Goal: Task Accomplishment & Management: Use online tool/utility

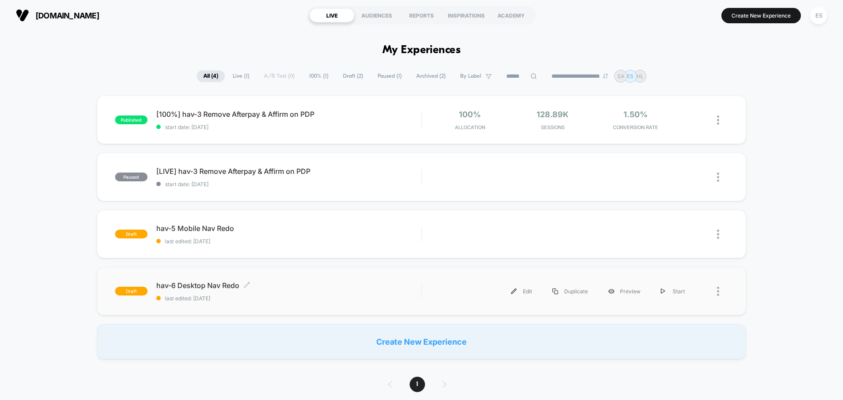
click at [209, 287] on span "hav-6 Desktop Nav Redo Click to edit experience details" at bounding box center [288, 285] width 265 height 9
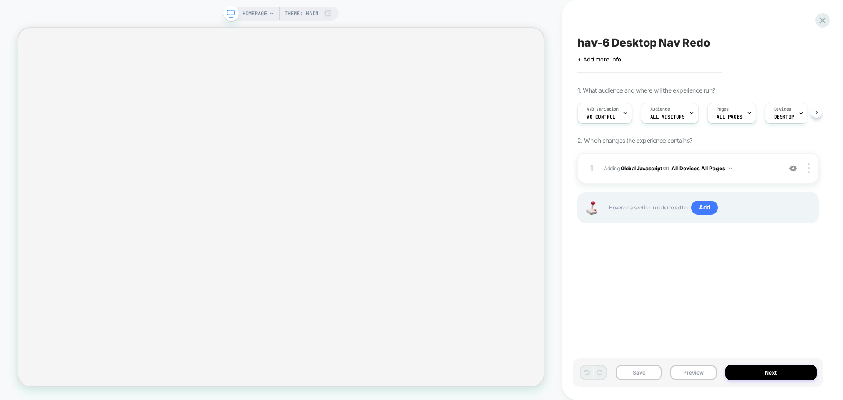
scroll to position [0, 0]
click at [686, 369] on button "Preview" at bounding box center [694, 372] width 46 height 15
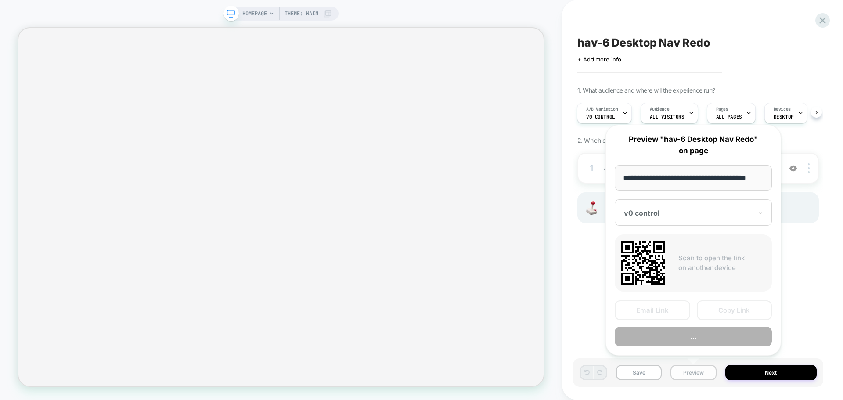
scroll to position [0, 5]
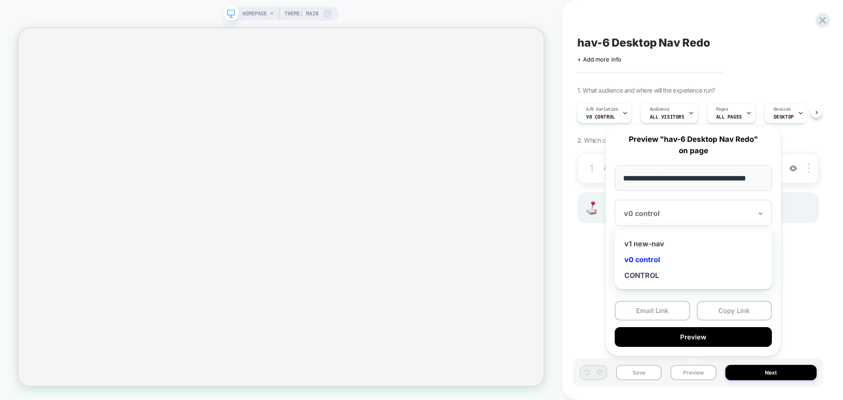
click at [704, 225] on div "v0 control" at bounding box center [693, 213] width 157 height 26
click at [671, 246] on div "v1 new-nav" at bounding box center [693, 244] width 148 height 16
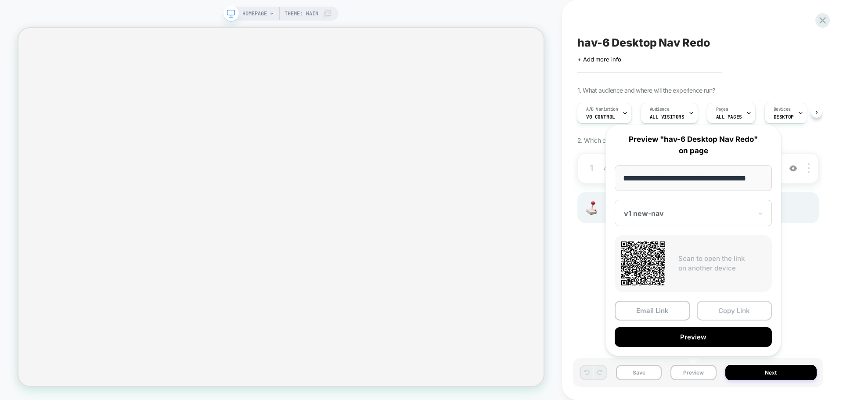
click at [733, 311] on button "Copy Link" at bounding box center [735, 311] width 76 height 20
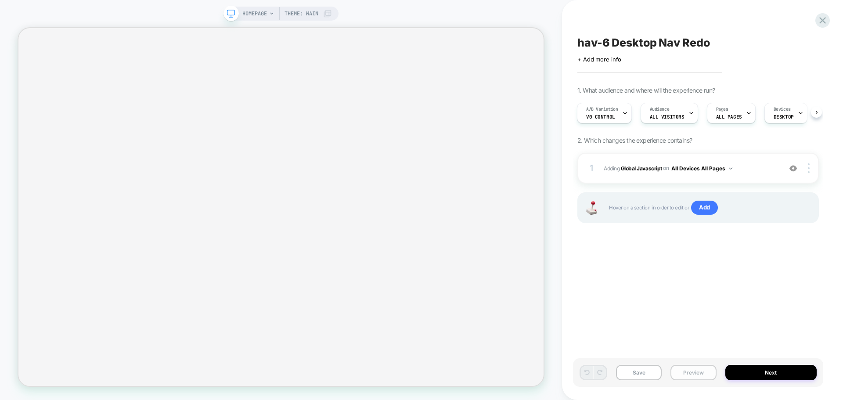
click at [693, 374] on button "Preview" at bounding box center [694, 372] width 46 height 15
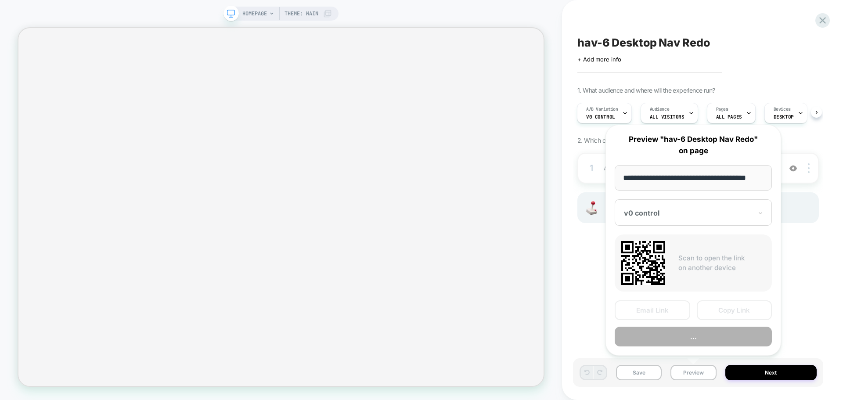
scroll to position [0, 5]
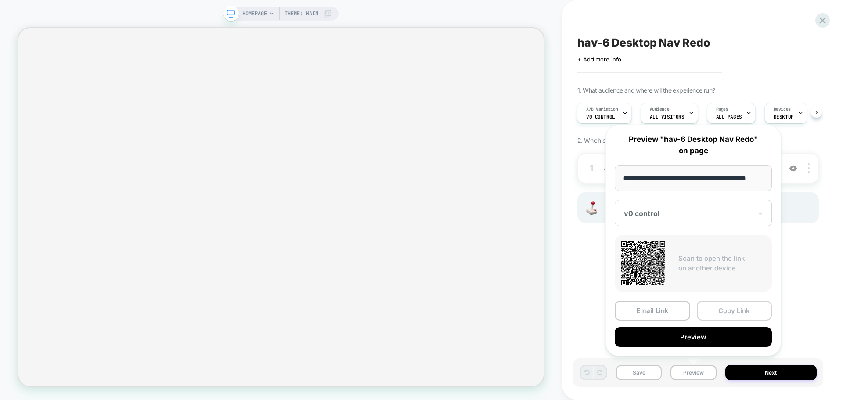
click at [713, 313] on button "Copy Link" at bounding box center [735, 311] width 76 height 20
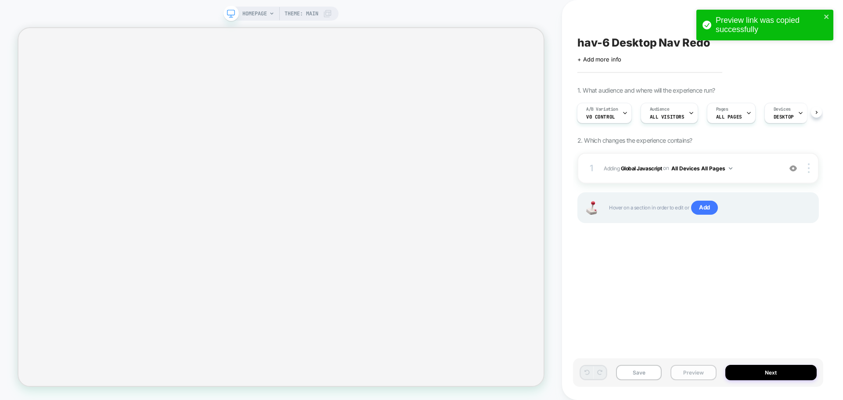
click at [686, 372] on button "Preview" at bounding box center [694, 372] width 46 height 15
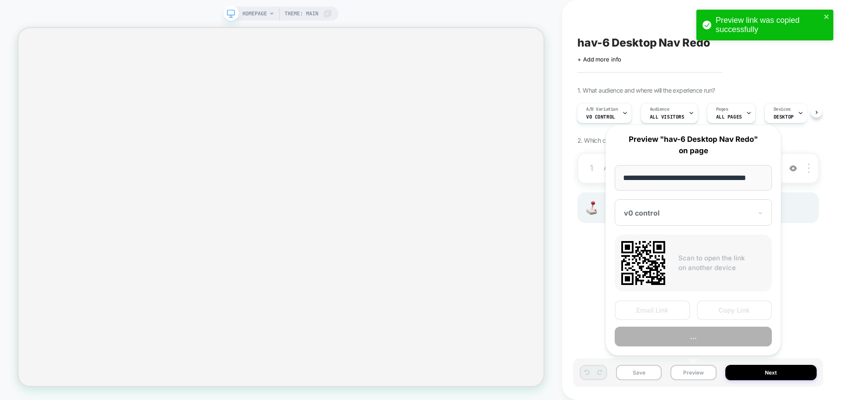
scroll to position [0, 5]
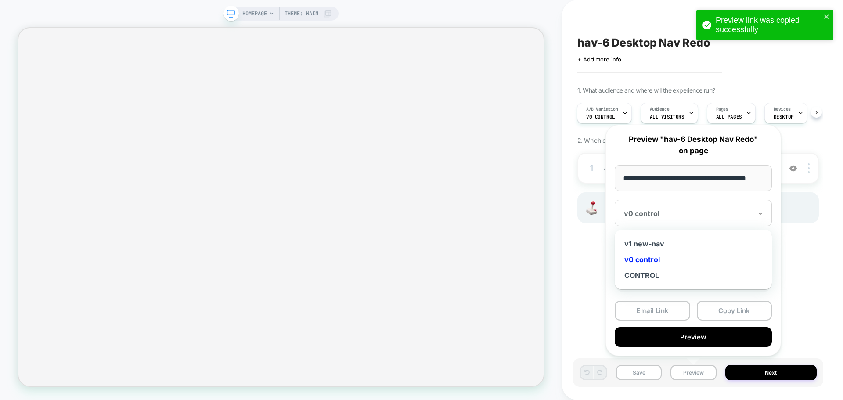
click at [684, 215] on div at bounding box center [688, 213] width 128 height 9
click at [662, 243] on div "v1 new-nav" at bounding box center [693, 244] width 148 height 16
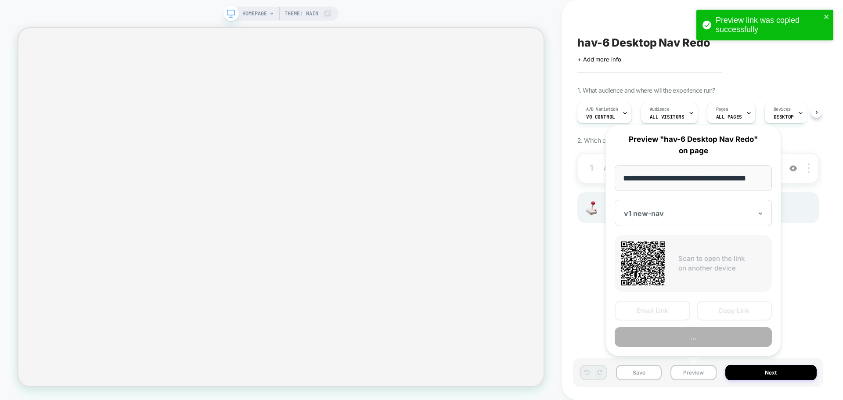
click at [719, 311] on button "Copy Link" at bounding box center [735, 311] width 76 height 20
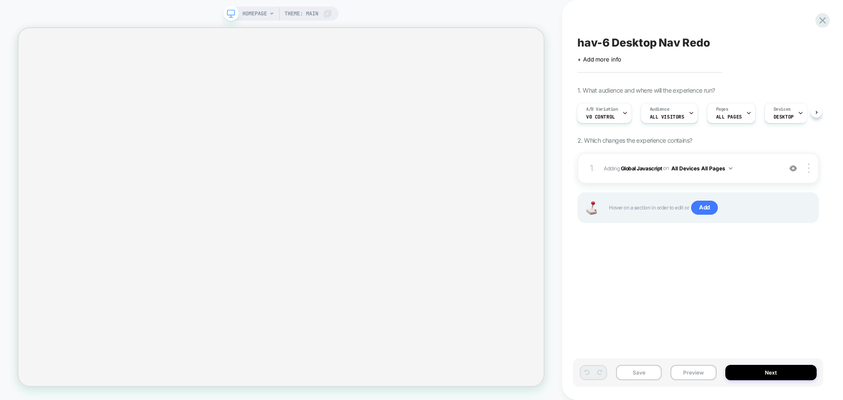
click at [707, 381] on div "Save Preview Next" at bounding box center [698, 372] width 250 height 29
click at [704, 368] on button "Preview" at bounding box center [694, 372] width 46 height 15
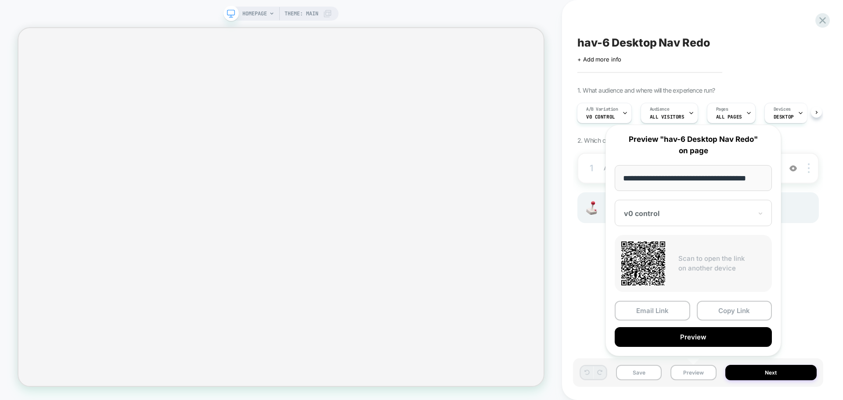
click at [669, 212] on div at bounding box center [688, 213] width 128 height 9
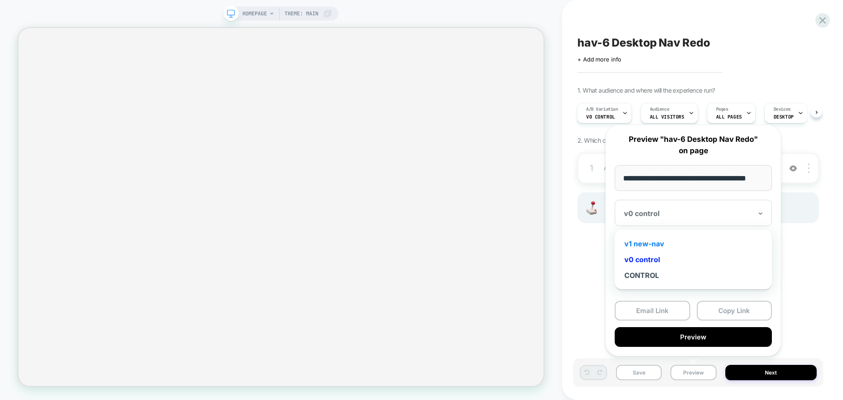
click at [675, 244] on div "v1 new-nav" at bounding box center [693, 244] width 148 height 16
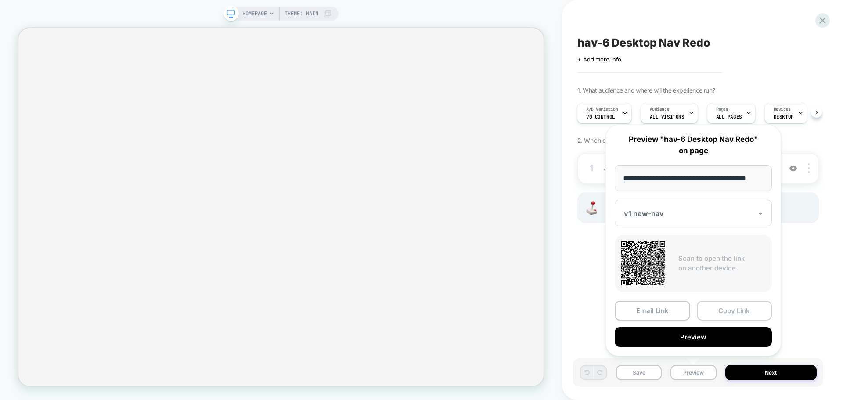
click at [722, 313] on button "Copy Link" at bounding box center [735, 311] width 76 height 20
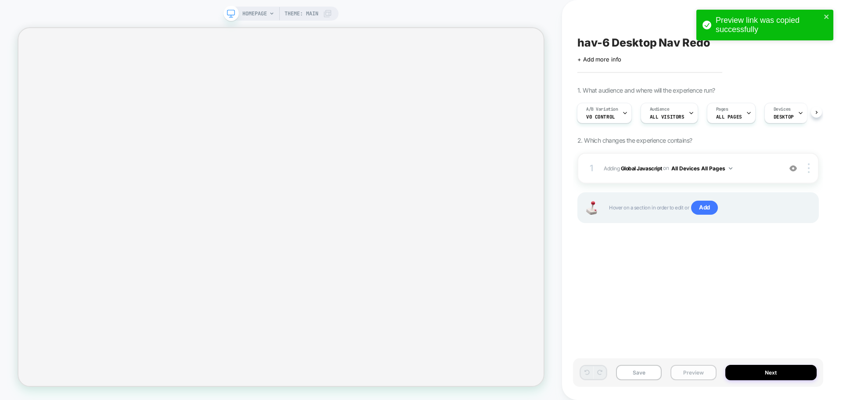
click at [686, 368] on button "Preview" at bounding box center [694, 372] width 46 height 15
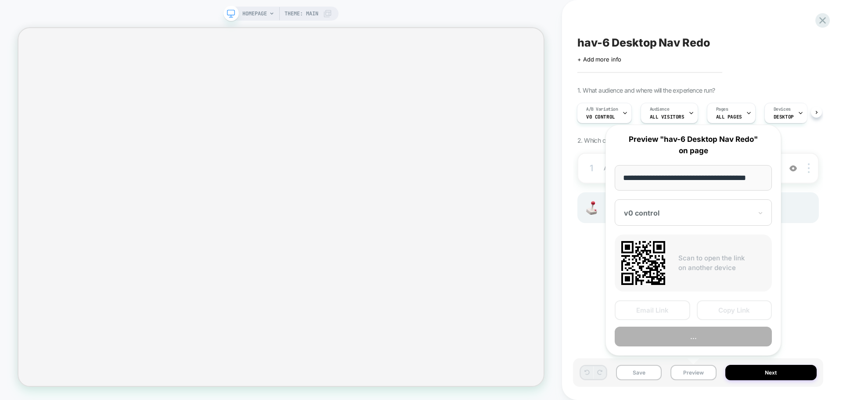
scroll to position [0, 5]
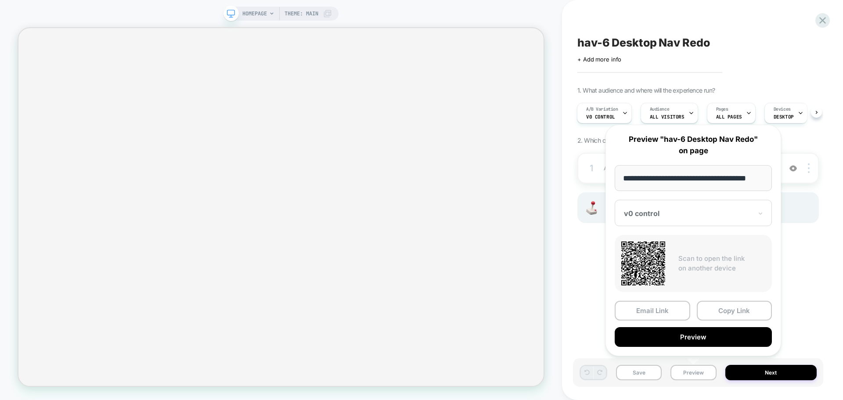
click at [704, 208] on div "v0 control" at bounding box center [693, 213] width 157 height 26
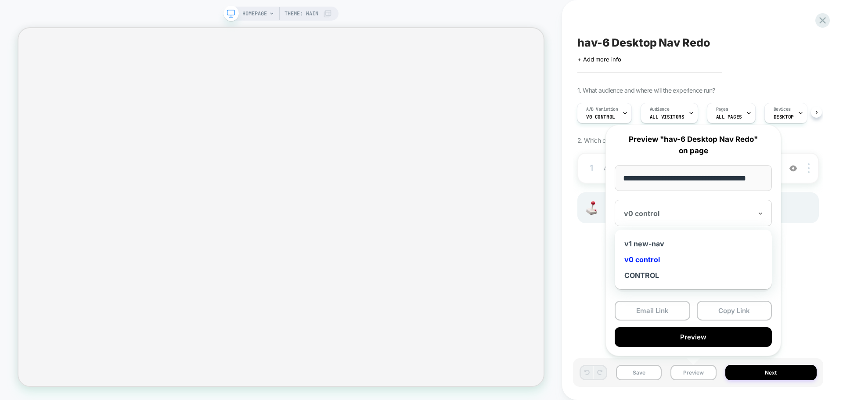
scroll to position [0, 0]
click at [678, 243] on div "v1 new-nav" at bounding box center [693, 244] width 148 height 16
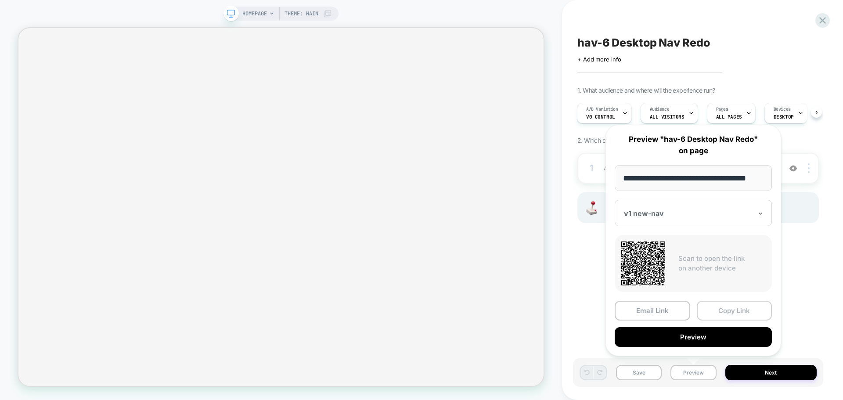
click at [734, 310] on button "Copy Link" at bounding box center [735, 311] width 76 height 20
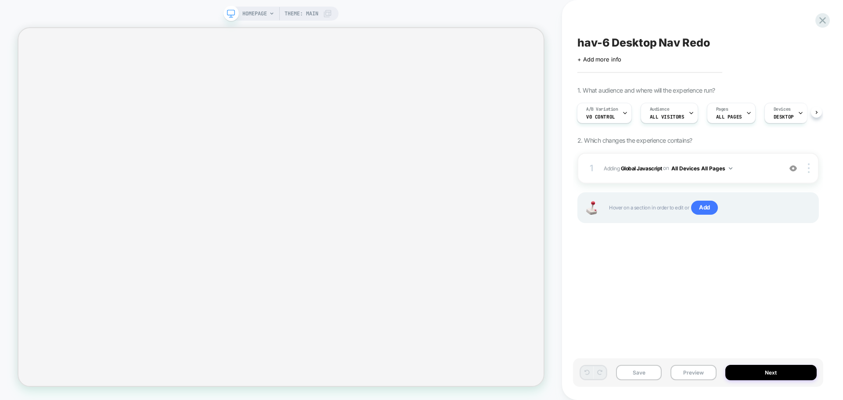
click at [783, 132] on div "1. What audience and where will the experience run? A/B Variation v0 control Au…" at bounding box center [699, 166] width 242 height 159
click at [790, 117] on div "Devices DESKTOP" at bounding box center [784, 113] width 38 height 20
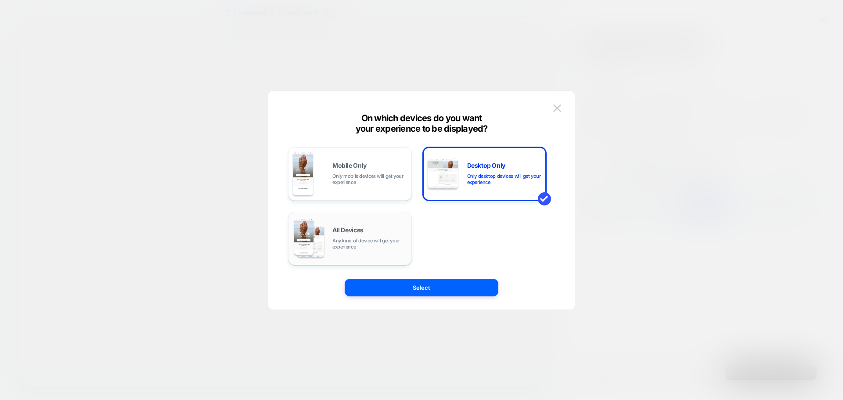
click at [356, 243] on span "Any kind of device will get your experience" at bounding box center [369, 244] width 75 height 12
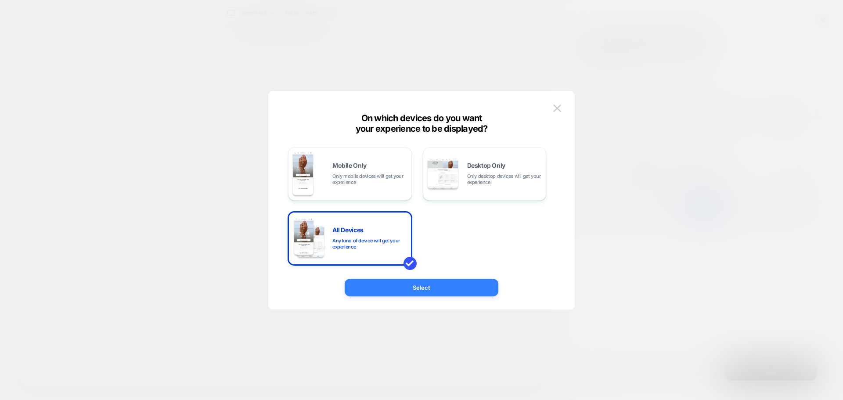
click at [415, 285] on button "Select" at bounding box center [422, 288] width 154 height 18
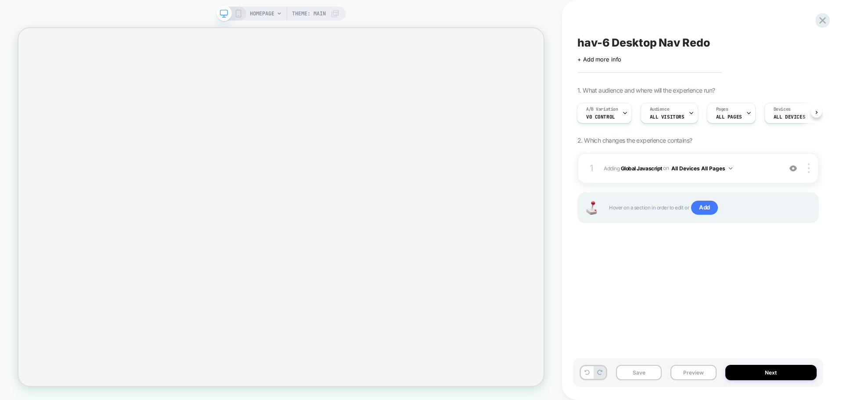
click at [648, 380] on div "Save Preview Next" at bounding box center [698, 372] width 250 height 29
click at [648, 378] on button "Save" at bounding box center [639, 372] width 46 height 15
click at [818, 118] on div "A/B Variation v0 control Audience All Visitors Pages ALL PAGES Devices ALL DEVI…" at bounding box center [699, 112] width 242 height 29
click at [819, 114] on button at bounding box center [816, 112] width 11 height 11
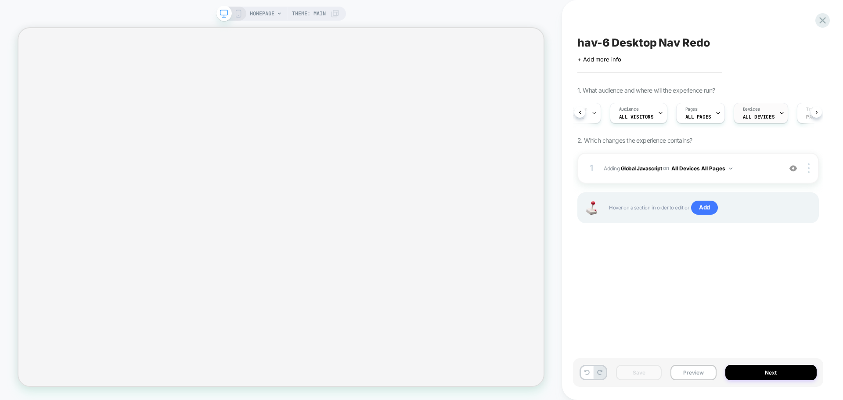
click at [750, 113] on div "Devices ALL DEVICES" at bounding box center [758, 113] width 49 height 20
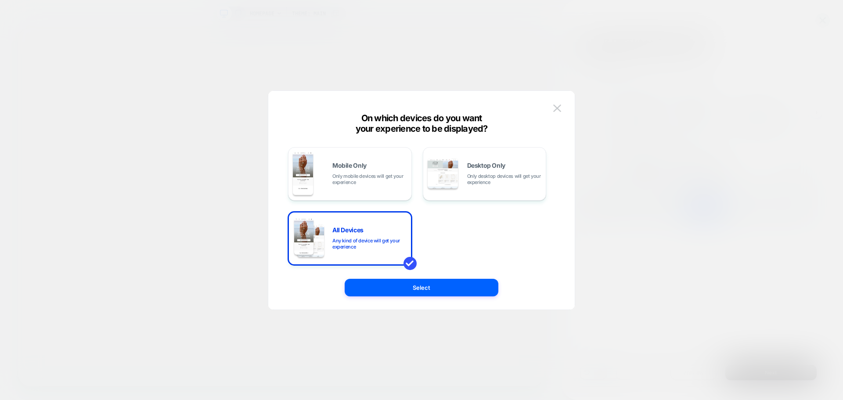
drag, startPoint x: 347, startPoint y: 253, endPoint x: 691, endPoint y: 225, distance: 345.5
click at [691, 225] on div at bounding box center [421, 200] width 843 height 400
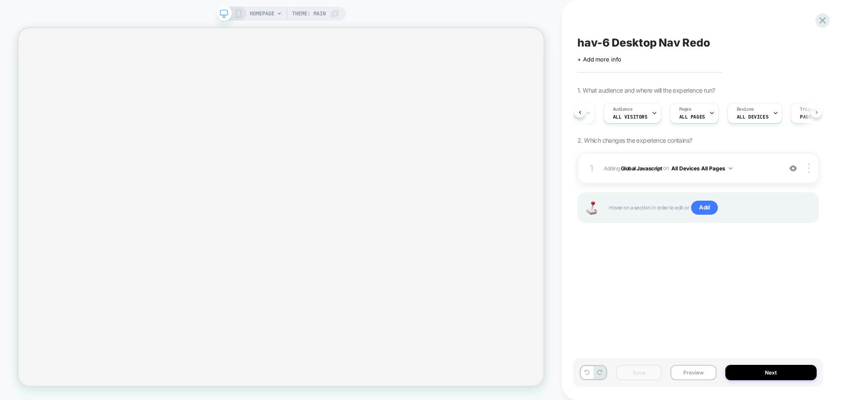
click at [818, 112] on icon at bounding box center [817, 113] width 4 height 4
click at [814, 116] on button at bounding box center [816, 112] width 11 height 11
click at [818, 112] on icon at bounding box center [817, 113] width 4 height 4
click at [818, 112] on div "A/B Variation v0 control Audience All Visitors Pages ALL PAGES Devices ALL DEVI…" at bounding box center [699, 112] width 242 height 29
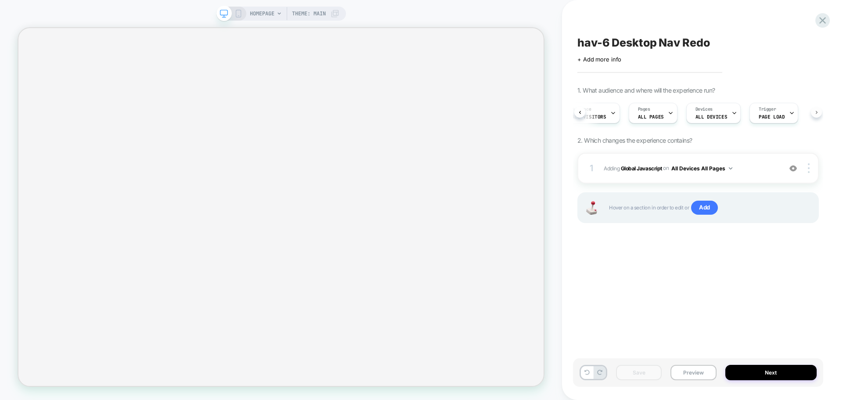
click at [818, 112] on div "A/B Variation v0 control Audience All Visitors Pages ALL PAGES Devices ALL DEVI…" at bounding box center [699, 112] width 242 height 29
click at [706, 369] on button "Preview" at bounding box center [694, 372] width 46 height 15
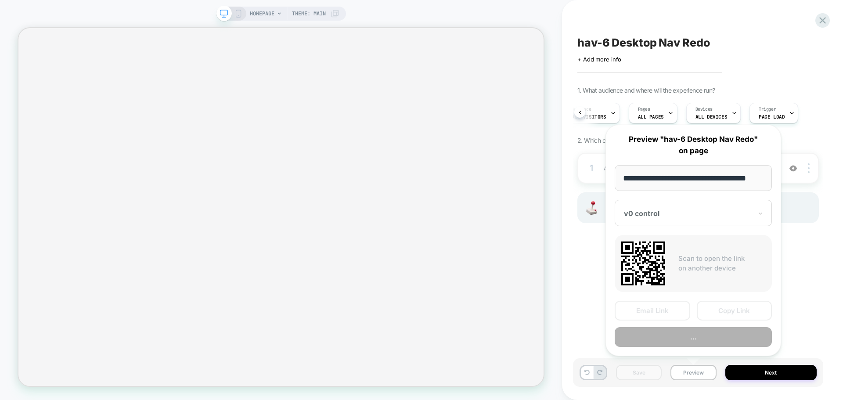
scroll to position [0, 0]
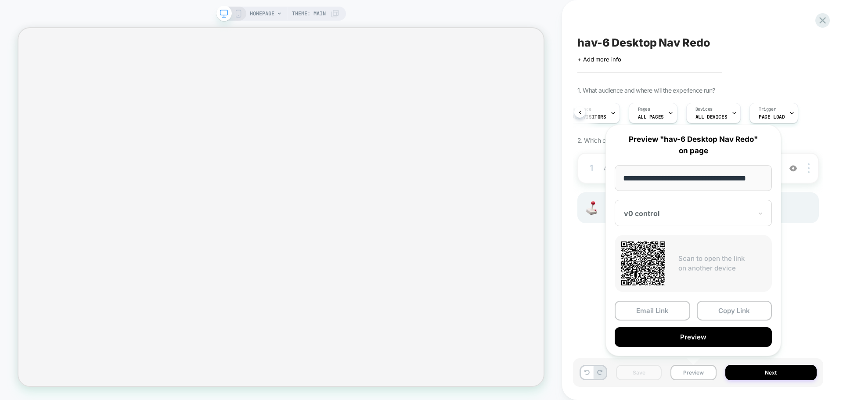
click at [722, 195] on div "**********" at bounding box center [694, 240] width 176 height 231
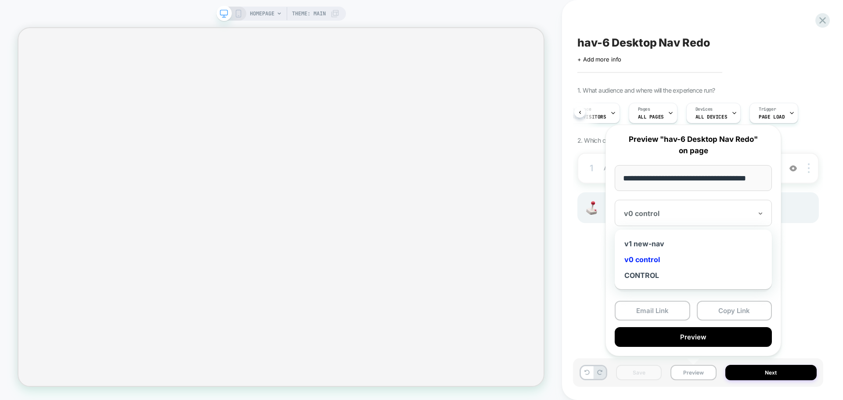
click at [722, 202] on div "v0 control" at bounding box center [693, 213] width 157 height 26
click at [660, 242] on div "v1 new-nav" at bounding box center [693, 244] width 148 height 16
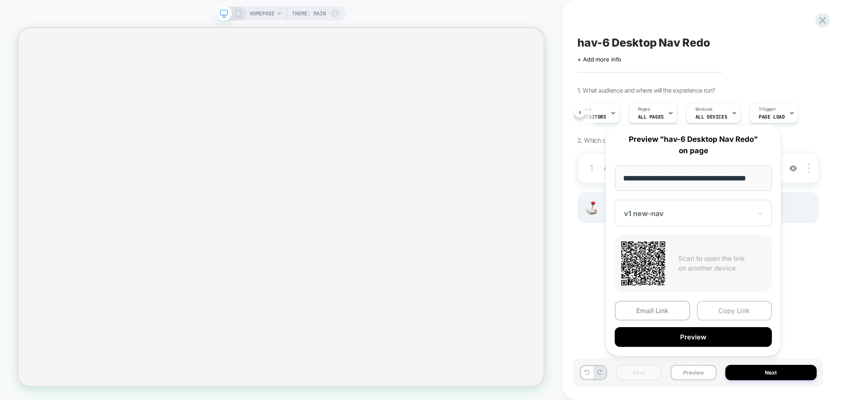
click at [757, 312] on button "Copy Link" at bounding box center [735, 311] width 76 height 20
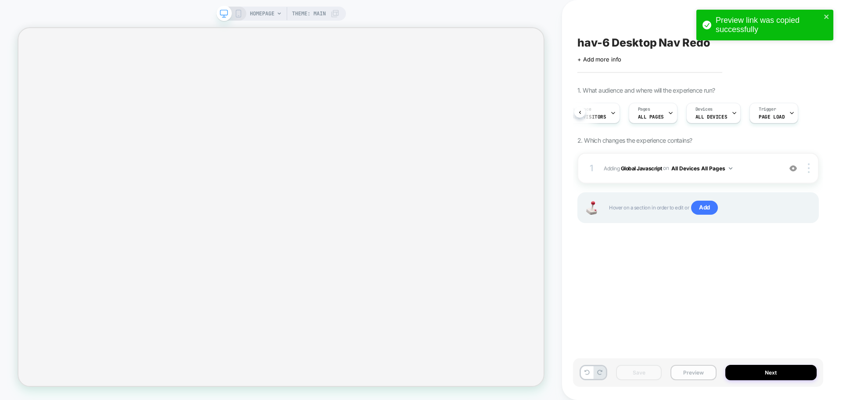
click at [699, 373] on button "Preview" at bounding box center [694, 372] width 46 height 15
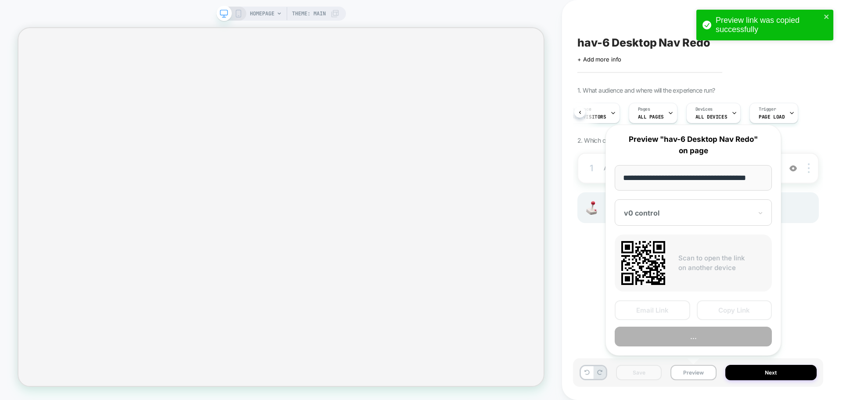
scroll to position [0, 5]
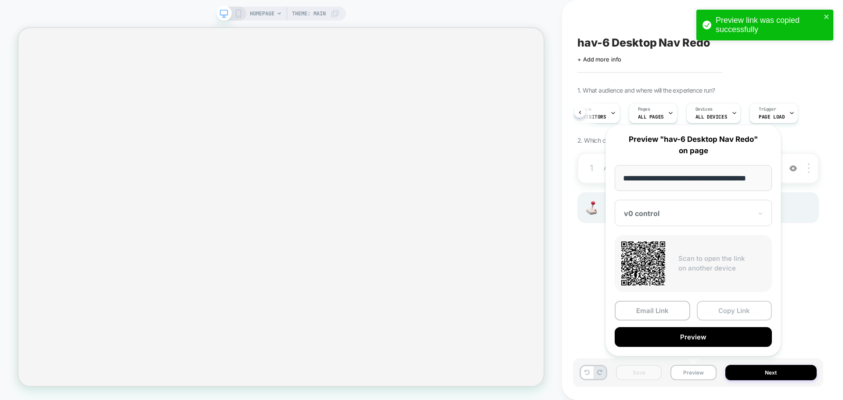
click at [739, 306] on button "Copy Link" at bounding box center [735, 311] width 76 height 20
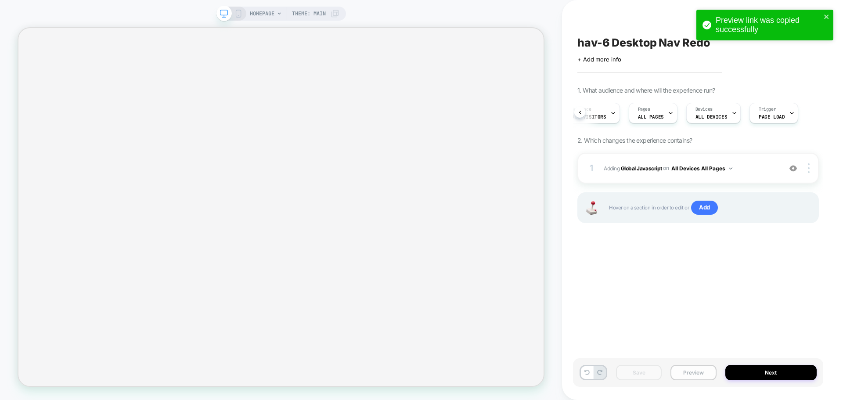
click at [692, 365] on button "Preview" at bounding box center [694, 372] width 46 height 15
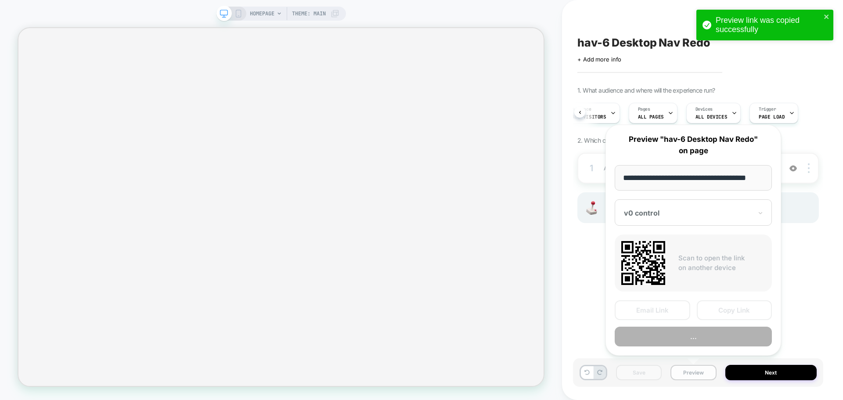
scroll to position [0, 5]
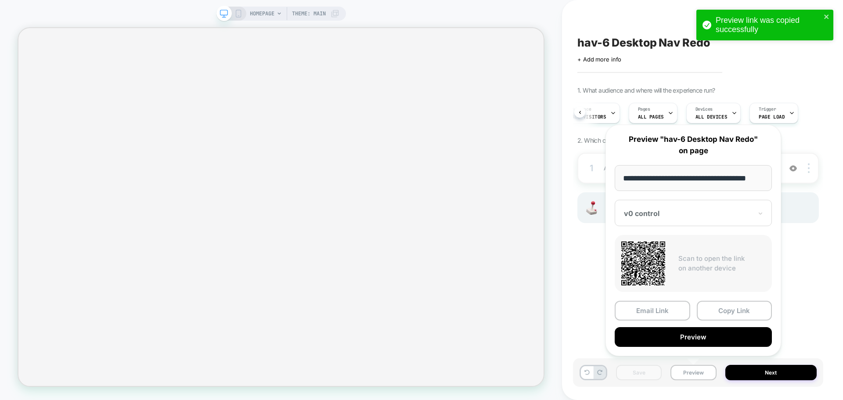
click at [665, 200] on div "v0 control" at bounding box center [693, 213] width 157 height 26
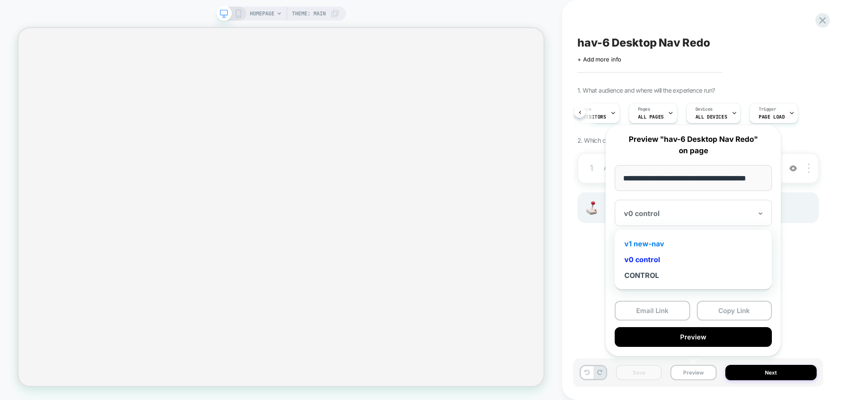
click at [650, 241] on div "v1 new-nav" at bounding box center [693, 244] width 148 height 16
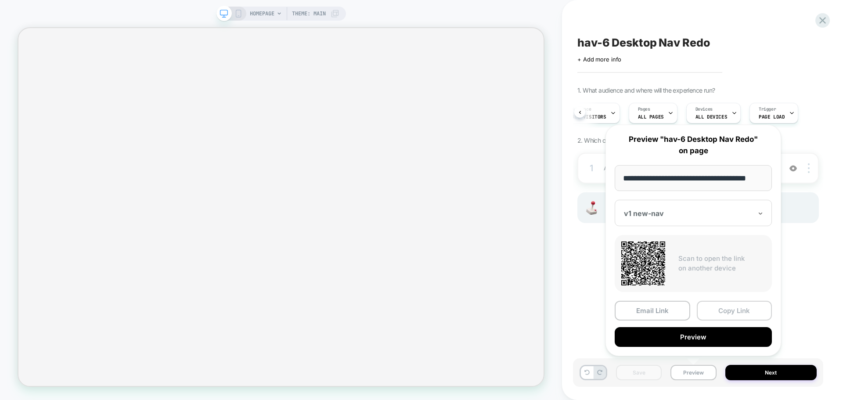
click at [734, 314] on button "Copy Link" at bounding box center [735, 311] width 76 height 20
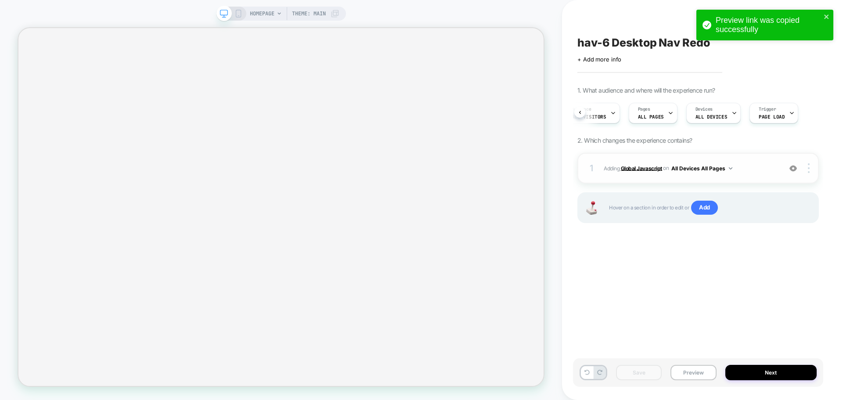
click at [633, 167] on b "Global Javascript" at bounding box center [641, 168] width 41 height 7
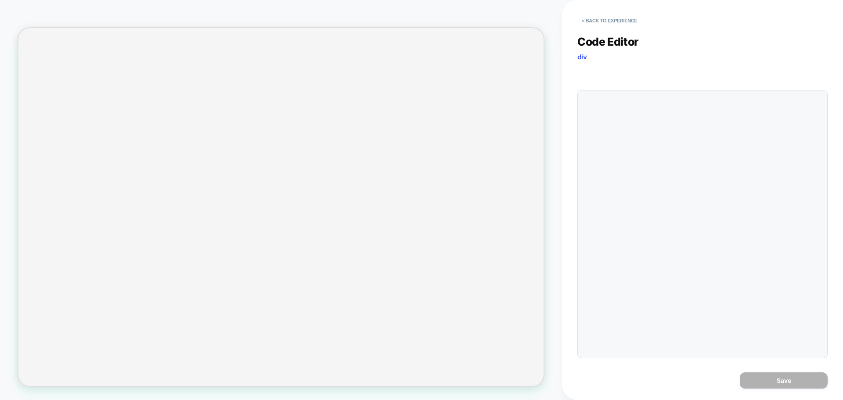
click at [704, 193] on div at bounding box center [703, 224] width 250 height 268
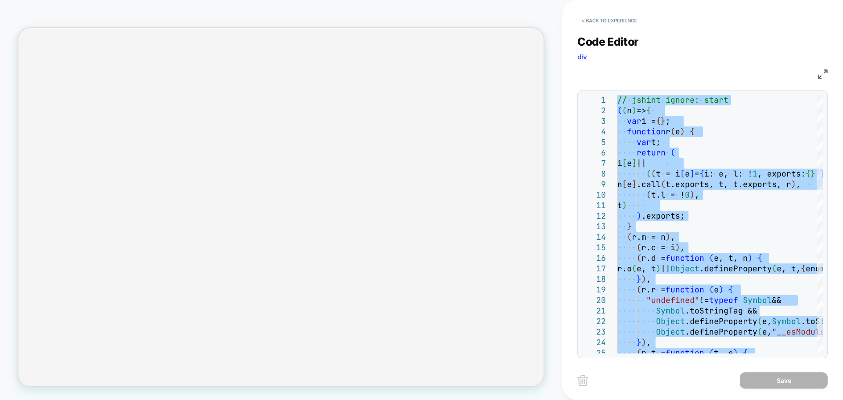
type textarea "**********"
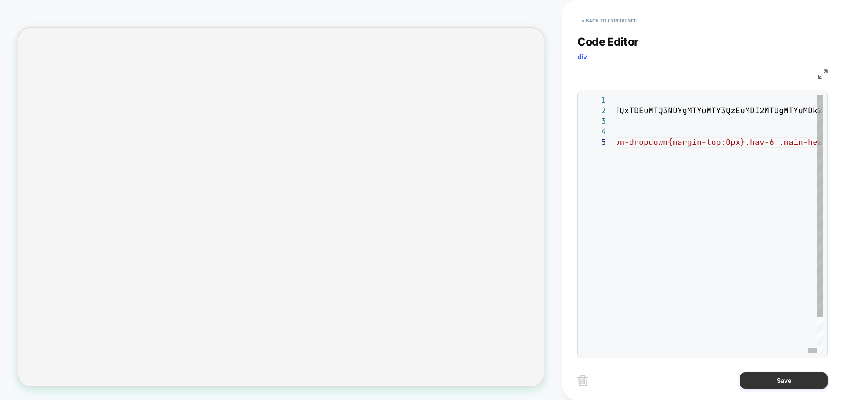
click at [776, 376] on button "Save" at bounding box center [784, 380] width 88 height 16
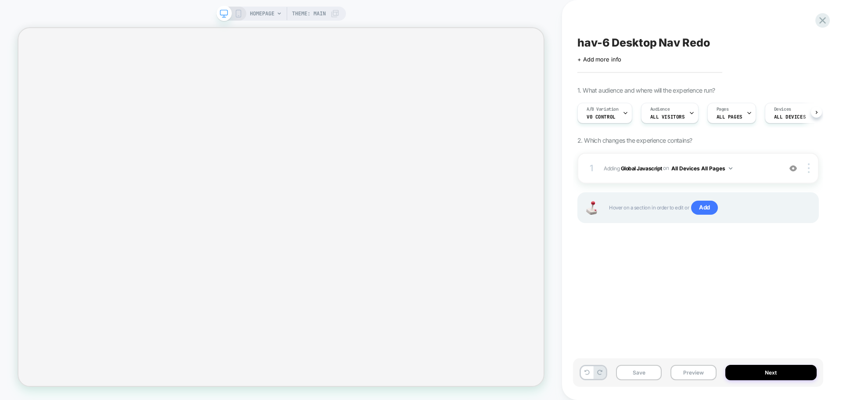
scroll to position [0, 0]
click at [639, 377] on button "Save" at bounding box center [639, 372] width 46 height 15
click at [693, 372] on button "Preview" at bounding box center [694, 372] width 46 height 15
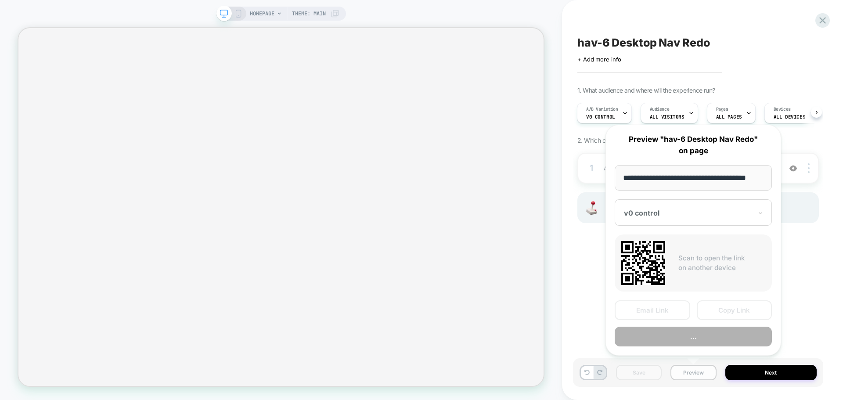
scroll to position [0, 5]
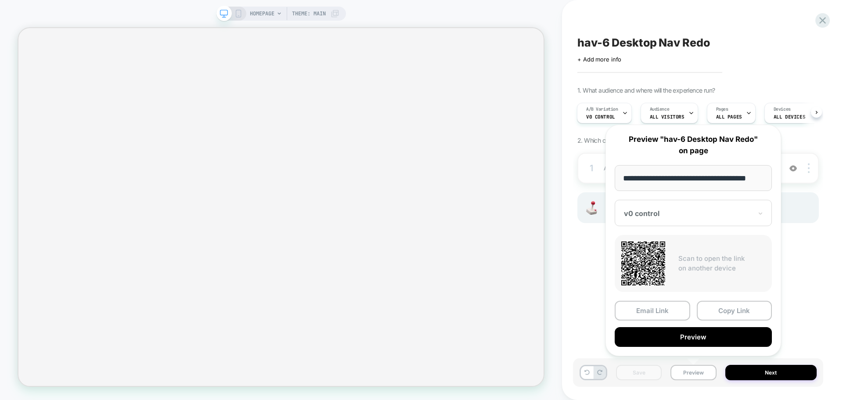
click at [696, 221] on div "v0 control" at bounding box center [693, 213] width 157 height 26
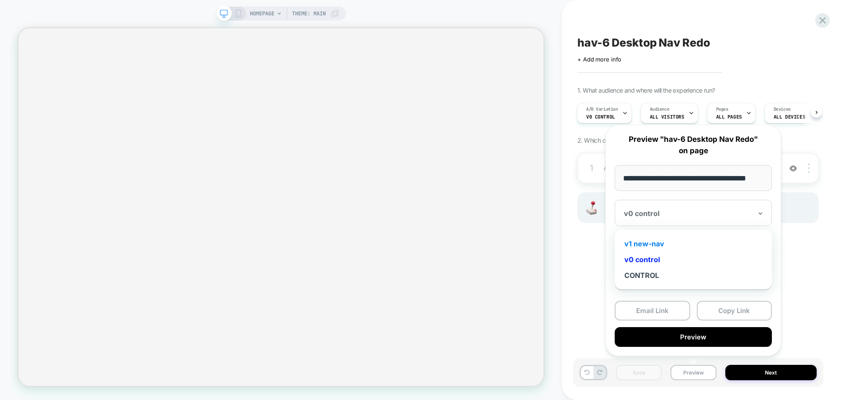
click at [665, 239] on div "v1 new-nav" at bounding box center [693, 244] width 148 height 16
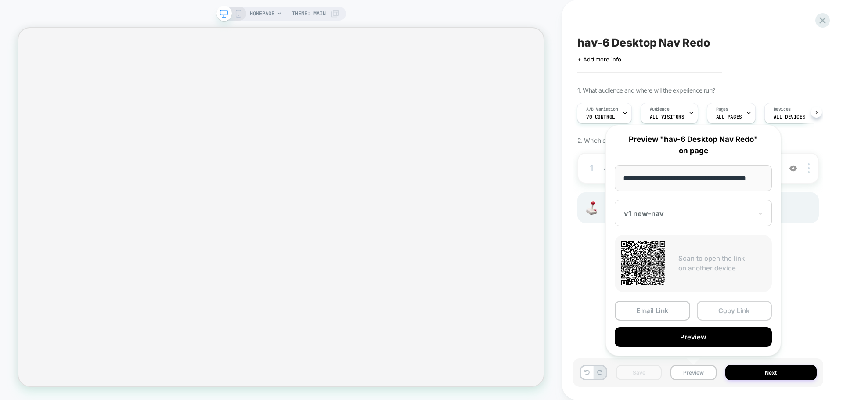
click at [727, 309] on button "Copy Link" at bounding box center [735, 311] width 76 height 20
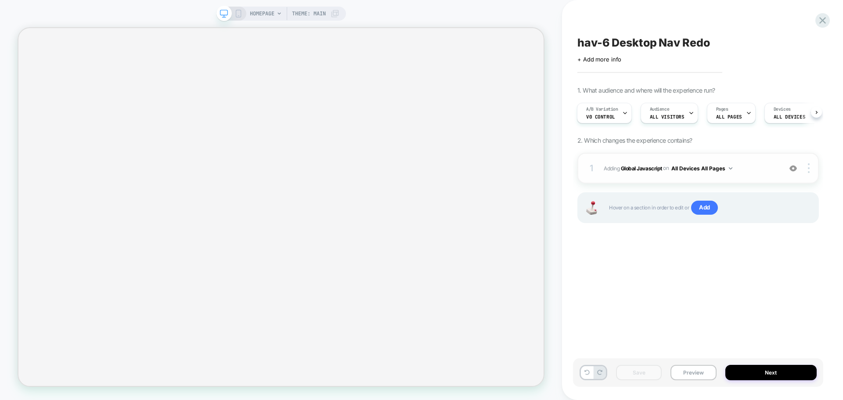
click at [654, 173] on span "Adding Global Javascript on All Devices All Pages" at bounding box center [690, 168] width 173 height 11
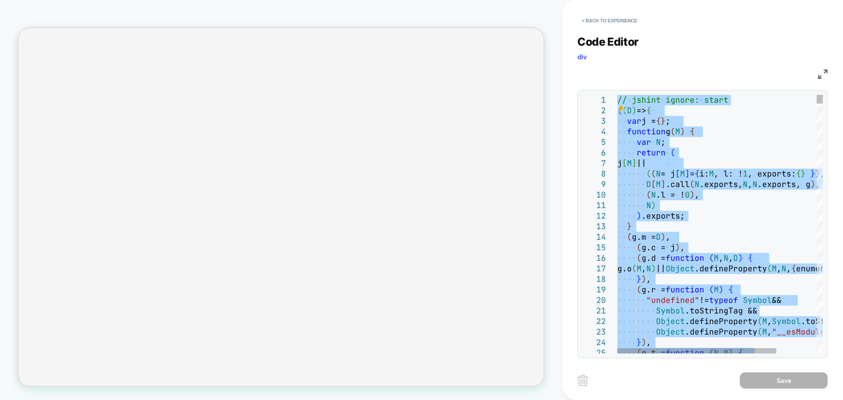
type textarea "**********"
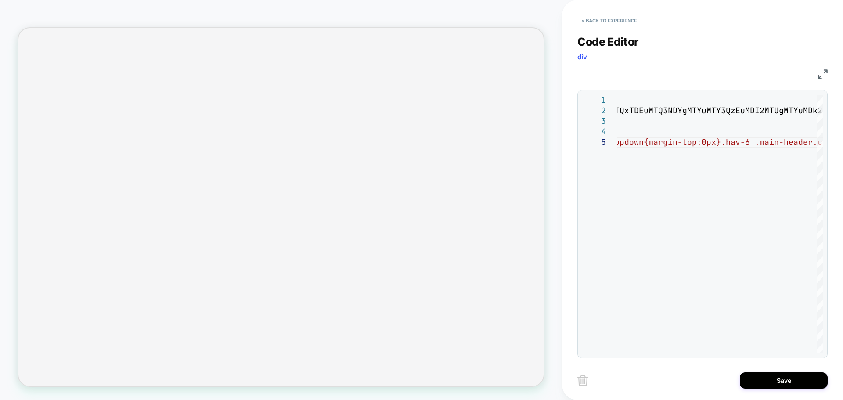
click at [771, 389] on div "Save" at bounding box center [703, 380] width 250 height 22
click at [771, 385] on button "Save" at bounding box center [784, 380] width 88 height 16
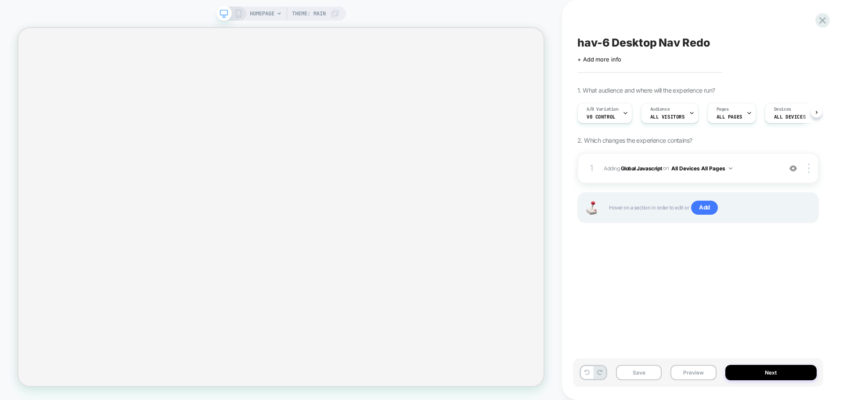
scroll to position [0, 0]
click at [647, 377] on button "Save" at bounding box center [639, 372] width 46 height 15
click at [694, 376] on button "Preview" at bounding box center [694, 372] width 46 height 15
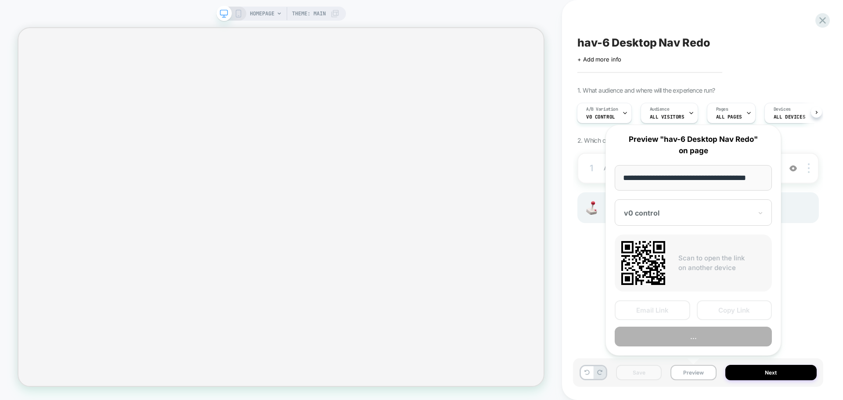
scroll to position [0, 5]
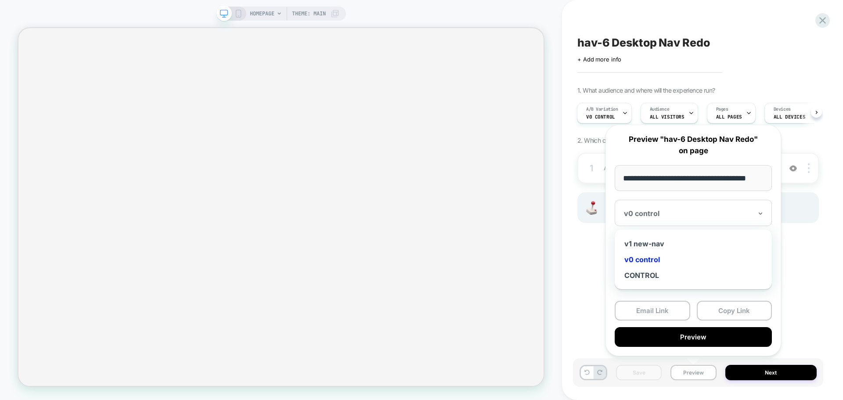
click at [675, 219] on div "v0 control" at bounding box center [693, 213] width 157 height 26
click at [663, 242] on div "v1 new-nav" at bounding box center [693, 244] width 148 height 16
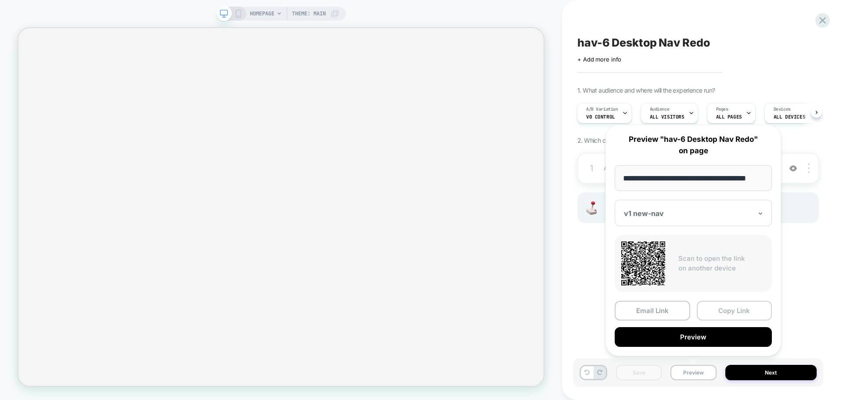
click at [737, 314] on button "Copy Link" at bounding box center [735, 311] width 76 height 20
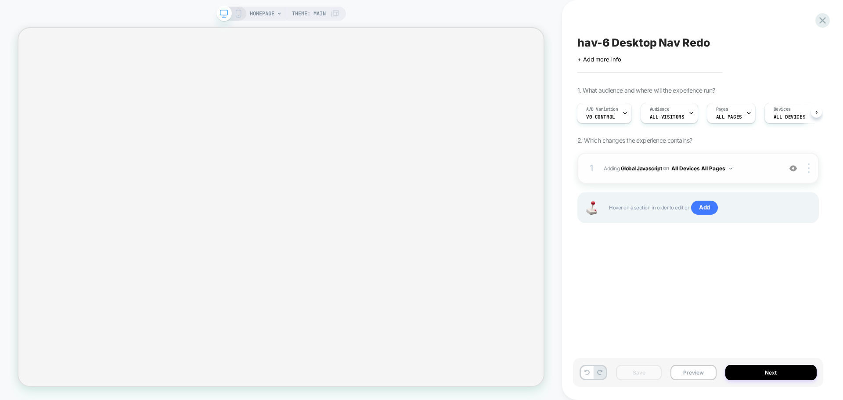
click at [650, 179] on div "1 Adding Global Javascript on All Devices All Pages Add Before Add After Target…" at bounding box center [699, 168] width 242 height 31
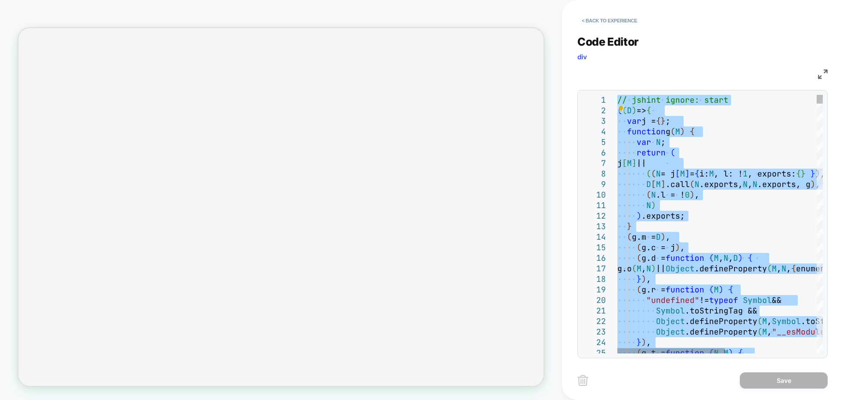
type textarea "**********"
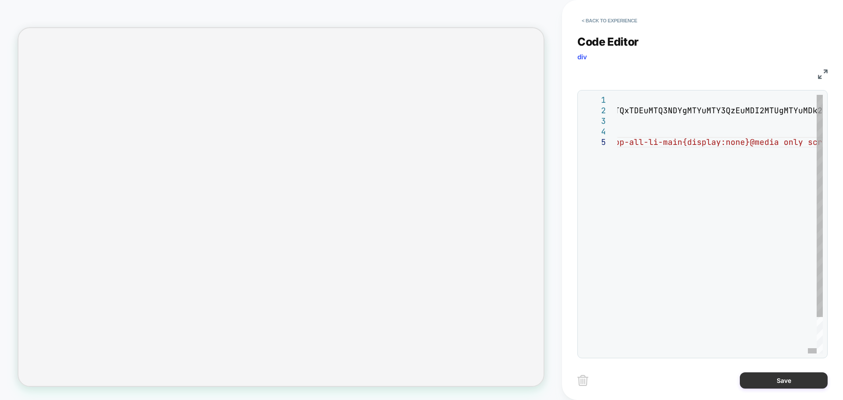
click at [813, 388] on button "Save" at bounding box center [784, 380] width 88 height 16
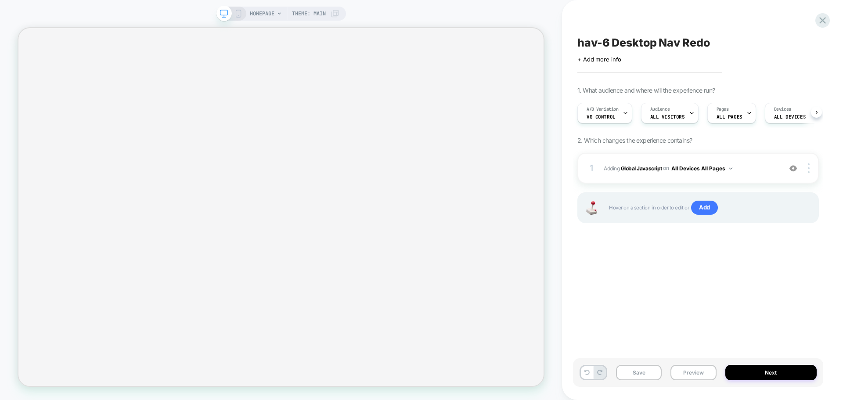
scroll to position [0, 0]
click at [642, 364] on div "Save Preview Next" at bounding box center [698, 372] width 250 height 29
drag, startPoint x: 641, startPoint y: 365, endPoint x: 640, endPoint y: 369, distance: 4.5
click at [641, 365] on div "Save Preview Next" at bounding box center [698, 372] width 250 height 29
click at [640, 369] on button "Save" at bounding box center [639, 372] width 46 height 15
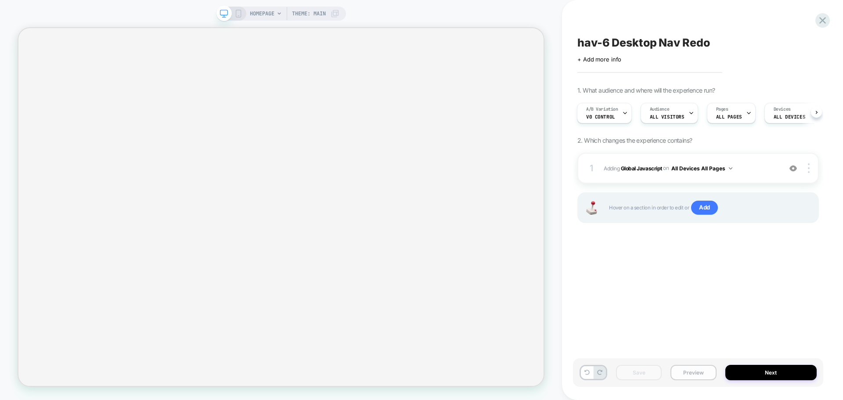
click at [694, 379] on button "Preview" at bounding box center [694, 372] width 46 height 15
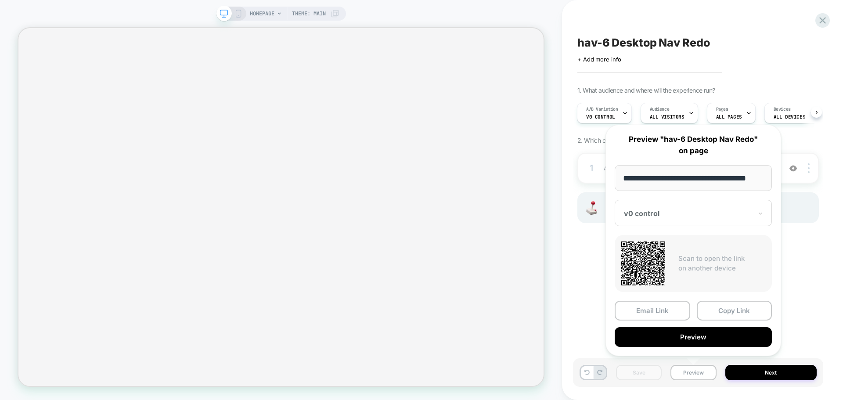
scroll to position [0, 0]
click at [680, 222] on div "v0 control" at bounding box center [693, 213] width 157 height 26
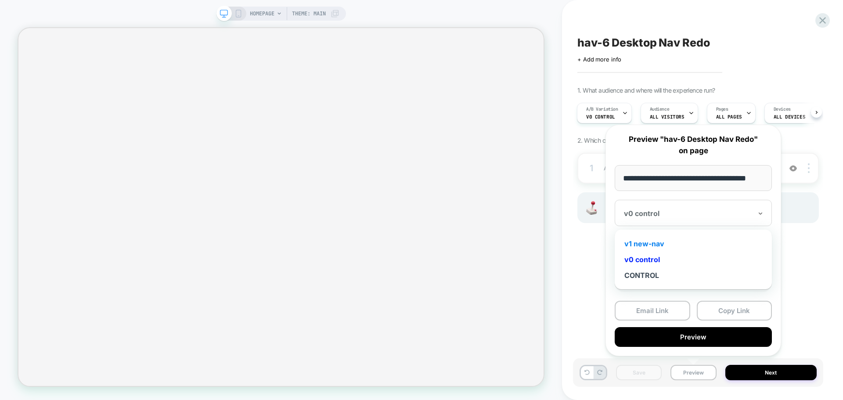
click at [664, 245] on div "v1 new-nav" at bounding box center [693, 244] width 148 height 16
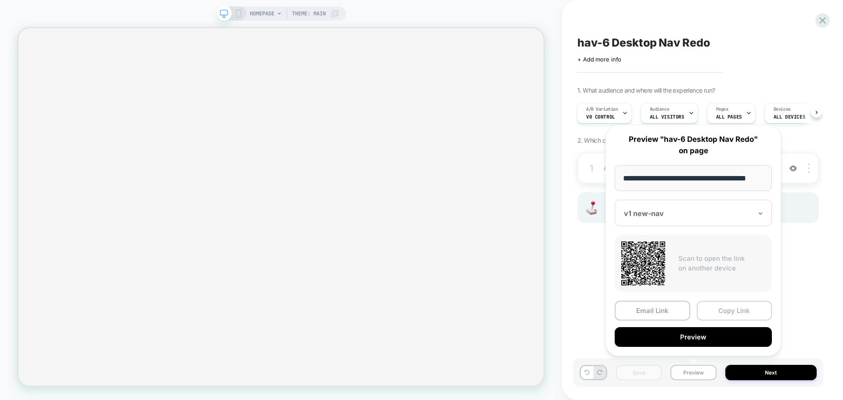
click at [719, 314] on button "Copy Link" at bounding box center [735, 311] width 76 height 20
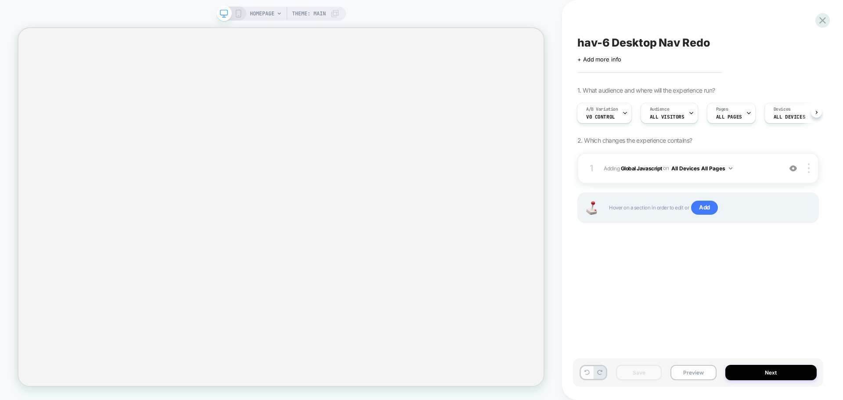
click at [691, 381] on div "Save Preview Next" at bounding box center [698, 372] width 250 height 29
click at [692, 376] on button "Preview" at bounding box center [694, 372] width 46 height 15
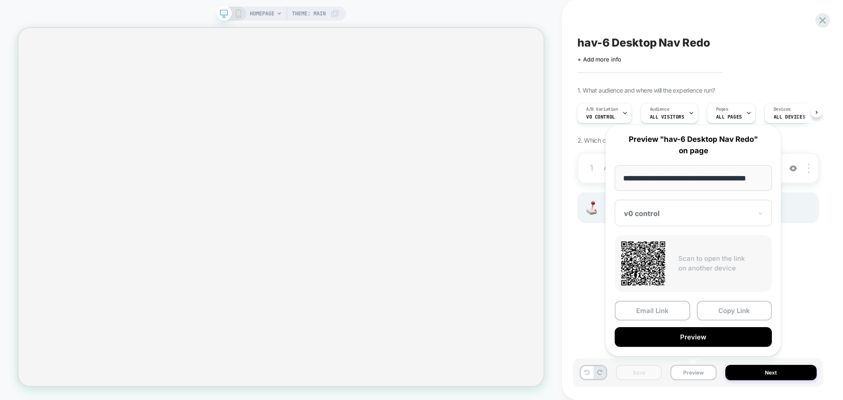
click at [695, 211] on div at bounding box center [688, 213] width 128 height 9
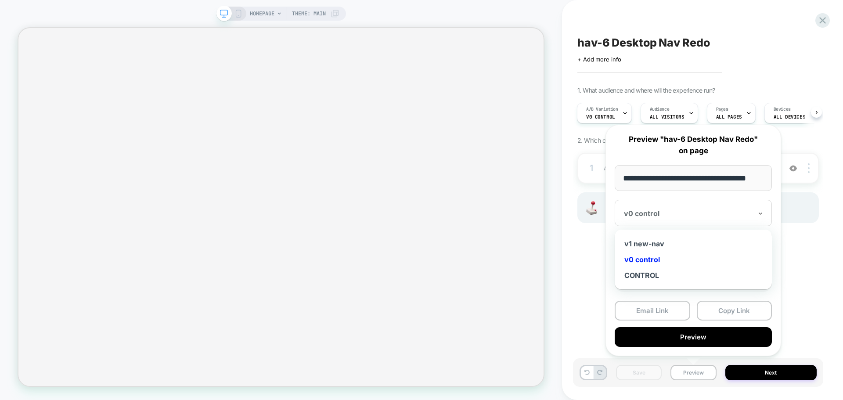
click at [672, 233] on div "v1 new-nav v0 control CONTROL" at bounding box center [693, 260] width 157 height 60
click at [669, 240] on div "v1 new-nav" at bounding box center [693, 244] width 148 height 16
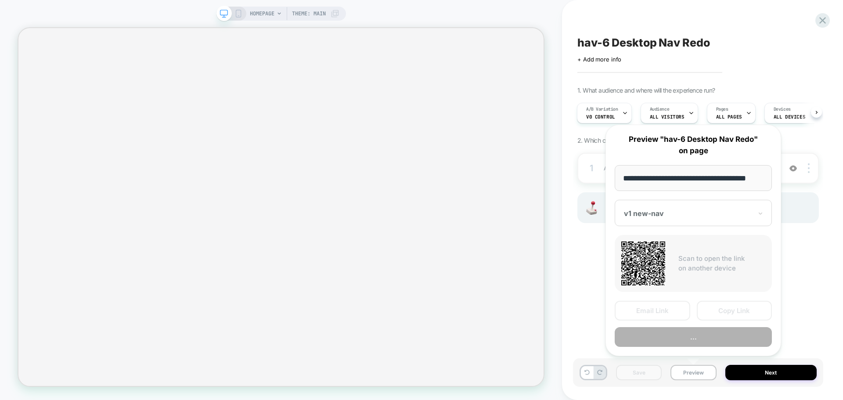
click at [727, 300] on div "**********" at bounding box center [694, 240] width 176 height 231
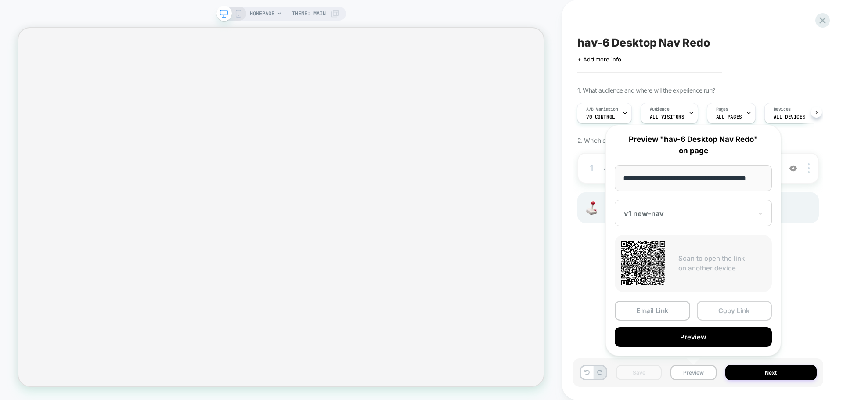
click at [730, 306] on button "Copy Link" at bounding box center [735, 311] width 76 height 20
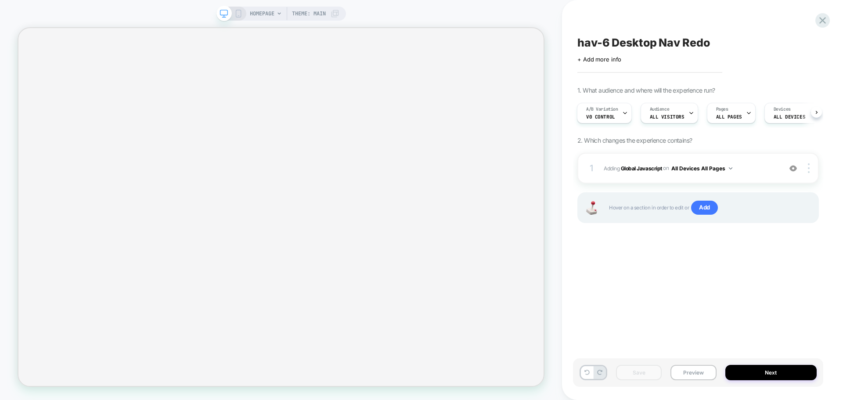
drag, startPoint x: 649, startPoint y: 172, endPoint x: 567, endPoint y: 191, distance: 83.5
click at [649, 172] on span "Adding Global Javascript on All Devices All Pages" at bounding box center [690, 168] width 173 height 11
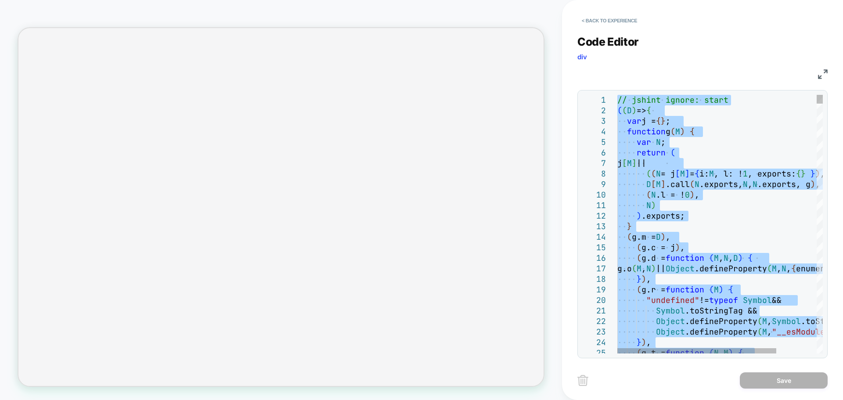
type textarea "**********"
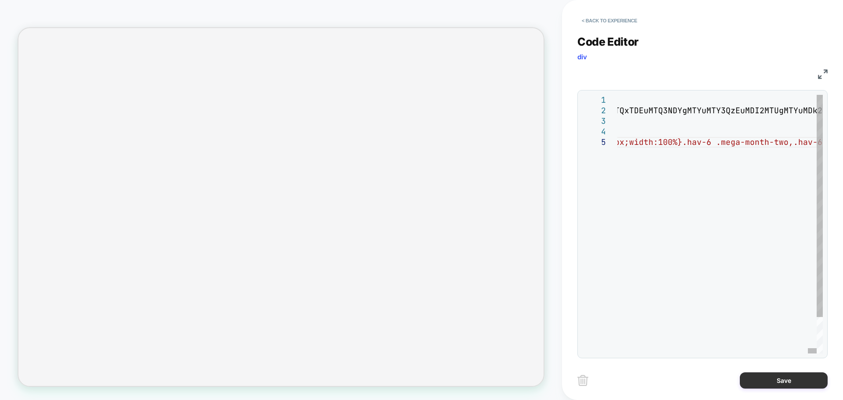
click at [774, 379] on button "Save" at bounding box center [784, 380] width 88 height 16
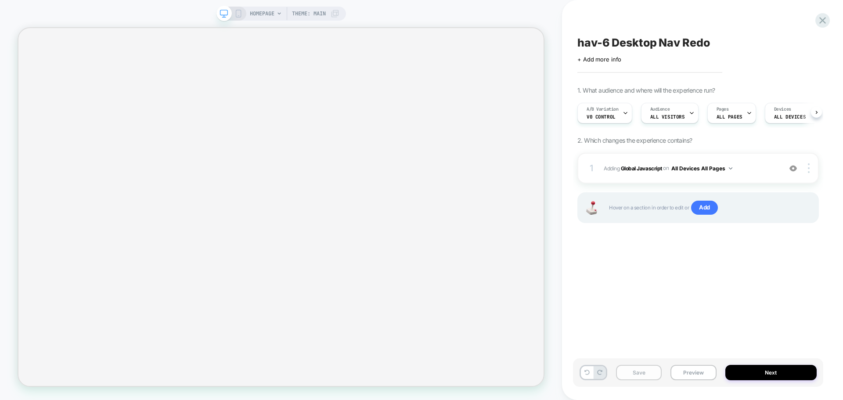
scroll to position [0, 0]
click at [650, 377] on button "Save" at bounding box center [639, 372] width 46 height 15
click at [698, 371] on button "Preview" at bounding box center [694, 372] width 46 height 15
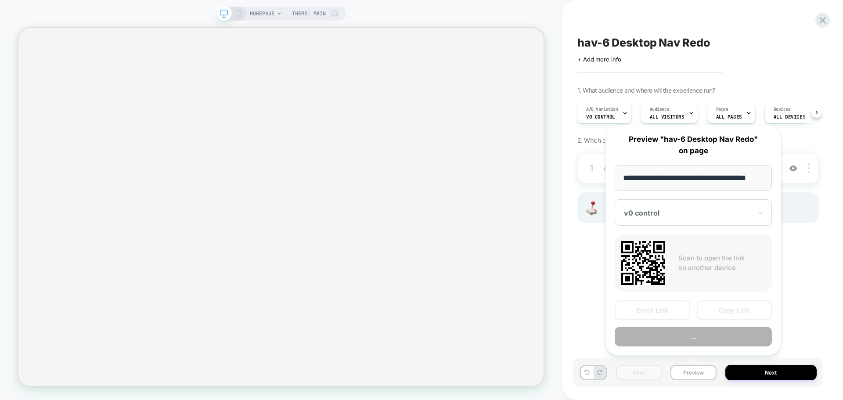
scroll to position [0, 5]
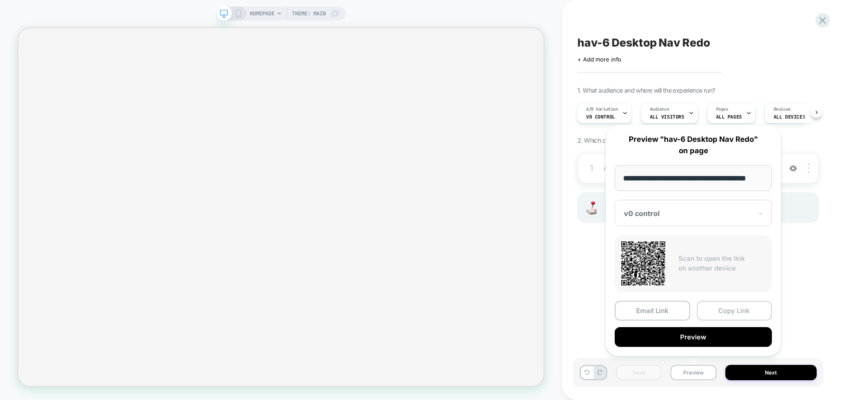
click at [726, 311] on button "Copy Link" at bounding box center [735, 311] width 76 height 20
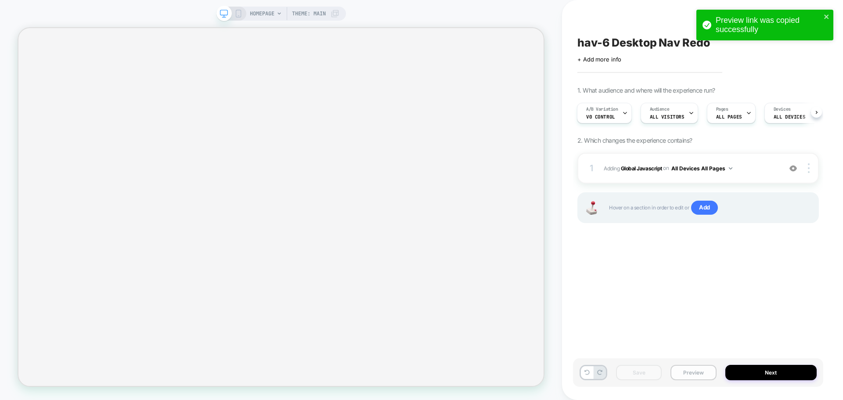
drag, startPoint x: 686, startPoint y: 366, endPoint x: 690, endPoint y: 371, distance: 6.8
click at [687, 368] on button "Preview" at bounding box center [694, 372] width 46 height 15
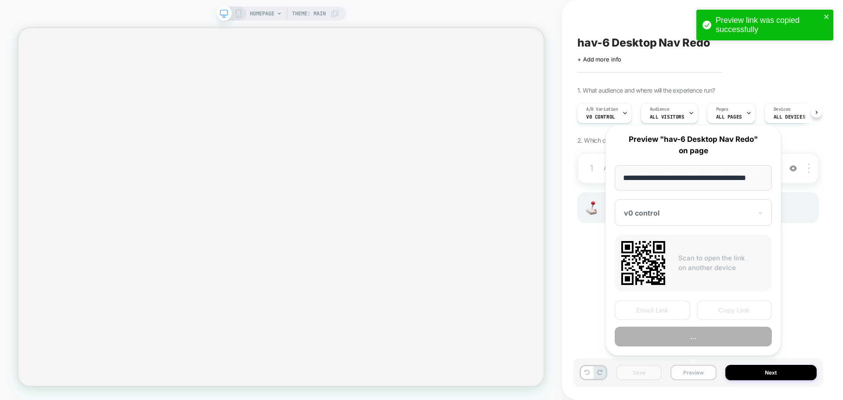
scroll to position [0, 5]
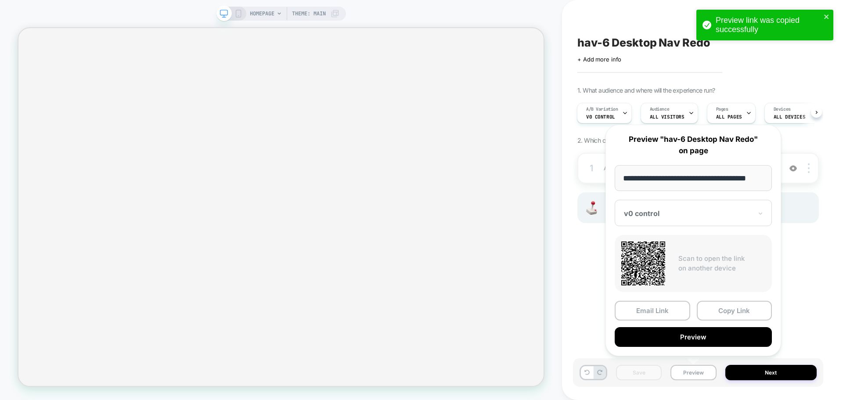
click at [694, 223] on div "v0 control" at bounding box center [693, 213] width 157 height 26
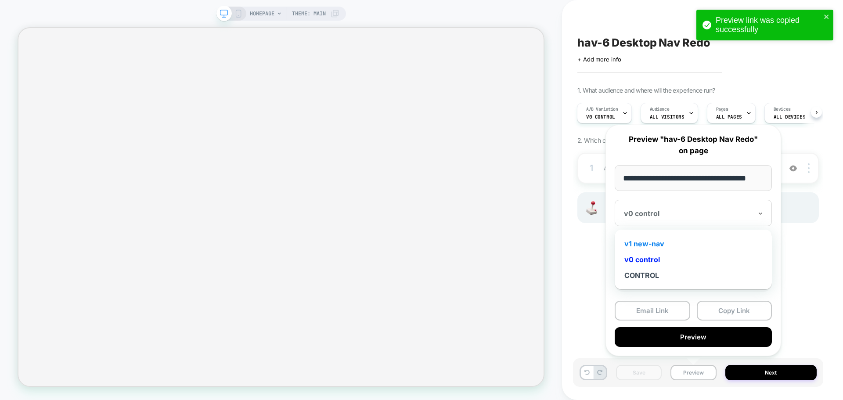
click at [676, 243] on div "v1 new-nav" at bounding box center [693, 244] width 148 height 16
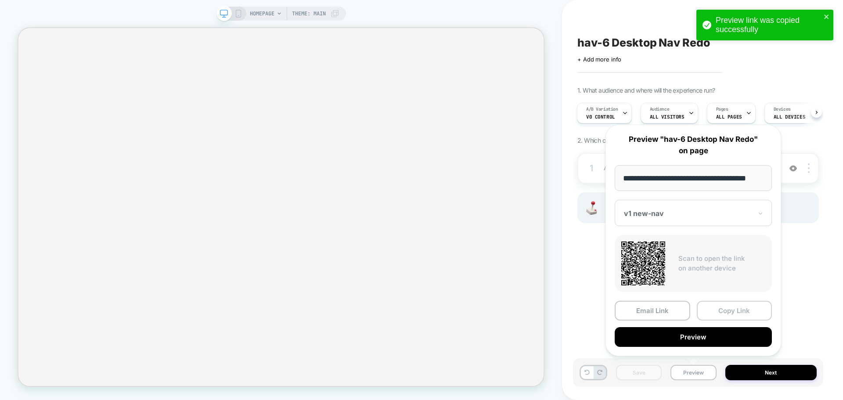
click at [723, 316] on button "Copy Link" at bounding box center [735, 311] width 76 height 20
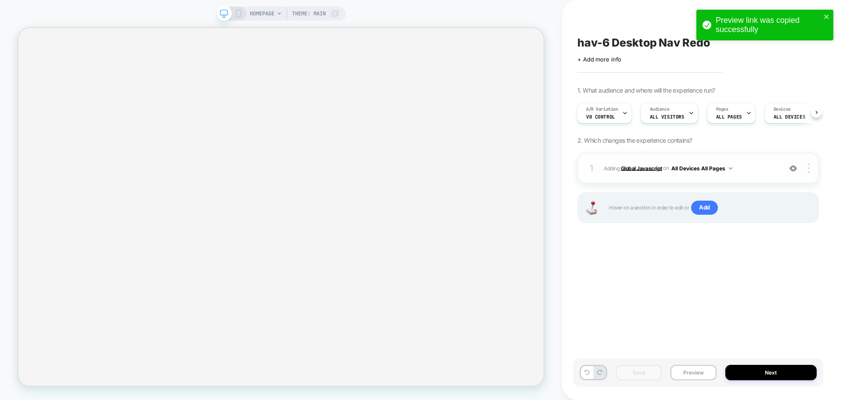
click at [647, 167] on b "Global Javascript" at bounding box center [641, 168] width 41 height 7
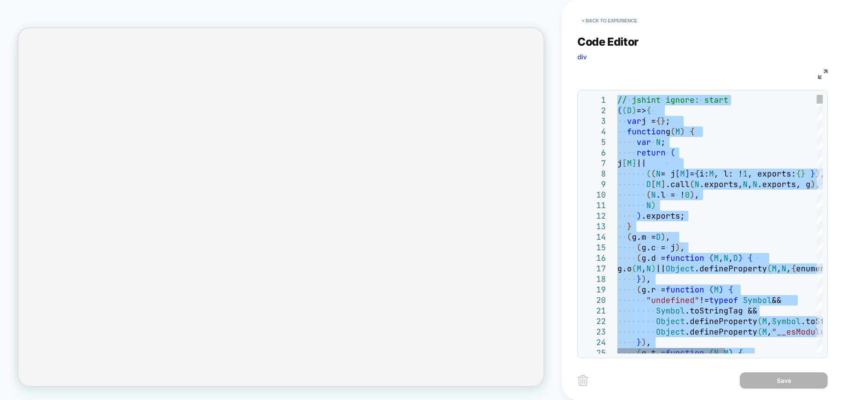
type textarea "**********"
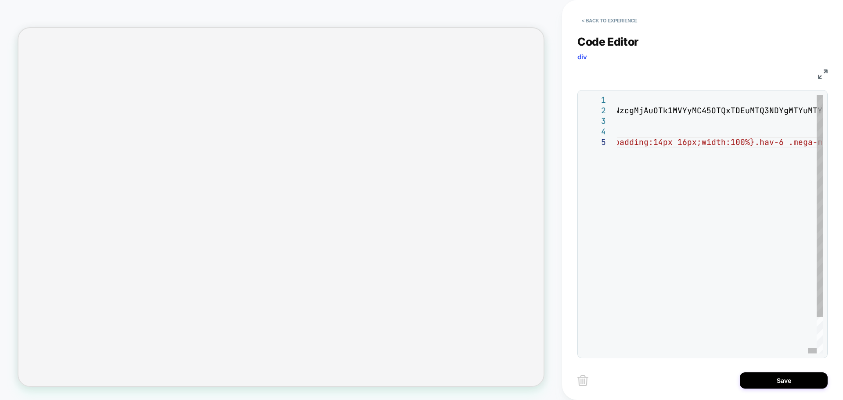
click at [756, 361] on div "< Back to experience Code Editor div JS 1 2 3 4 5 // jshint ignore: start (D=>{…" at bounding box center [703, 200] width 250 height 400
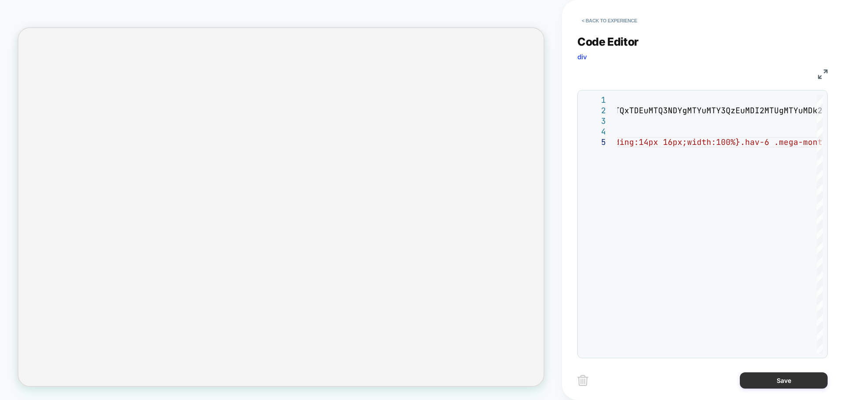
click at [754, 379] on button "Save" at bounding box center [784, 380] width 88 height 16
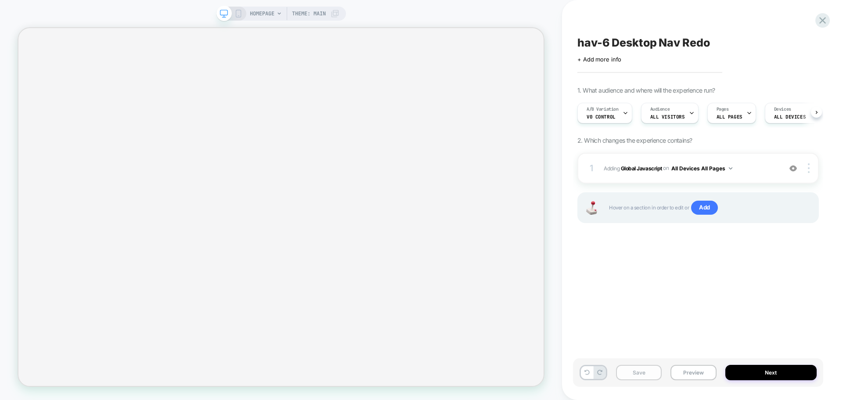
scroll to position [0, 0]
click at [636, 376] on button "Save" at bounding box center [639, 372] width 46 height 15
click at [692, 380] on div "Save Preview Next" at bounding box center [698, 372] width 250 height 29
click at [690, 372] on button "Preview" at bounding box center [694, 372] width 46 height 15
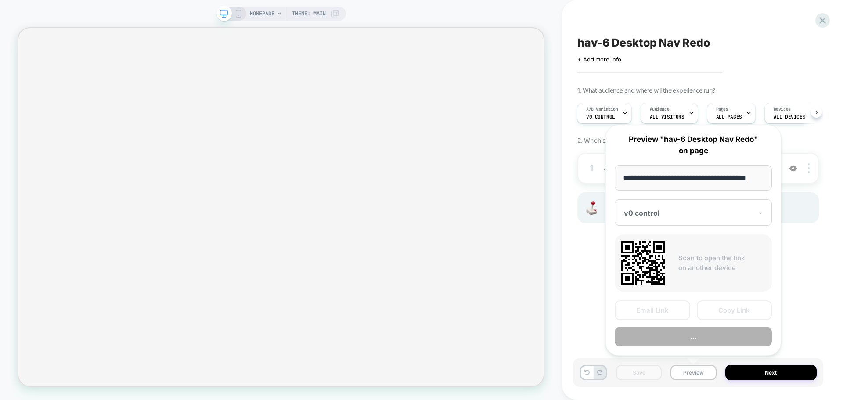
scroll to position [0, 5]
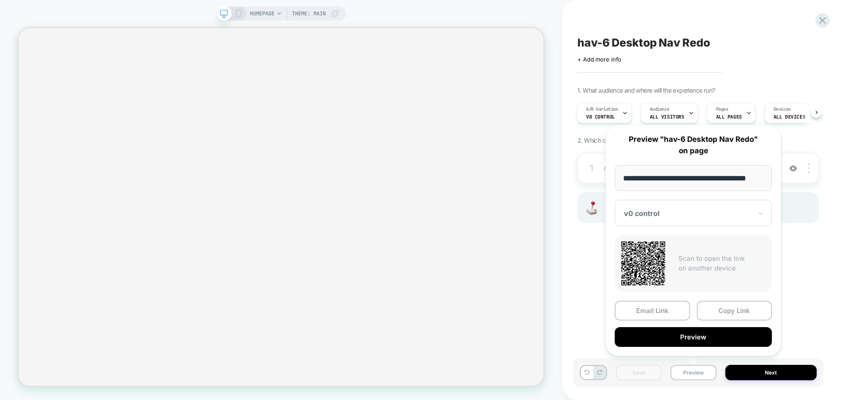
drag, startPoint x: 672, startPoint y: 236, endPoint x: 679, endPoint y: 224, distance: 13.8
click at [676, 229] on div "**********" at bounding box center [694, 240] width 176 height 231
click at [691, 211] on div at bounding box center [688, 213] width 128 height 9
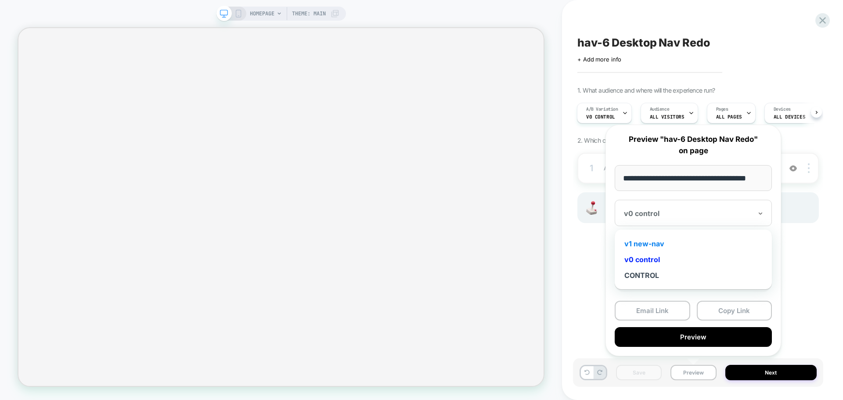
click at [661, 244] on div "v1 new-nav" at bounding box center [693, 244] width 148 height 16
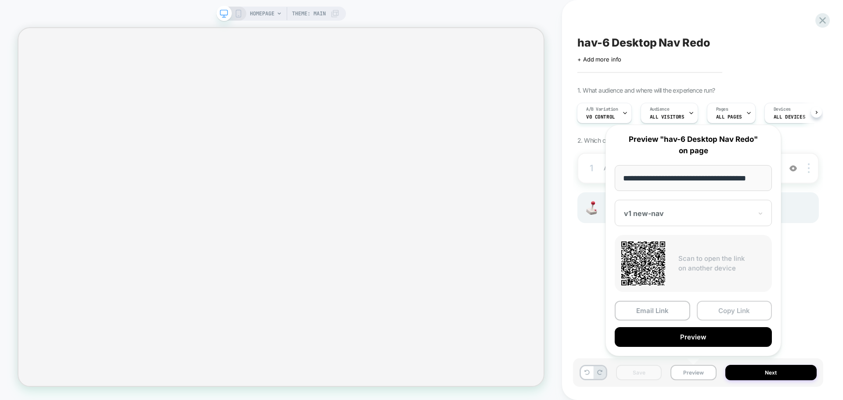
click at [708, 309] on button "Copy Link" at bounding box center [735, 311] width 76 height 20
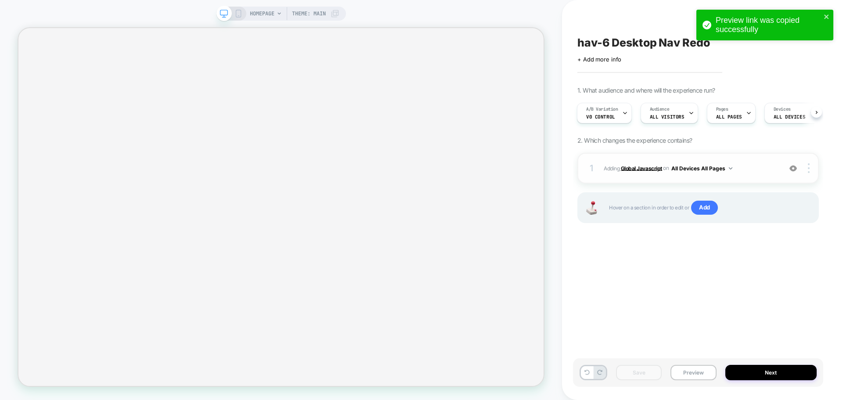
click at [652, 166] on b "Global Javascript" at bounding box center [641, 168] width 41 height 7
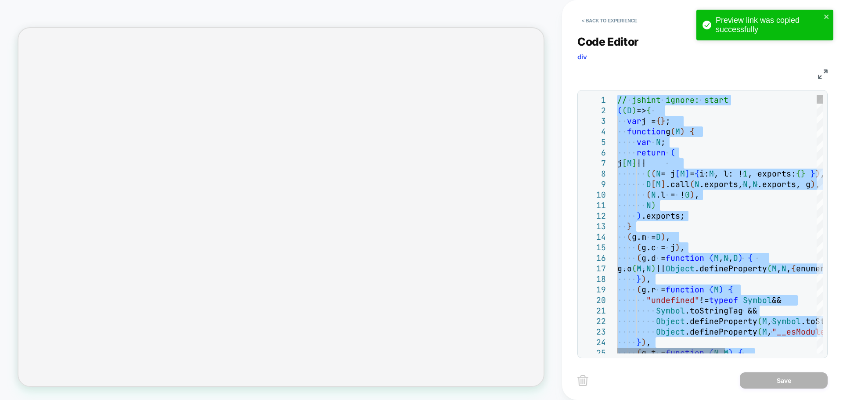
type textarea "**********"
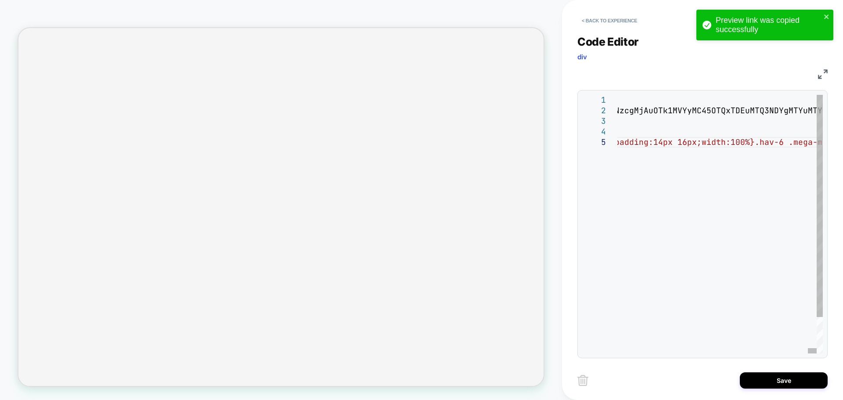
click at [774, 390] on div "Save" at bounding box center [703, 380] width 250 height 22
click at [780, 369] on div "< Back to experience Code Editor div JS 1 2 3 4 5 // jshint ignore: start (D=>{…" at bounding box center [703, 200] width 250 height 400
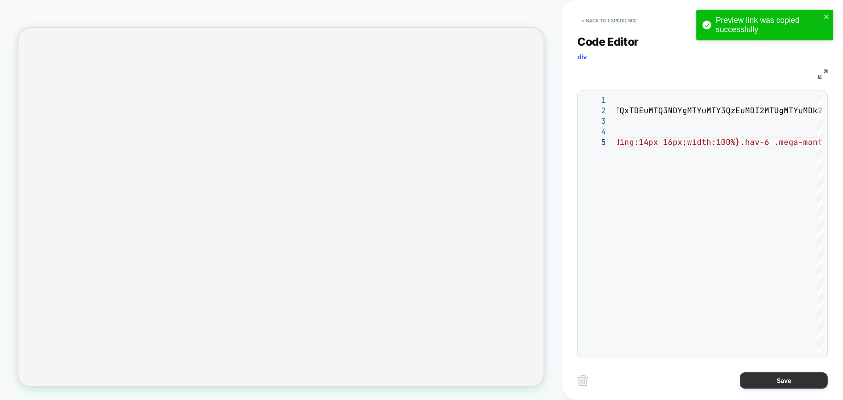
drag, startPoint x: 778, startPoint y: 379, endPoint x: 745, endPoint y: 385, distance: 33.4
click at [777, 380] on button "Save" at bounding box center [784, 380] width 88 height 16
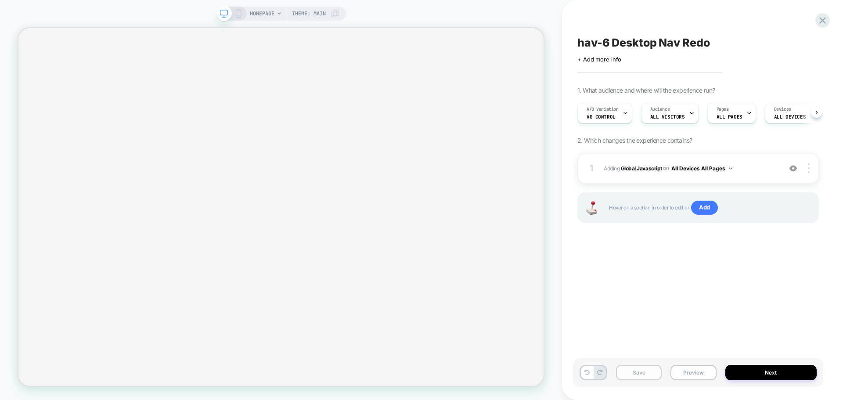
scroll to position [0, 0]
click at [644, 380] on button "Save" at bounding box center [639, 372] width 46 height 15
click at [644, 377] on button "Save" at bounding box center [639, 372] width 46 height 15
click at [662, 169] on b "Global Javascript" at bounding box center [641, 168] width 41 height 7
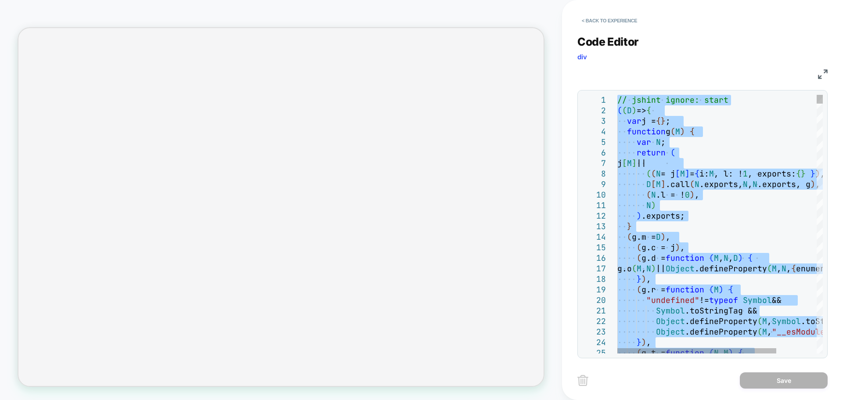
type textarea "**********"
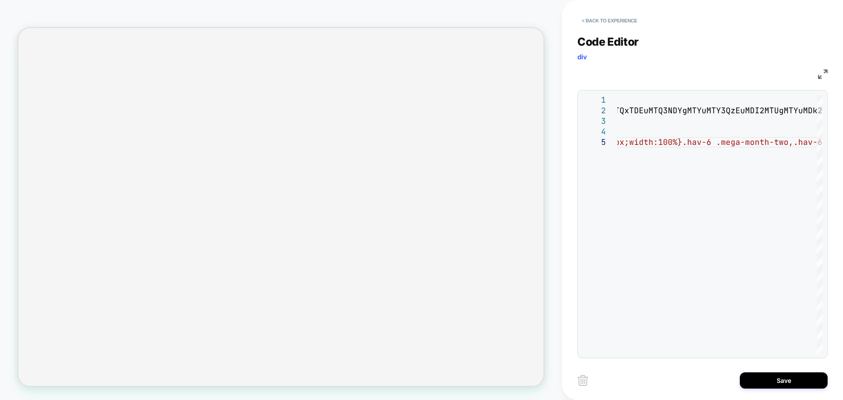
click at [774, 391] on div "Save" at bounding box center [703, 380] width 250 height 22
click at [775, 382] on button "Save" at bounding box center [784, 380] width 88 height 16
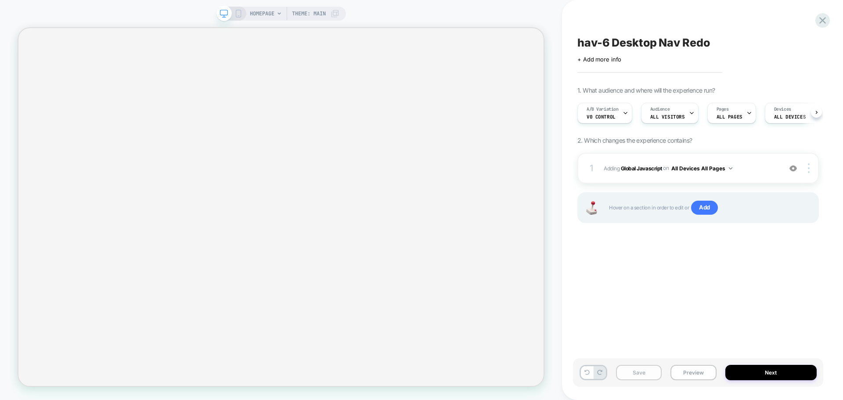
scroll to position [0, 0]
click at [650, 372] on button "Save" at bounding box center [639, 372] width 46 height 15
click at [680, 373] on button "Preview" at bounding box center [694, 372] width 46 height 15
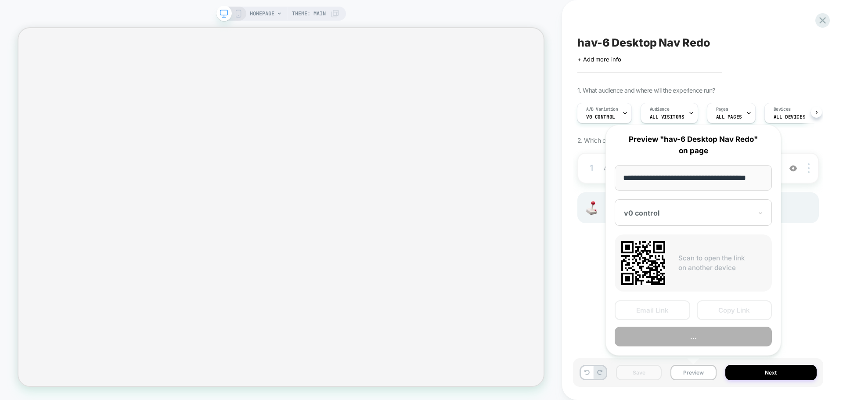
scroll to position [0, 5]
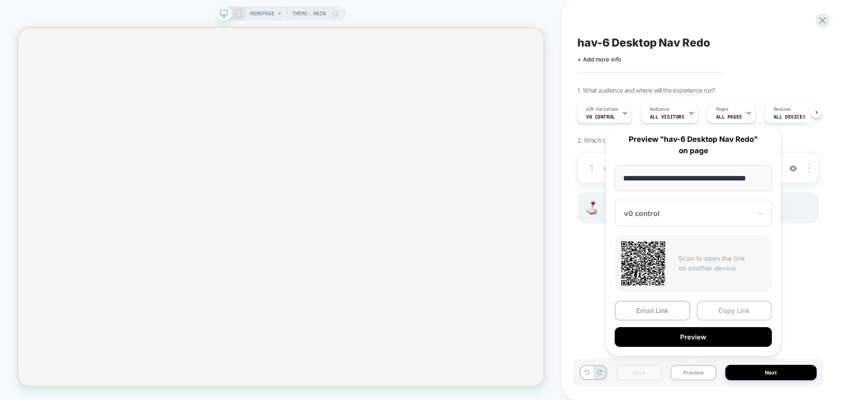
click at [716, 309] on button "Copy Link" at bounding box center [735, 311] width 76 height 20
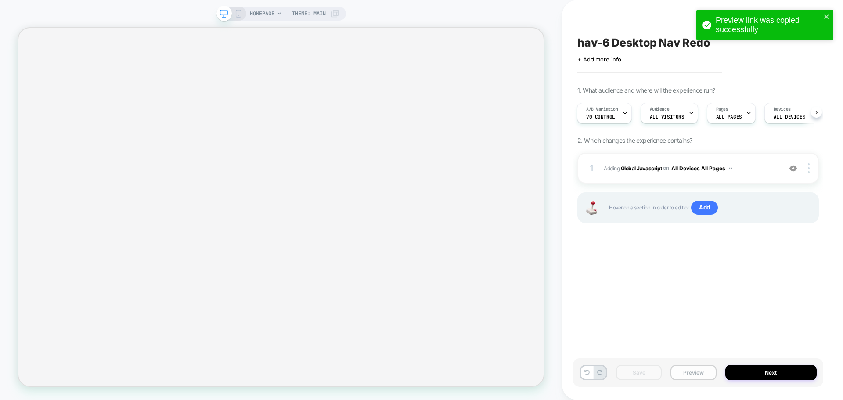
click at [698, 376] on button "Preview" at bounding box center [694, 372] width 46 height 15
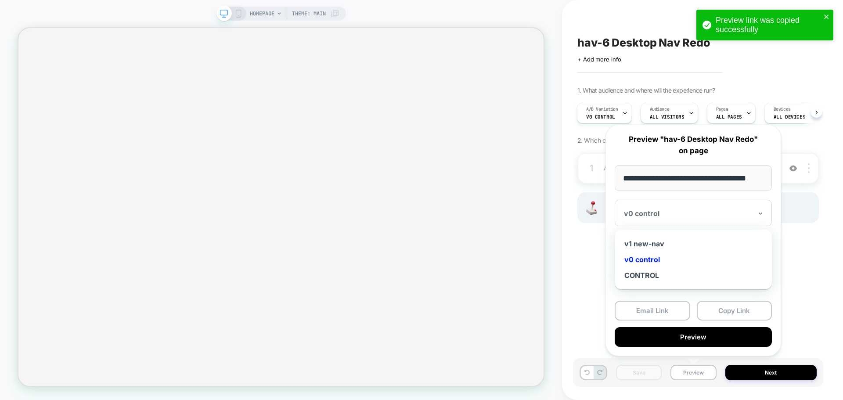
click at [680, 222] on div "v0 control" at bounding box center [693, 213] width 157 height 26
click at [665, 241] on div "v1 new-nav" at bounding box center [693, 244] width 148 height 16
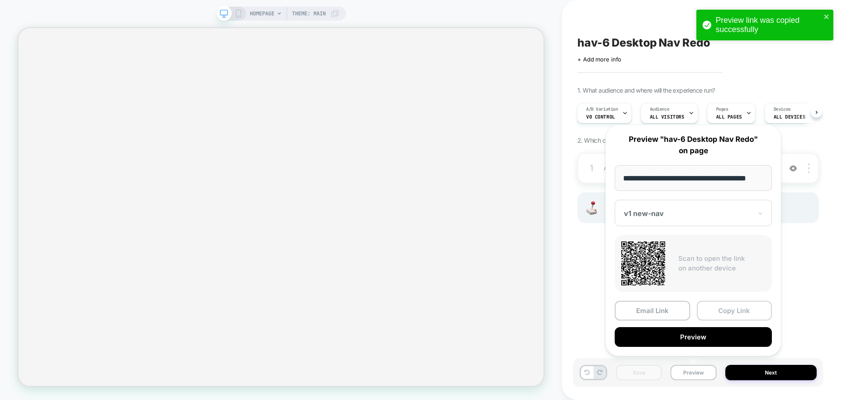
click at [722, 307] on button "Copy Link" at bounding box center [735, 311] width 76 height 20
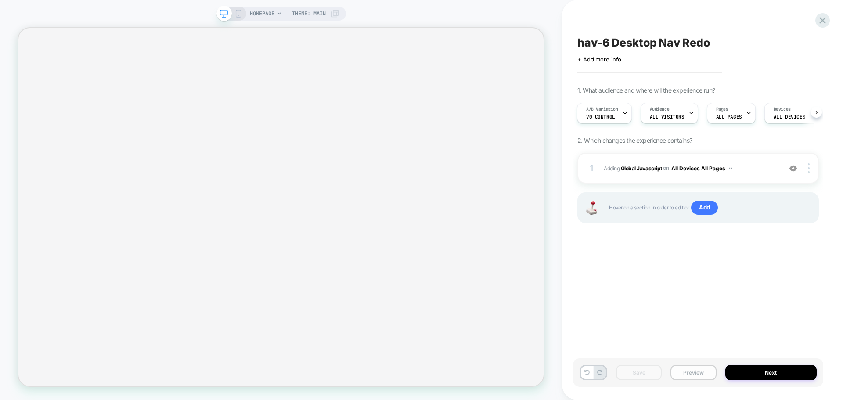
click at [684, 379] on button "Preview" at bounding box center [694, 372] width 46 height 15
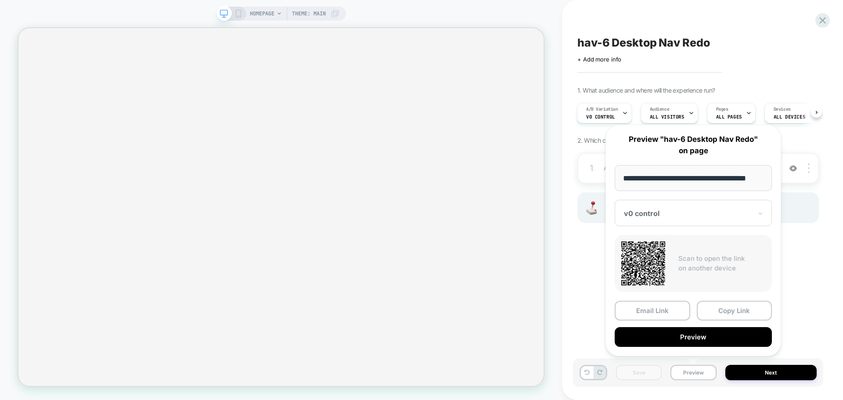
click at [697, 217] on div at bounding box center [688, 213] width 128 height 9
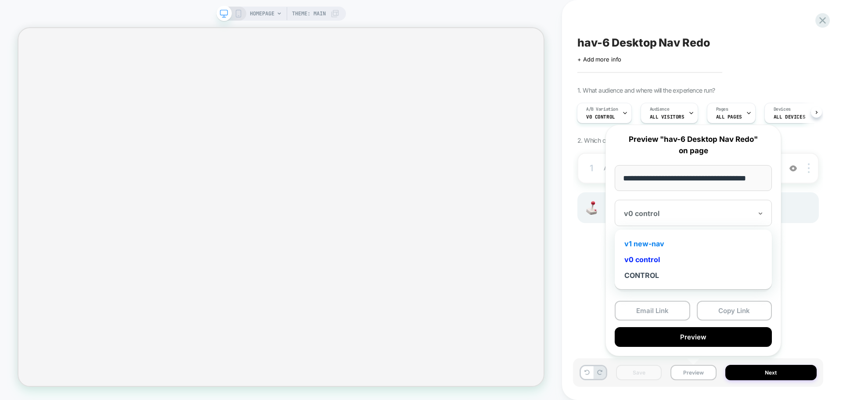
click at [664, 241] on div "v1 new-nav" at bounding box center [693, 244] width 148 height 16
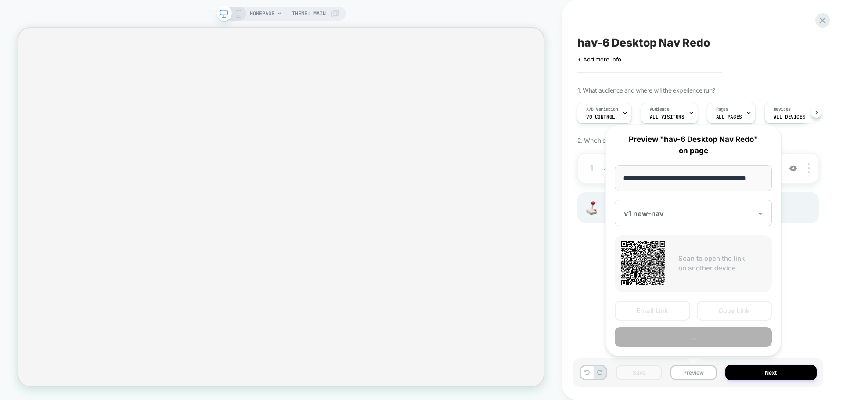
click at [722, 305] on button "Copy Link" at bounding box center [735, 311] width 76 height 20
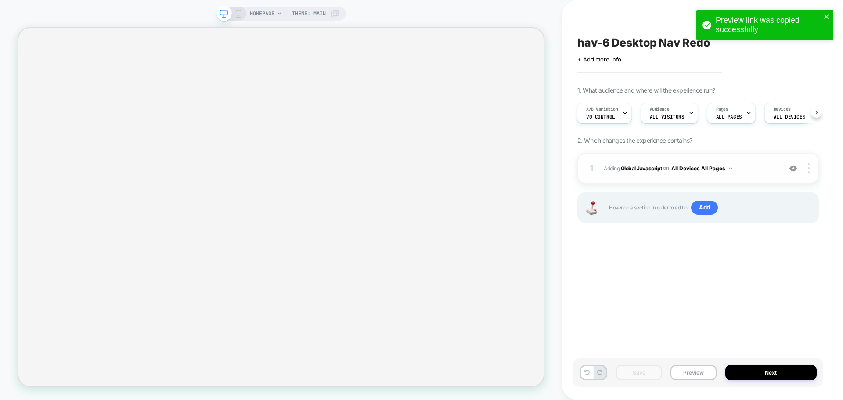
click at [654, 172] on span "Adding Global Javascript on All Devices All Pages" at bounding box center [690, 168] width 173 height 11
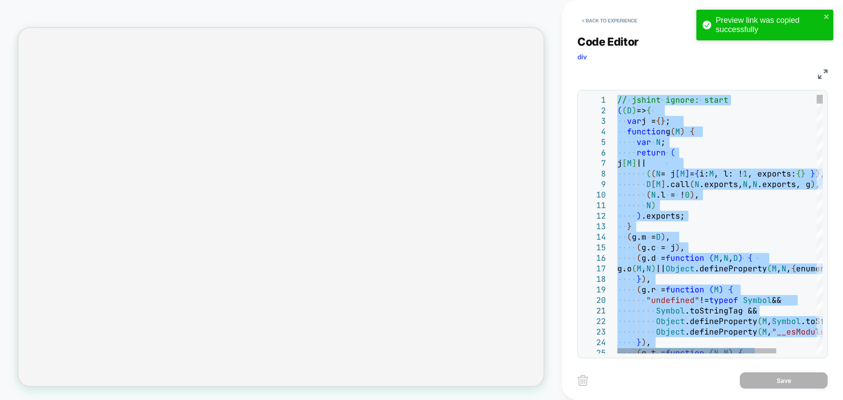
type textarea "**********"
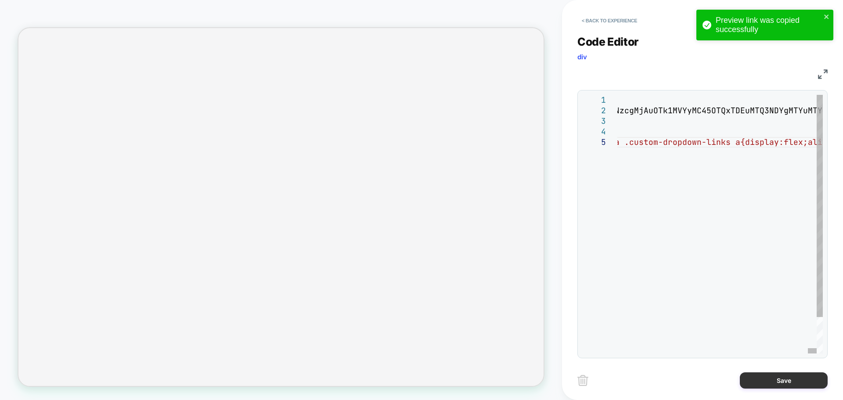
click at [775, 387] on button "Save" at bounding box center [784, 380] width 88 height 16
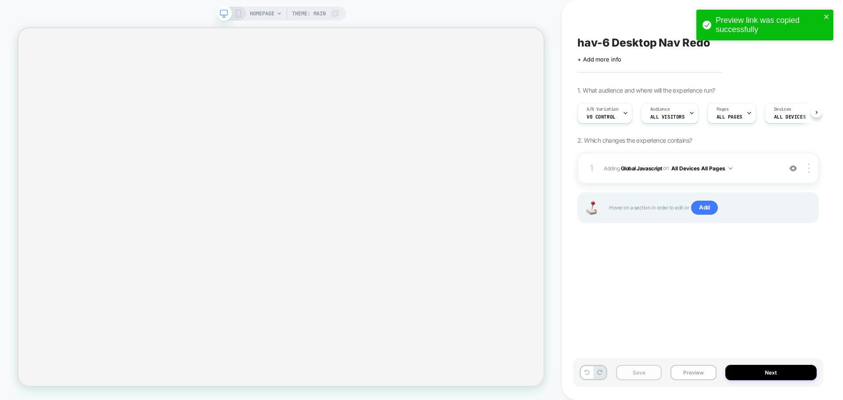
scroll to position [0, 0]
click at [632, 377] on button "Save" at bounding box center [639, 372] width 46 height 15
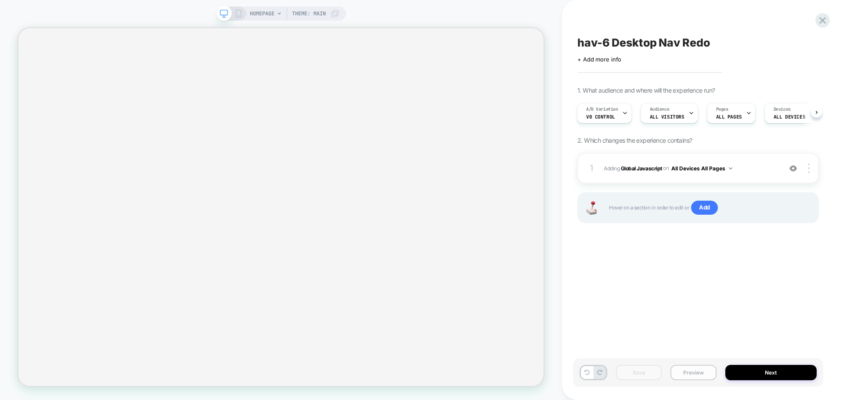
click at [702, 376] on button "Preview" at bounding box center [694, 372] width 46 height 15
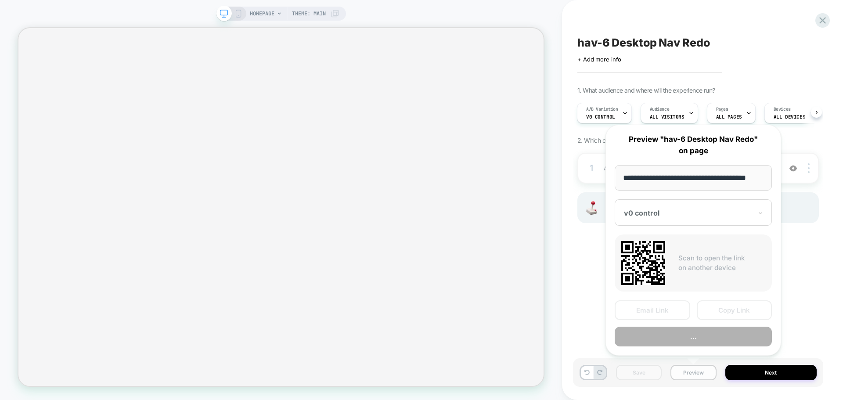
scroll to position [0, 5]
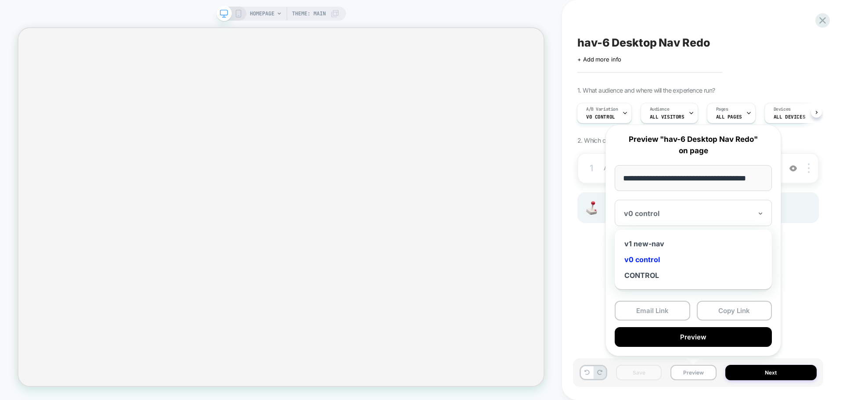
click at [692, 222] on div "v0 control" at bounding box center [693, 213] width 157 height 26
click at [657, 238] on div "v1 new-nav" at bounding box center [693, 244] width 148 height 16
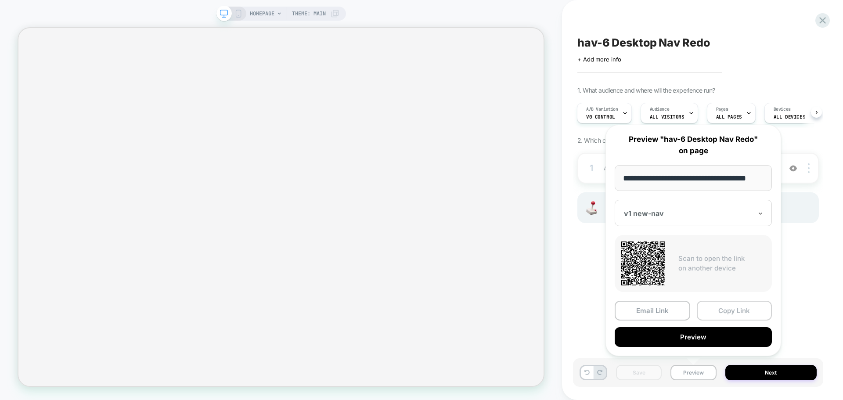
click at [750, 312] on button "Copy Link" at bounding box center [735, 311] width 76 height 20
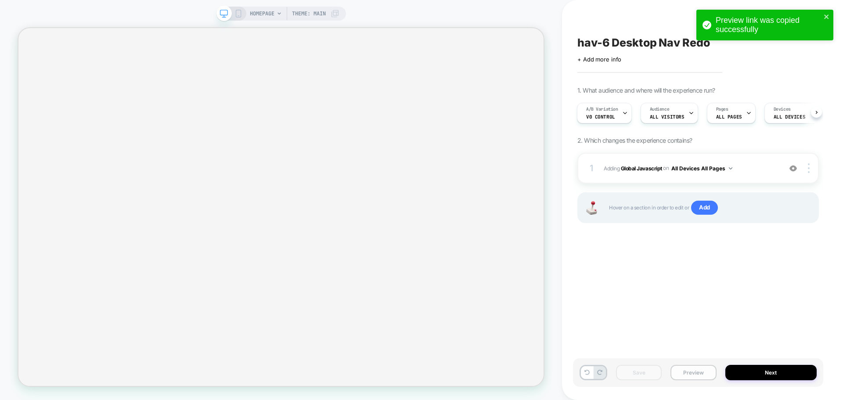
click at [687, 379] on button "Preview" at bounding box center [694, 372] width 46 height 15
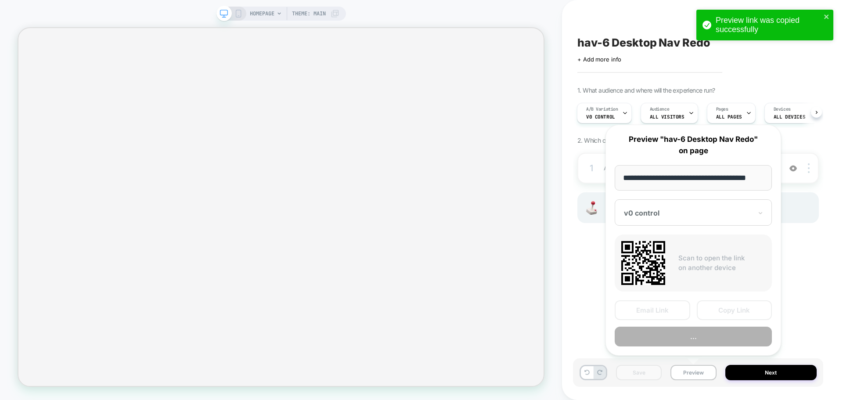
scroll to position [0, 5]
click at [724, 311] on button "Copy Link" at bounding box center [735, 311] width 76 height 20
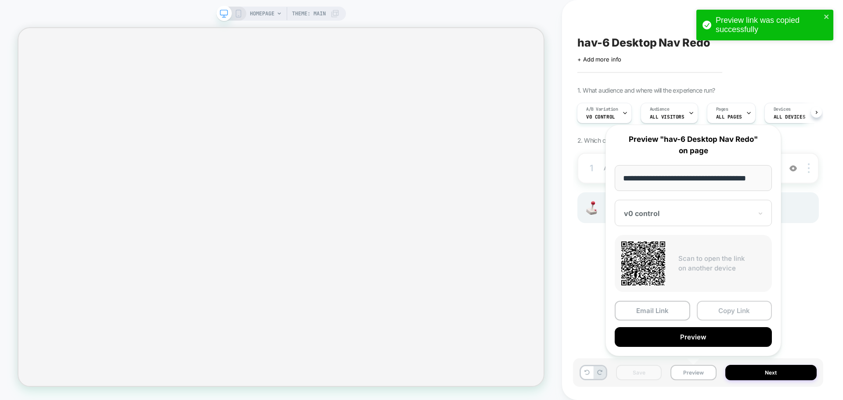
scroll to position [0, 0]
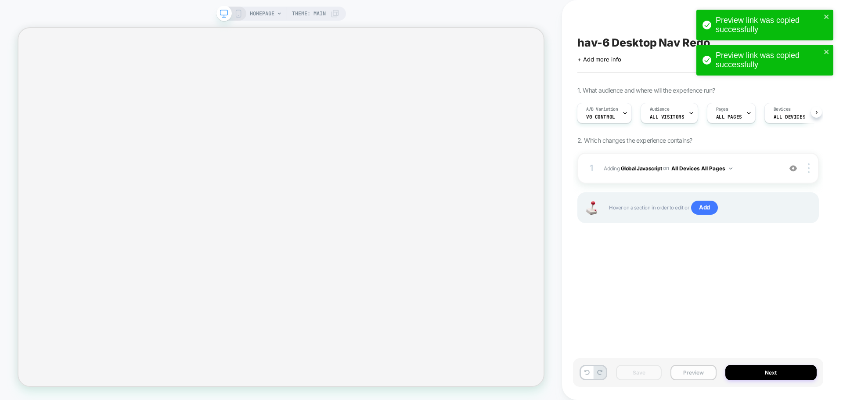
click at [701, 371] on button "Preview" at bounding box center [694, 372] width 46 height 15
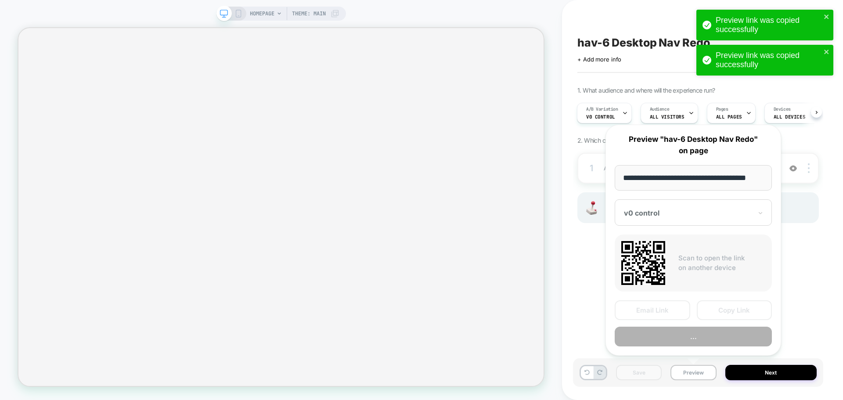
scroll to position [0, 5]
click at [668, 217] on div at bounding box center [688, 213] width 128 height 9
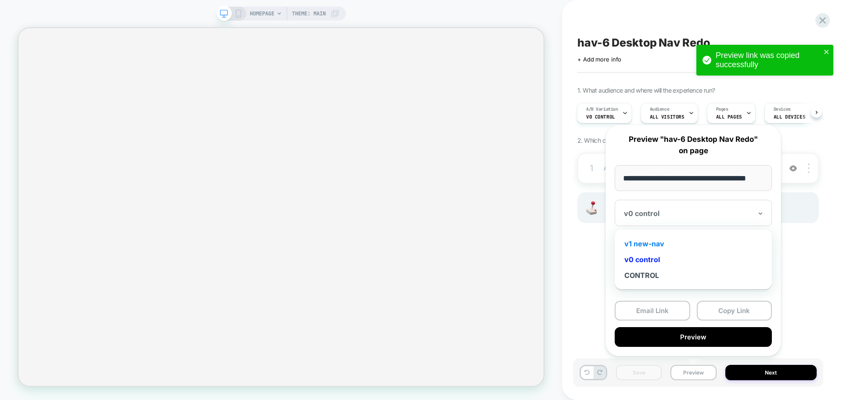
click at [658, 242] on div "v1 new-nav" at bounding box center [693, 244] width 148 height 16
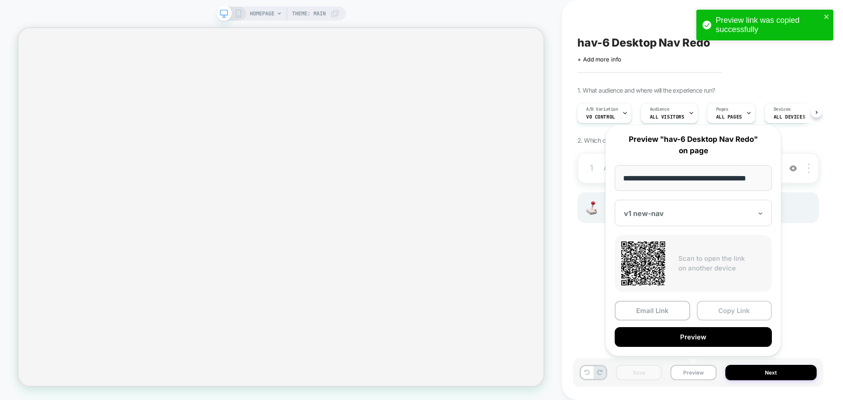
click at [710, 304] on button "Copy Link" at bounding box center [735, 311] width 76 height 20
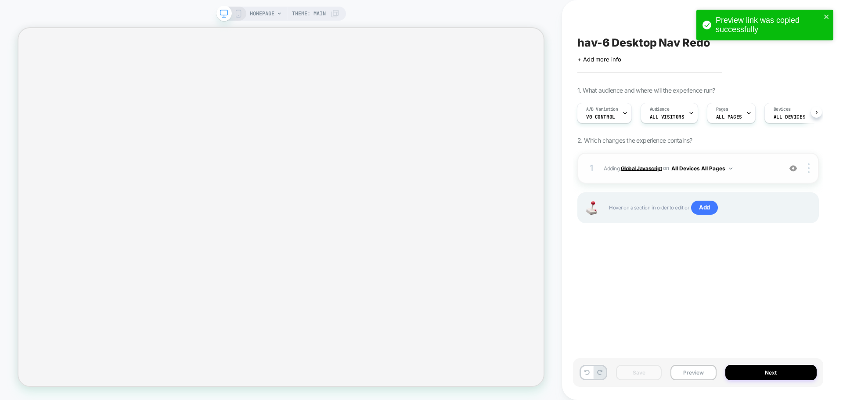
click at [652, 169] on b "Global Javascript" at bounding box center [641, 168] width 41 height 7
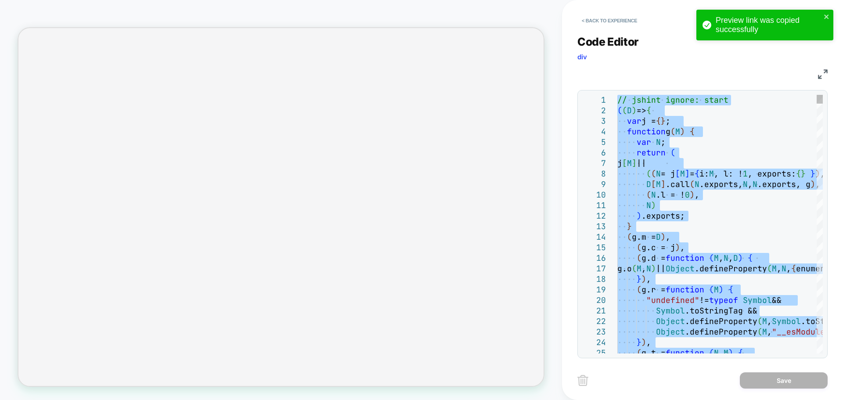
type textarea "**********"
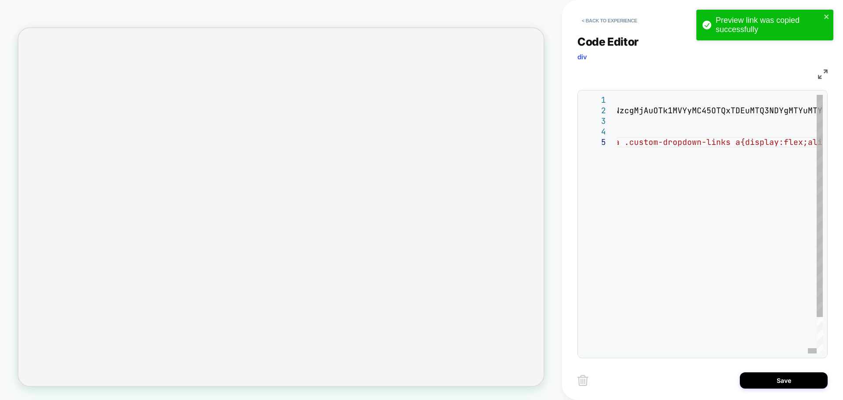
click at [752, 370] on div "Save" at bounding box center [703, 380] width 250 height 22
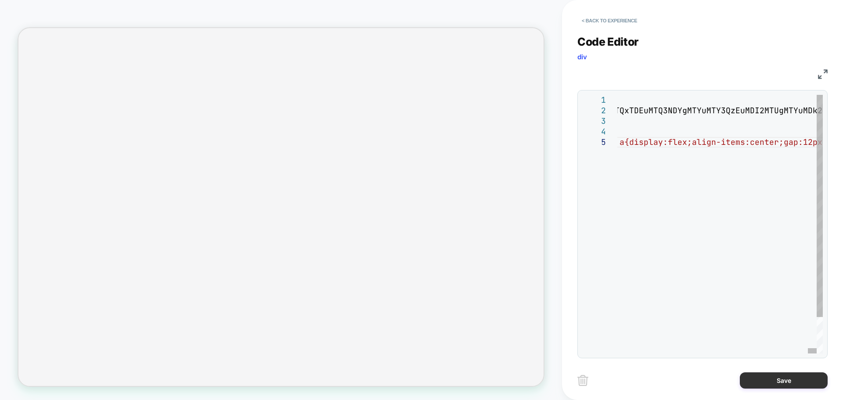
click at [754, 379] on button "Save" at bounding box center [784, 380] width 88 height 16
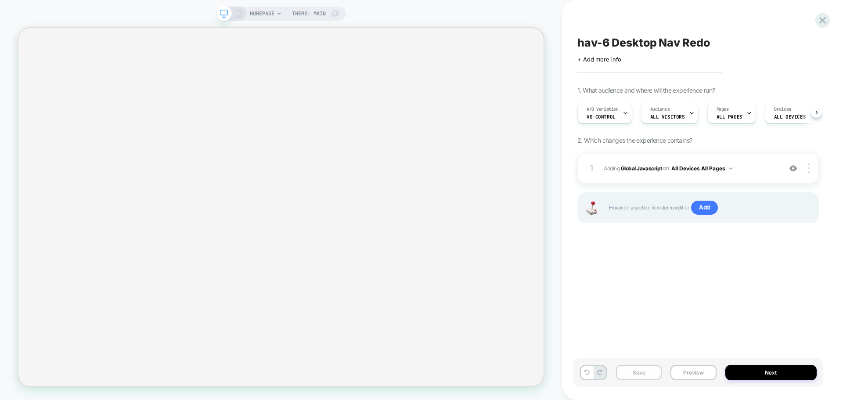
scroll to position [0, 0]
click at [622, 368] on button "Save" at bounding box center [639, 372] width 46 height 15
click at [695, 376] on button "Preview" at bounding box center [694, 372] width 46 height 15
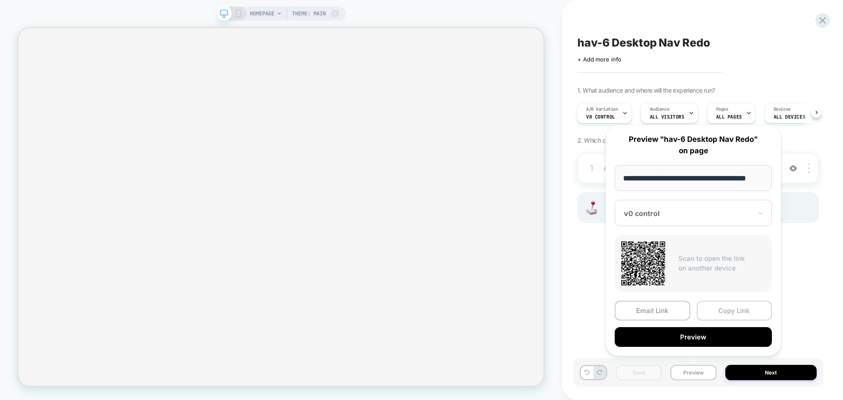
scroll to position [0, 0]
click at [721, 316] on button "Copy Link" at bounding box center [735, 311] width 76 height 20
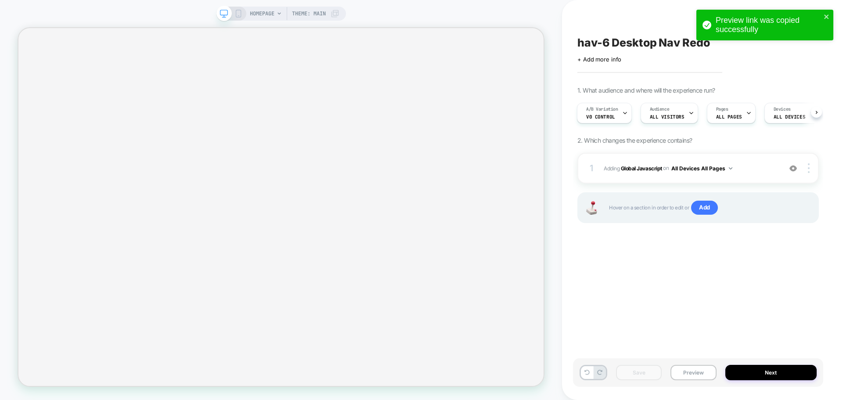
click at [692, 361] on div "hav-6 Desktop Nav Redo Click to edit experience details + Add more info 1. What…" at bounding box center [703, 200] width 250 height 400
click at [693, 368] on button "Preview" at bounding box center [694, 372] width 46 height 15
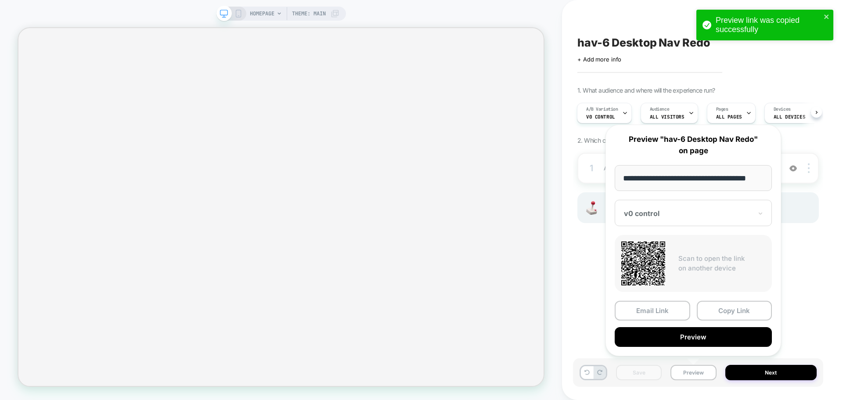
click at [668, 219] on div "v0 control" at bounding box center [693, 213] width 157 height 26
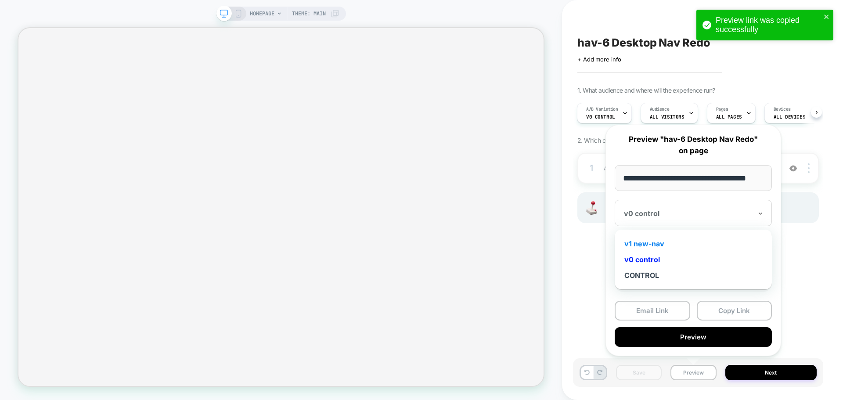
click at [667, 243] on div "v1 new-nav" at bounding box center [693, 244] width 148 height 16
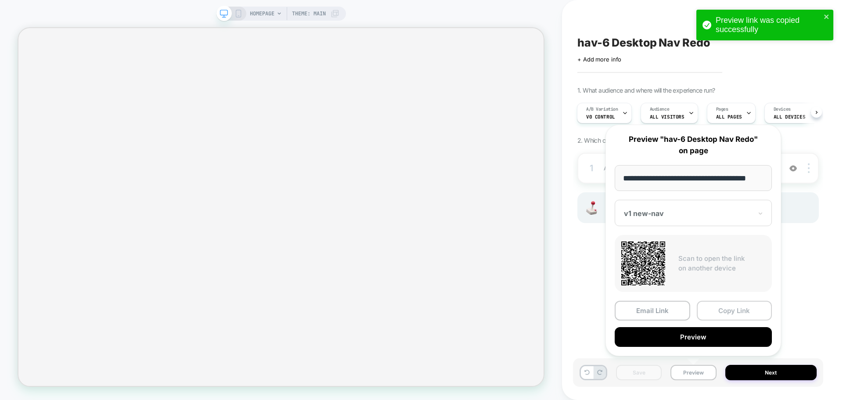
click at [727, 309] on button "Copy Link" at bounding box center [735, 311] width 76 height 20
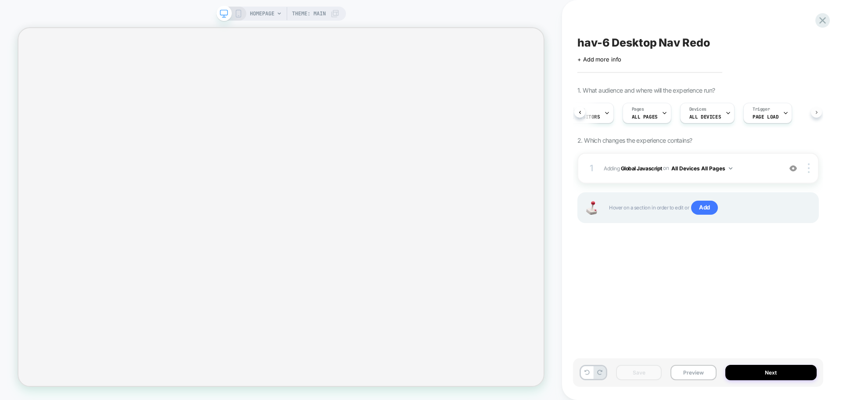
scroll to position [0, 86]
click at [656, 173] on span "Adding Global Javascript on All Devices All Pages" at bounding box center [690, 168] width 173 height 11
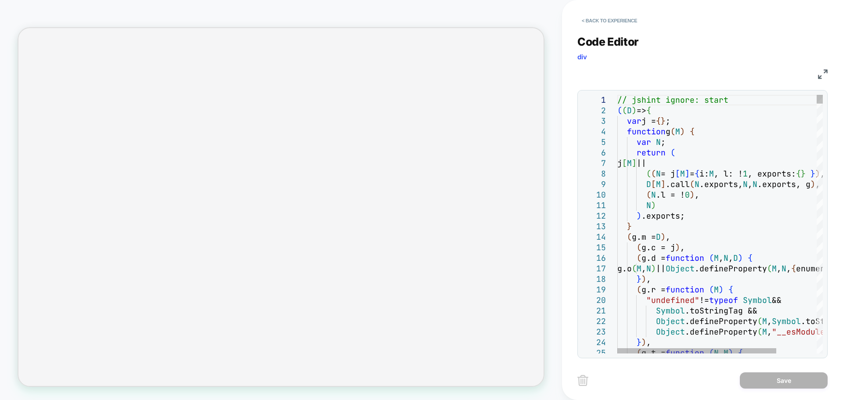
scroll to position [0, 0]
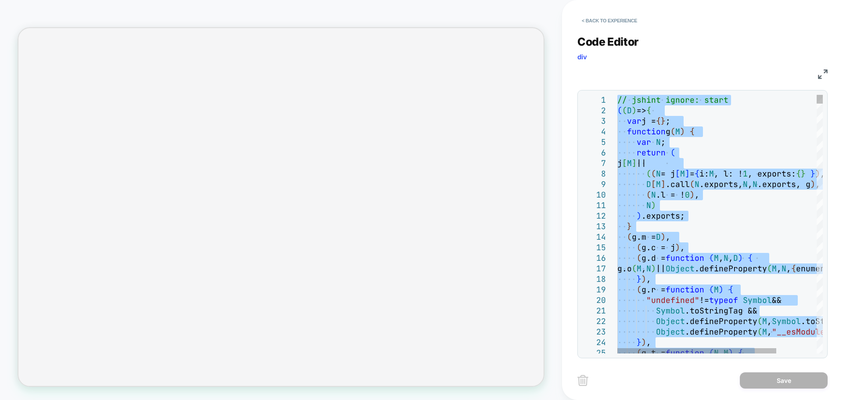
type textarea "**********"
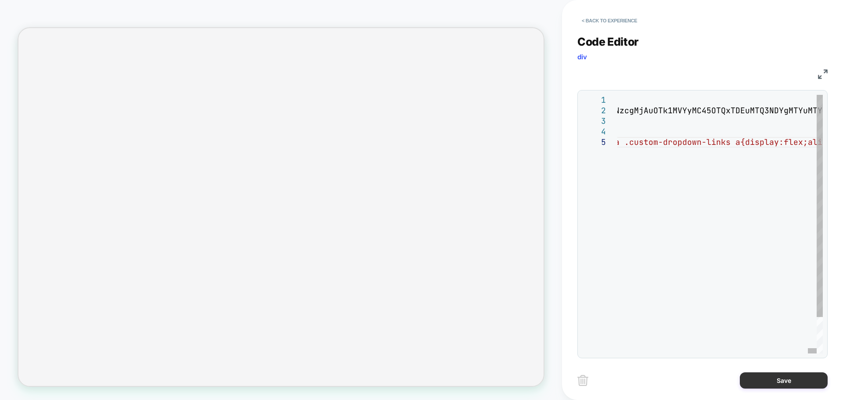
click at [774, 376] on button "Save" at bounding box center [784, 380] width 88 height 16
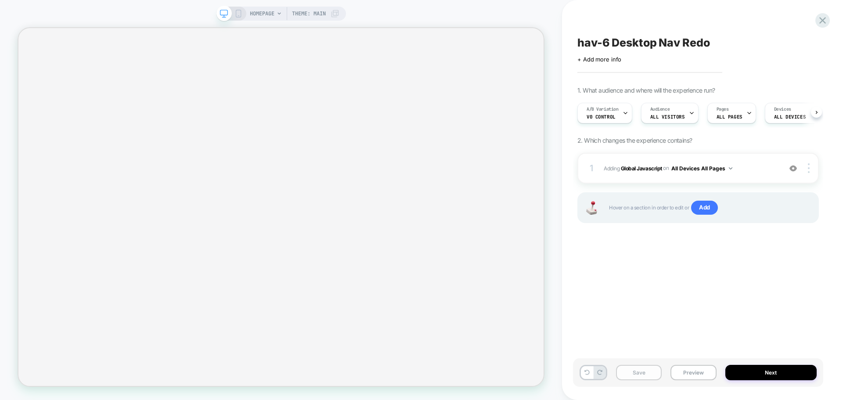
scroll to position [0, 0]
click at [646, 375] on button "Save" at bounding box center [639, 372] width 46 height 15
click at [693, 371] on button "Preview" at bounding box center [694, 372] width 46 height 15
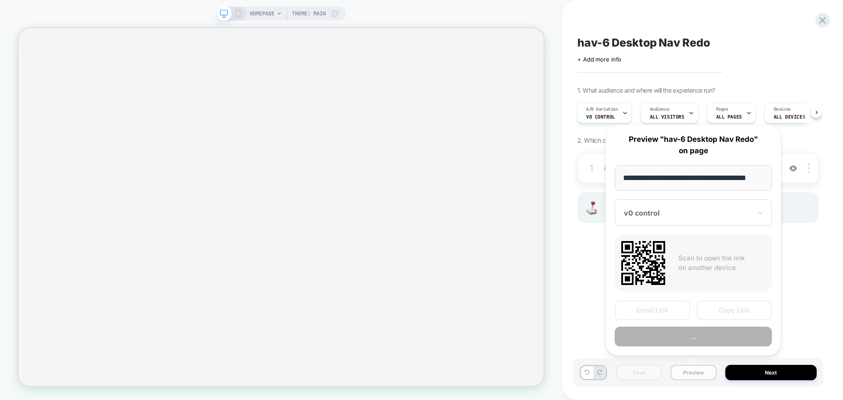
scroll to position [0, 5]
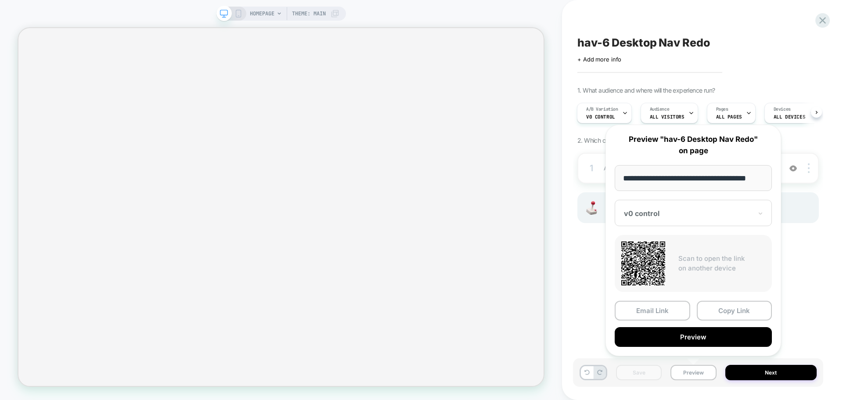
click at [690, 218] on div "v0 control" at bounding box center [688, 213] width 130 height 11
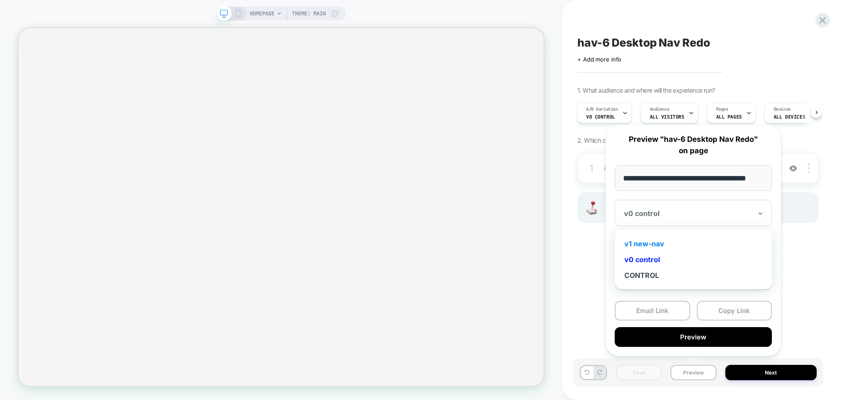
click at [668, 250] on div "v1 new-nav" at bounding box center [693, 244] width 148 height 16
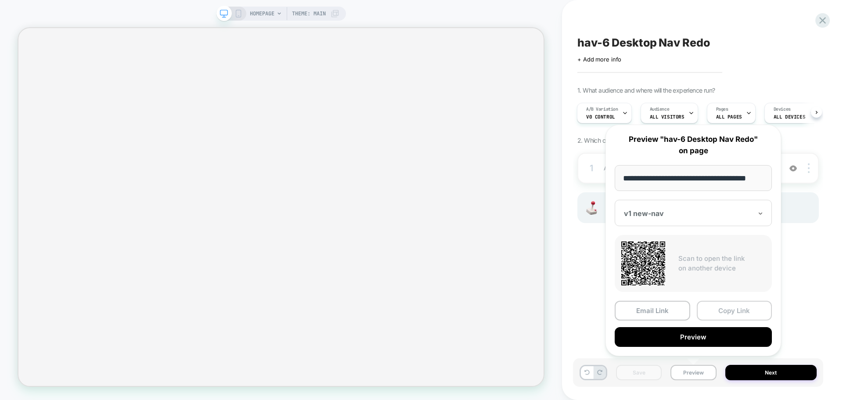
click at [718, 311] on button "Copy Link" at bounding box center [735, 311] width 76 height 20
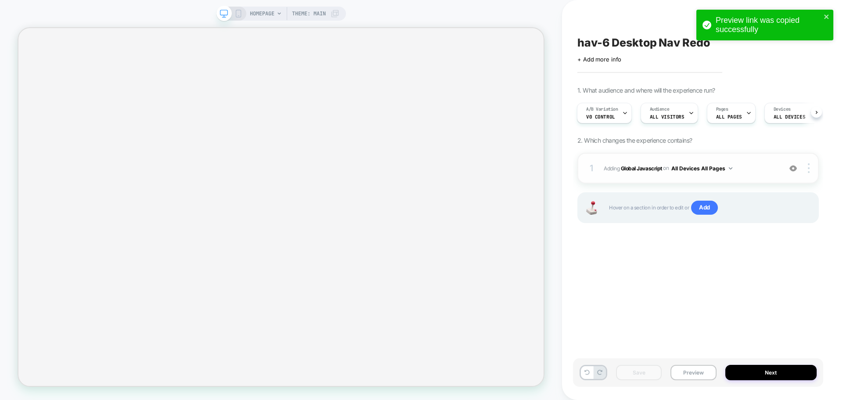
click at [643, 163] on span "Adding Global Javascript on All Devices All Pages" at bounding box center [690, 168] width 173 height 11
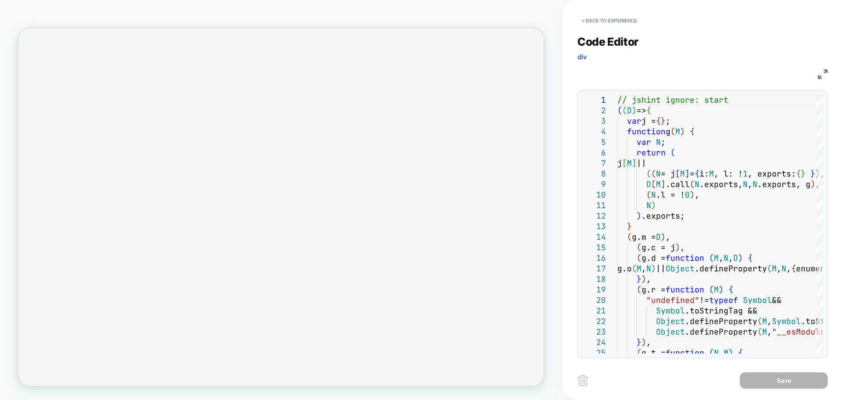
click at [618, 13] on div "< Back to experience" at bounding box center [718, 13] width 281 height 26
click at [615, 23] on button "< Back to experience" at bounding box center [610, 21] width 64 height 14
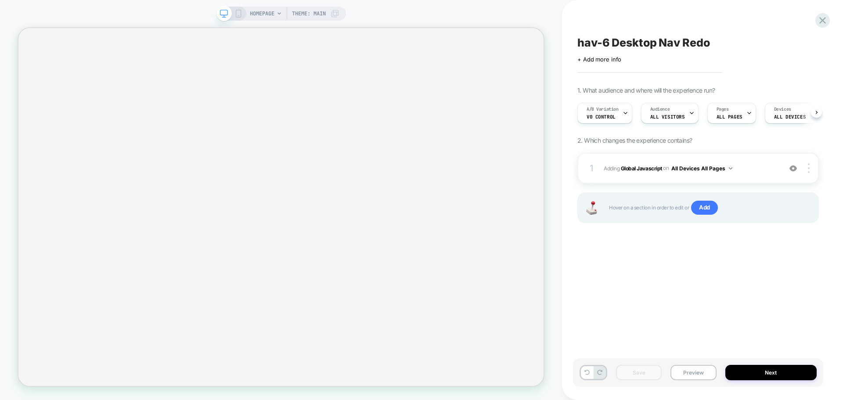
scroll to position [0, 0]
click at [640, 177] on div "1 Adding Global Javascript on All Devices All Pages Add Before Add After Target…" at bounding box center [699, 168] width 242 height 31
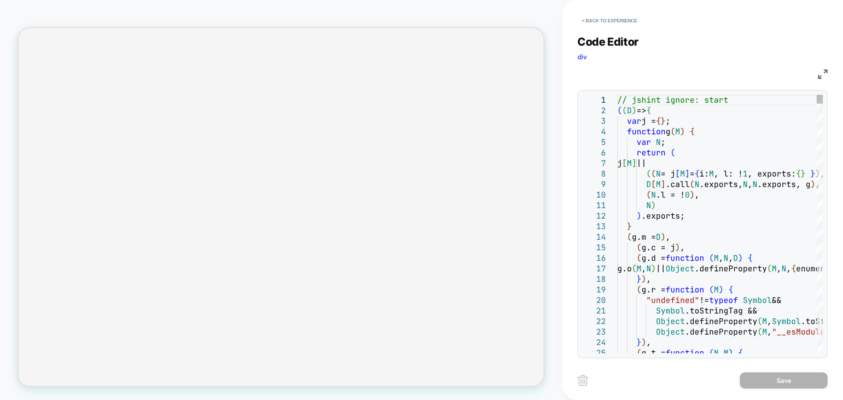
scroll to position [0, 0]
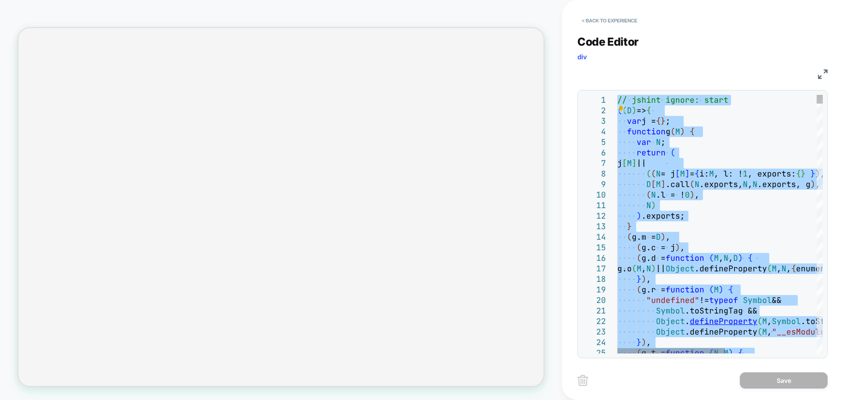
type textarea "**********"
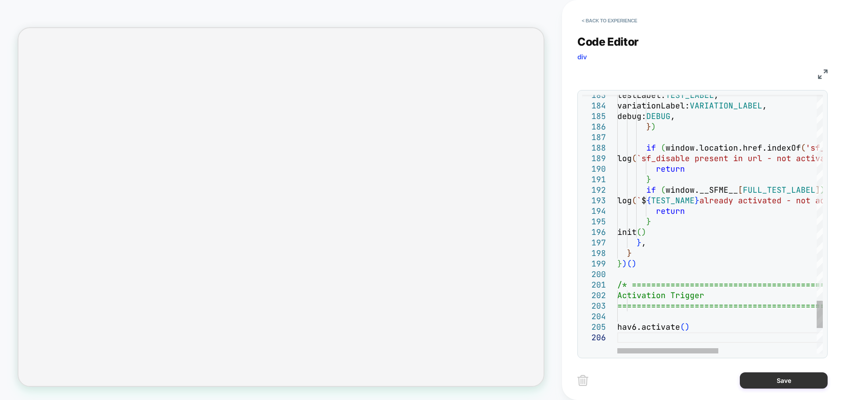
click at [782, 384] on button "Save" at bounding box center [784, 380] width 88 height 16
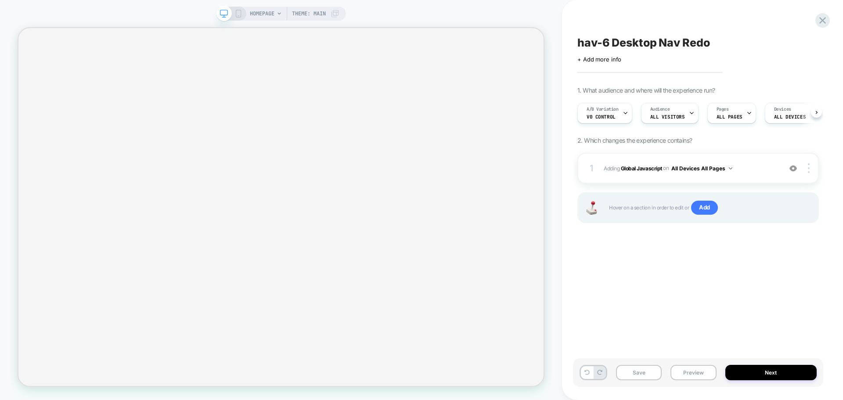
scroll to position [0, 0]
click at [644, 170] on b "Global Javascript" at bounding box center [641, 168] width 41 height 7
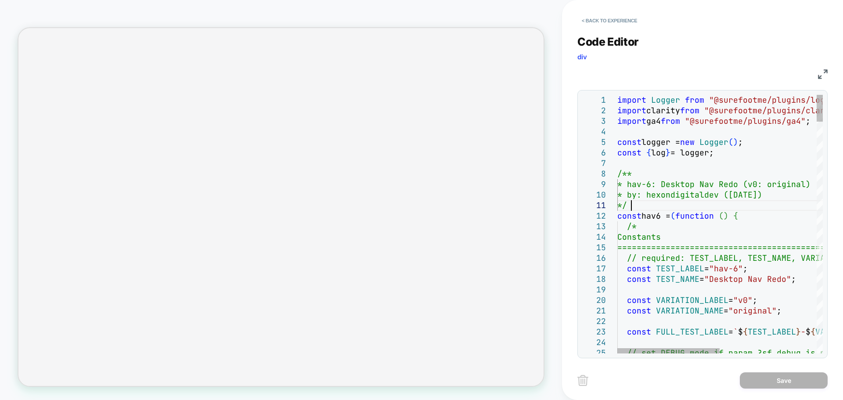
scroll to position [0, 0]
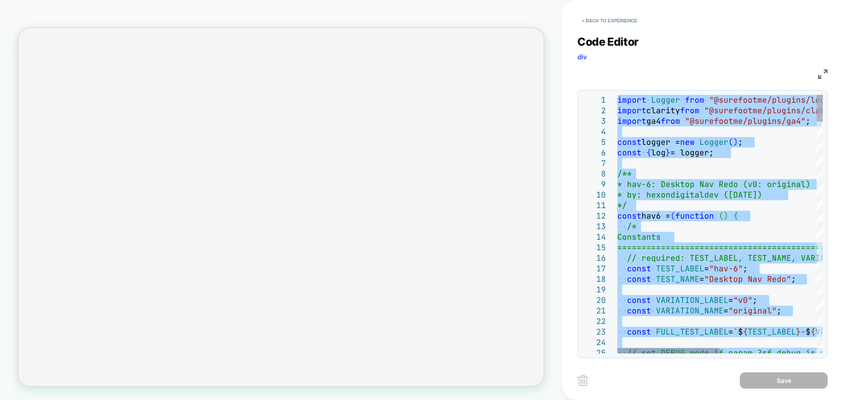
type textarea "**********"
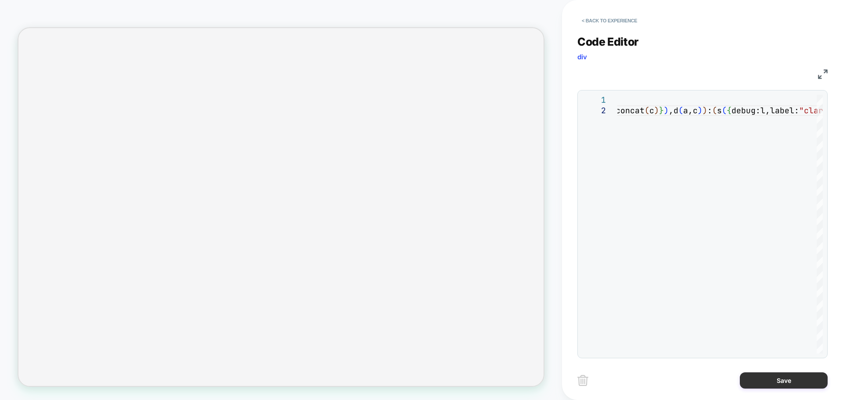
click at [799, 383] on button "Save" at bounding box center [784, 380] width 88 height 16
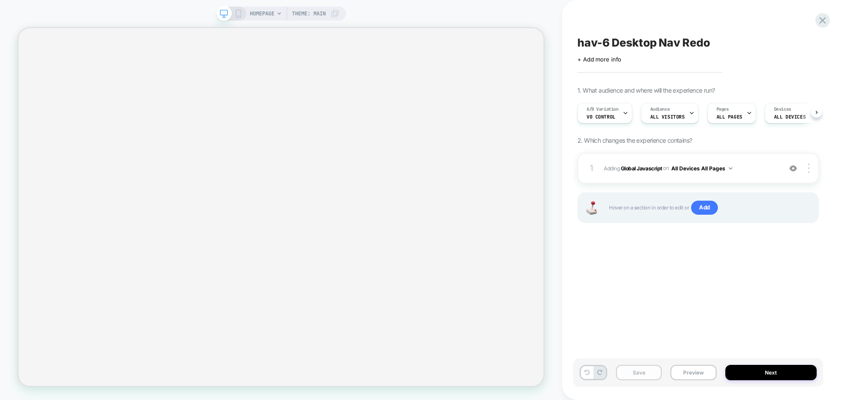
scroll to position [0, 0]
click at [653, 370] on button "Save" at bounding box center [639, 372] width 46 height 15
click at [766, 368] on button "Next" at bounding box center [772, 372] width 92 height 15
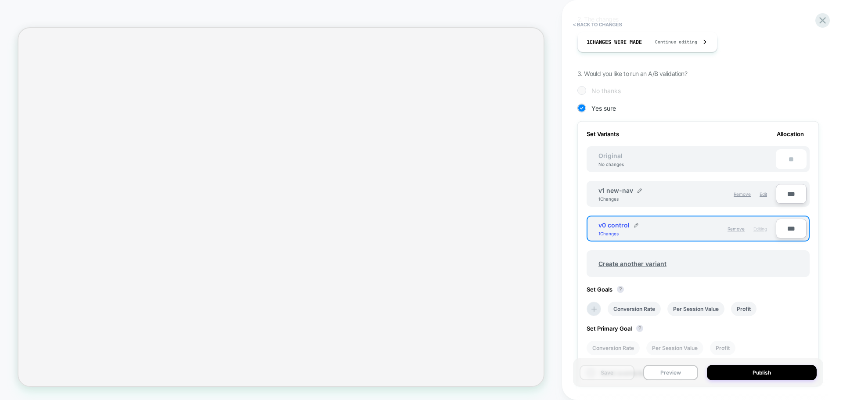
scroll to position [220, 0]
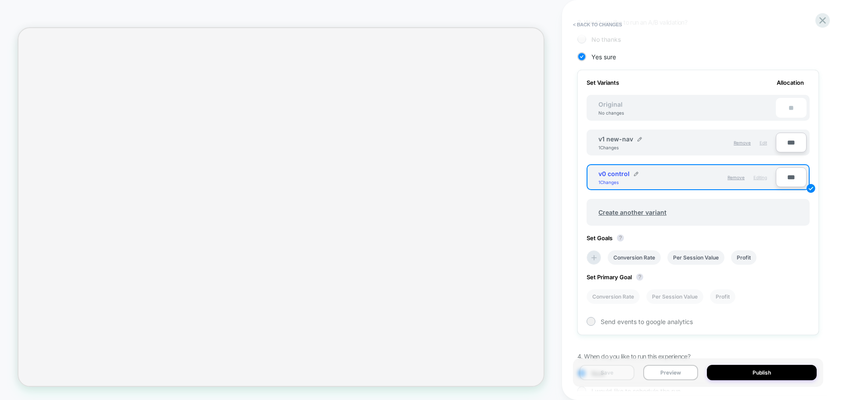
click at [766, 142] on span "Edit" at bounding box center [763, 142] width 7 height 5
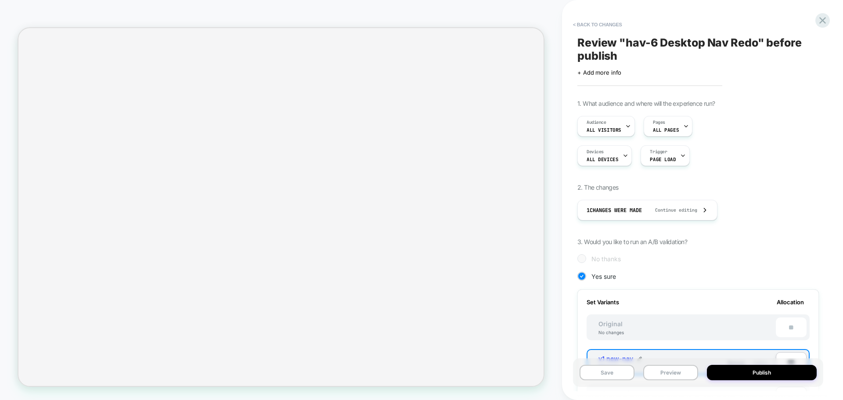
scroll to position [272, 0]
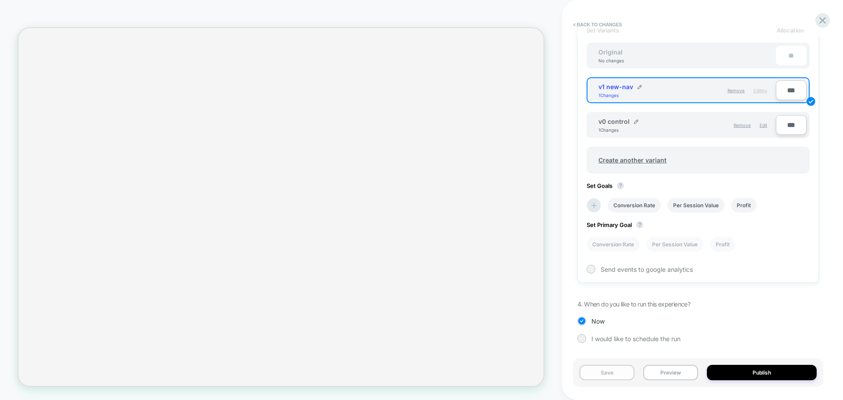
click at [612, 374] on button "Save" at bounding box center [607, 372] width 55 height 15
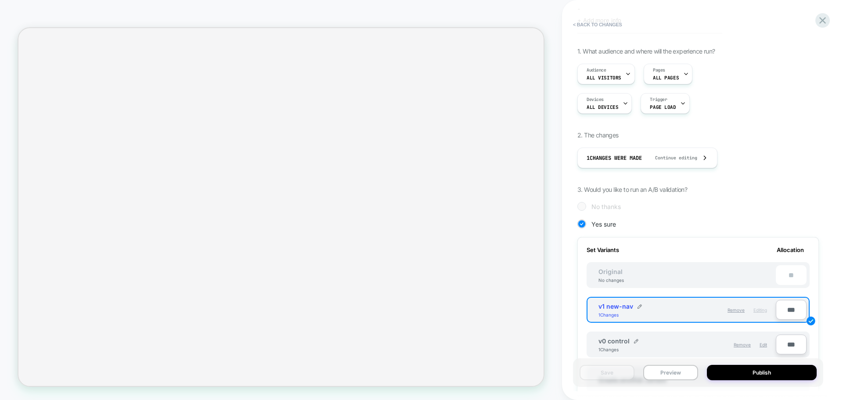
scroll to position [0, 0]
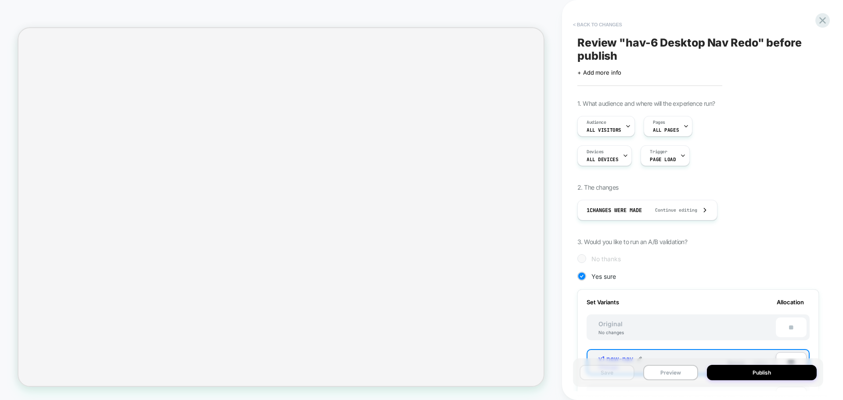
click at [600, 20] on button "< Back to changes" at bounding box center [598, 25] width 58 height 14
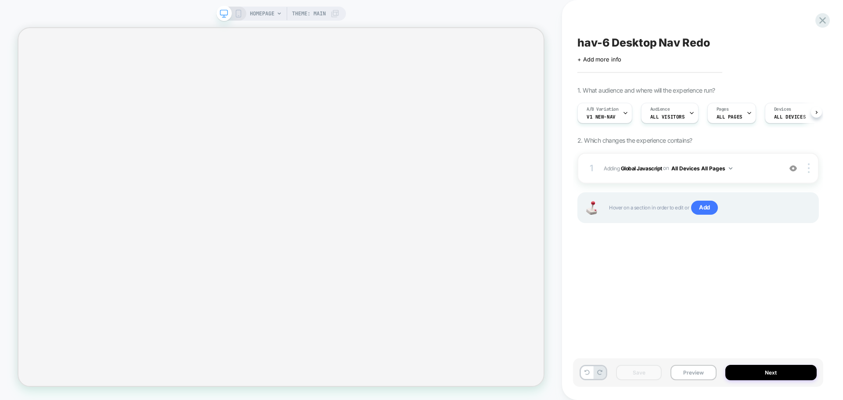
scroll to position [0, 0]
click at [642, 174] on div "1 Adding Global Javascript on All Devices All Pages Add Before Add After Target…" at bounding box center [699, 168] width 242 height 31
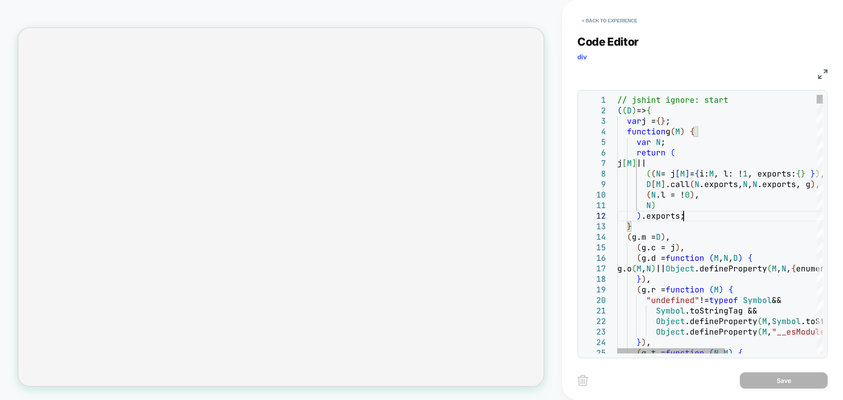
scroll to position [0, 0]
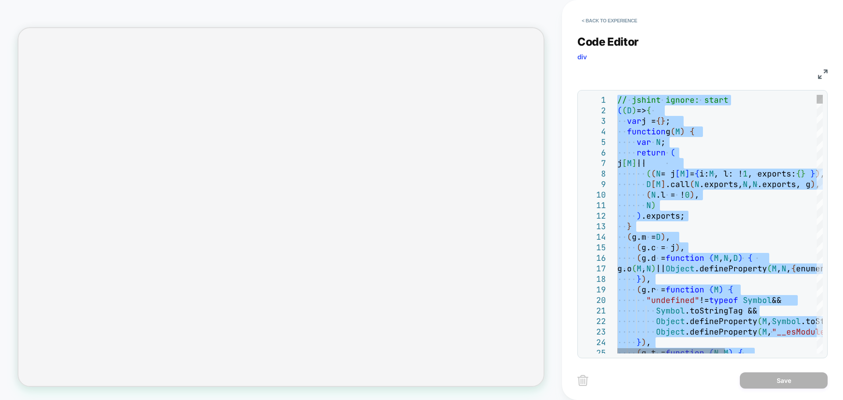
type textarea "**********"
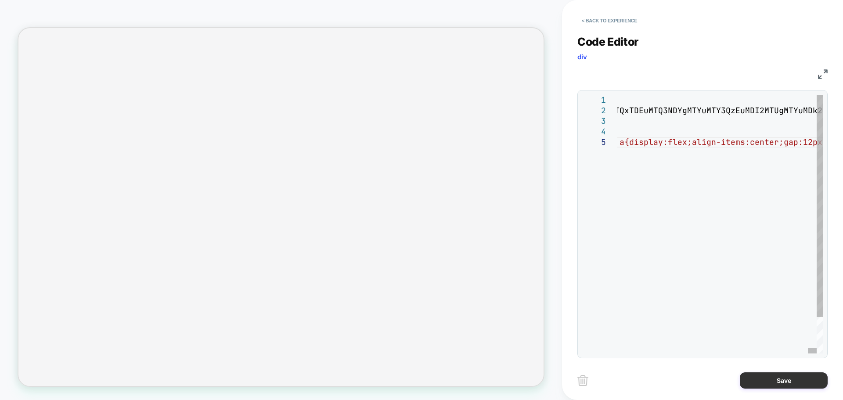
click at [797, 381] on button "Save" at bounding box center [784, 380] width 88 height 16
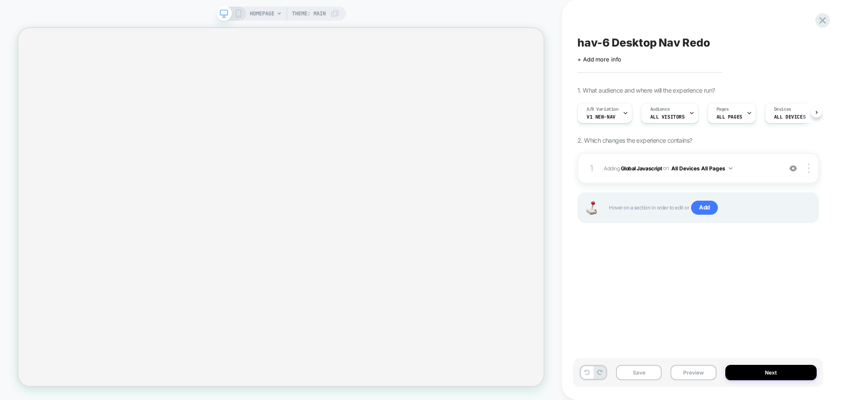
scroll to position [0, 0]
click at [640, 378] on button "Save" at bounding box center [639, 372] width 46 height 15
click at [710, 372] on button "Preview" at bounding box center [694, 372] width 46 height 15
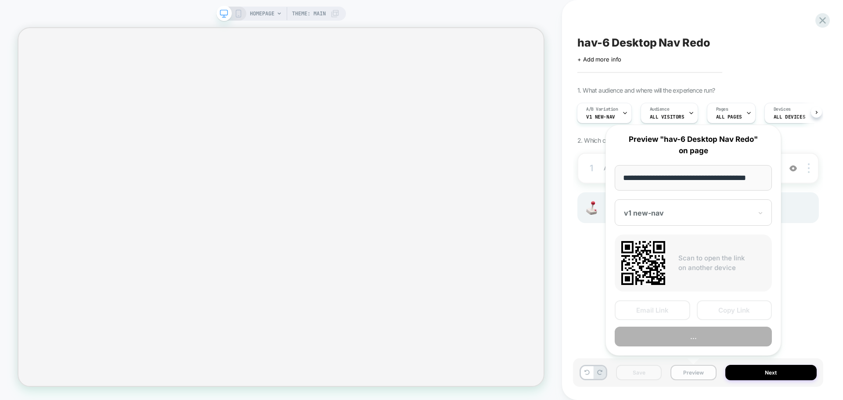
scroll to position [0, 5]
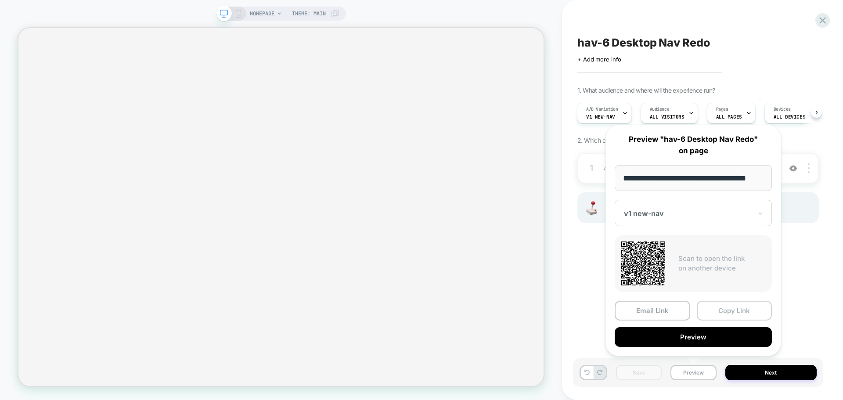
click at [729, 309] on button "Copy Link" at bounding box center [735, 311] width 76 height 20
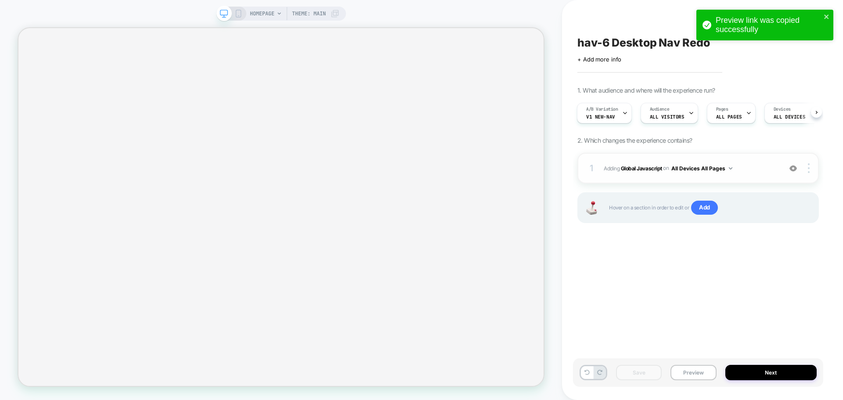
click at [647, 173] on span "Adding Global Javascript on All Devices All Pages" at bounding box center [690, 168] width 173 height 11
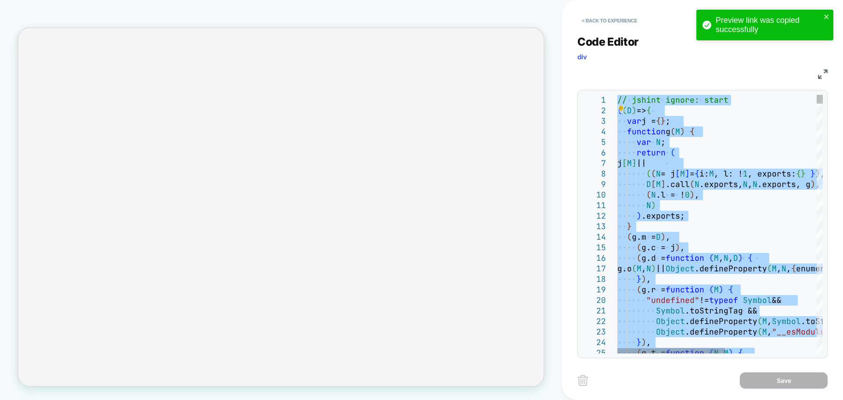
type textarea "**********"
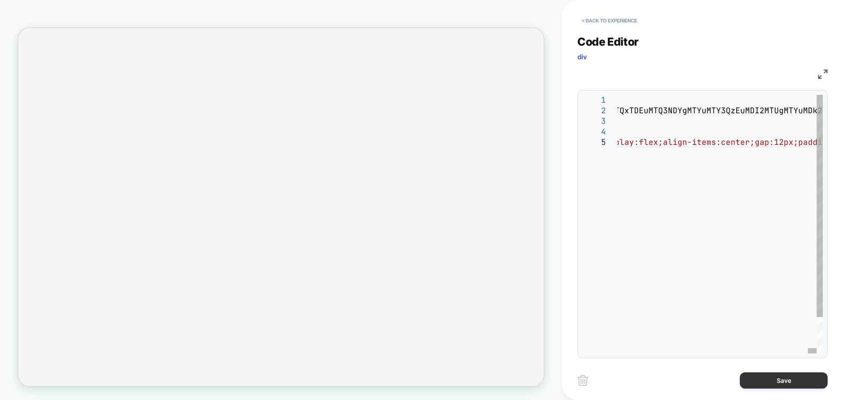
click at [779, 387] on button "Save" at bounding box center [784, 380] width 88 height 16
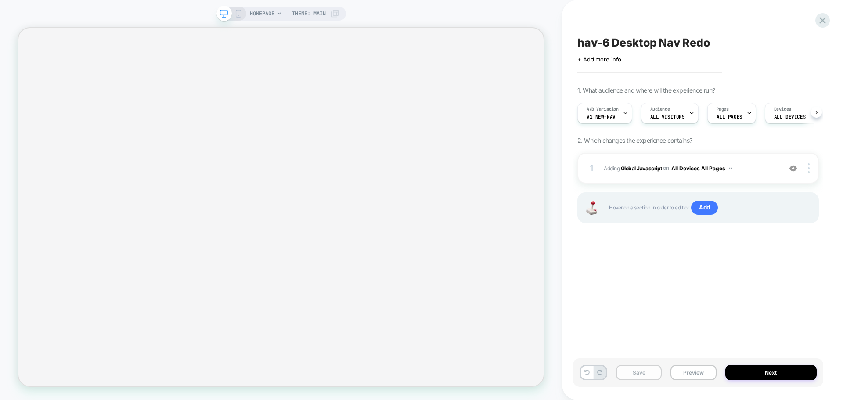
scroll to position [0, 0]
click at [644, 376] on button "Save" at bounding box center [639, 372] width 46 height 15
click at [692, 378] on button "Preview" at bounding box center [694, 372] width 46 height 15
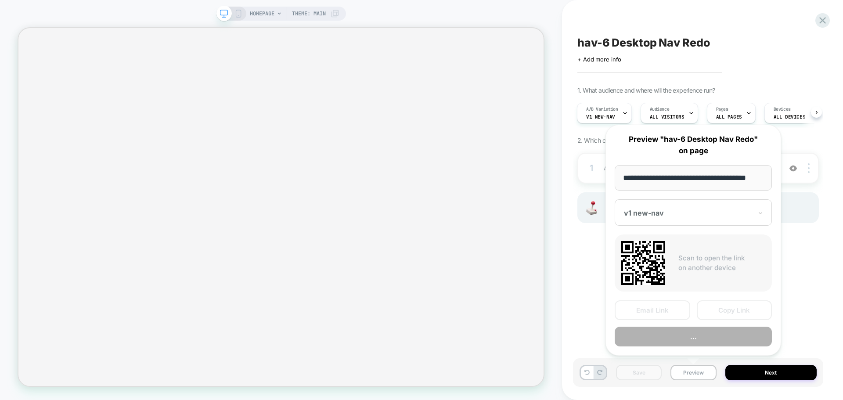
scroll to position [0, 5]
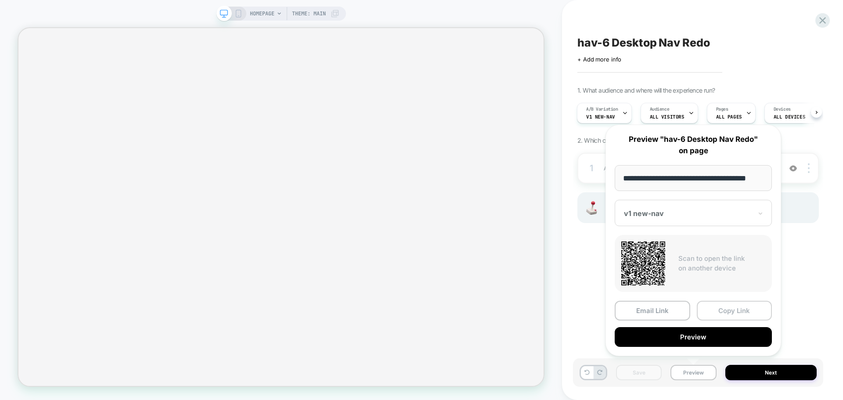
click at [719, 307] on button "Copy Link" at bounding box center [735, 311] width 76 height 20
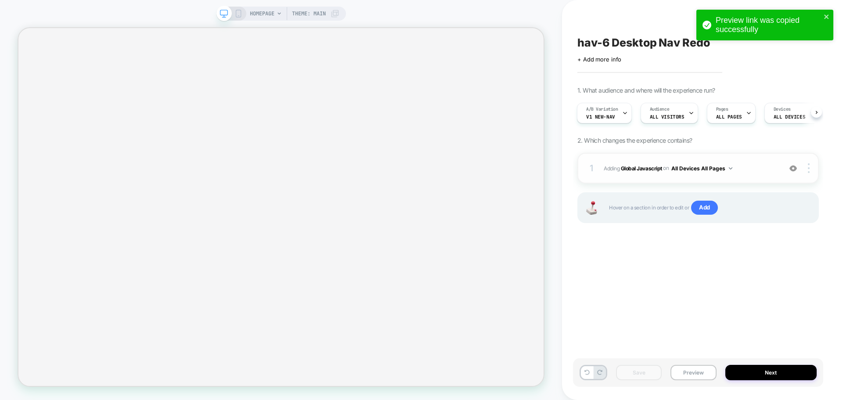
click at [661, 177] on div "1 Adding Global Javascript on All Devices All Pages Add Before Add After Target…" at bounding box center [699, 168] width 242 height 31
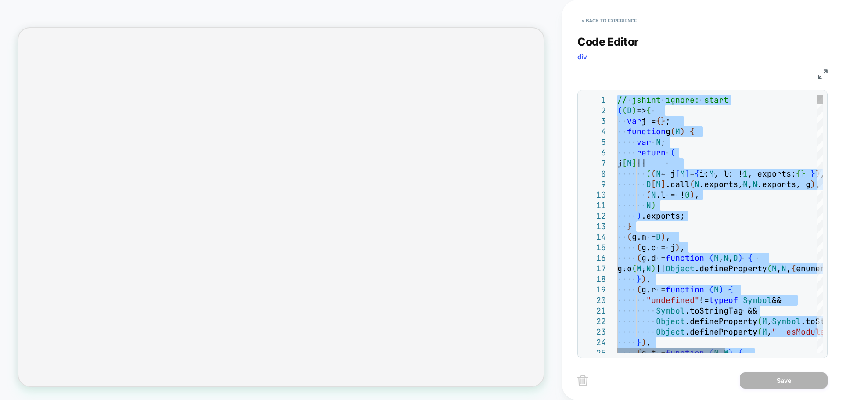
type textarea "**********"
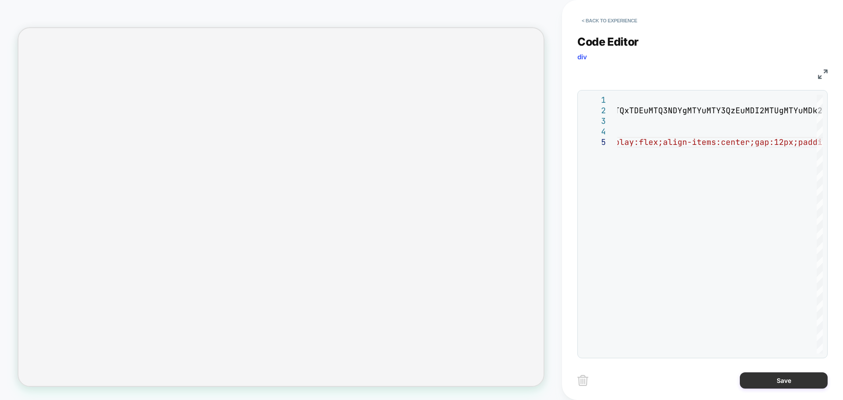
click at [768, 381] on button "Save" at bounding box center [784, 380] width 88 height 16
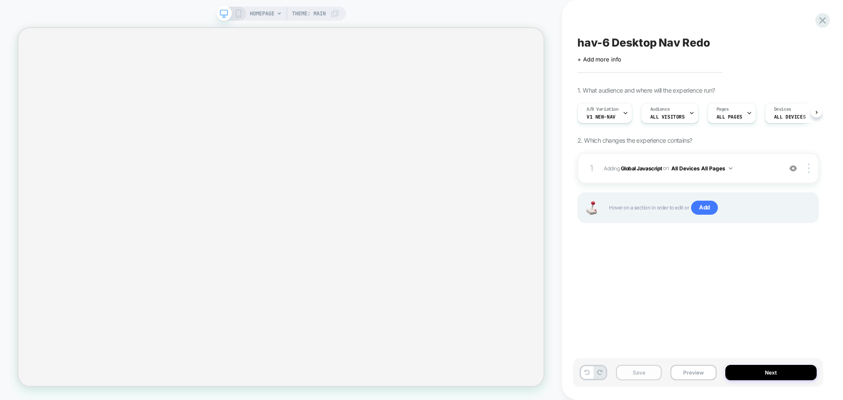
scroll to position [0, 0]
click at [641, 373] on button "Save" at bounding box center [639, 372] width 46 height 15
click at [689, 376] on button "Preview" at bounding box center [694, 372] width 46 height 15
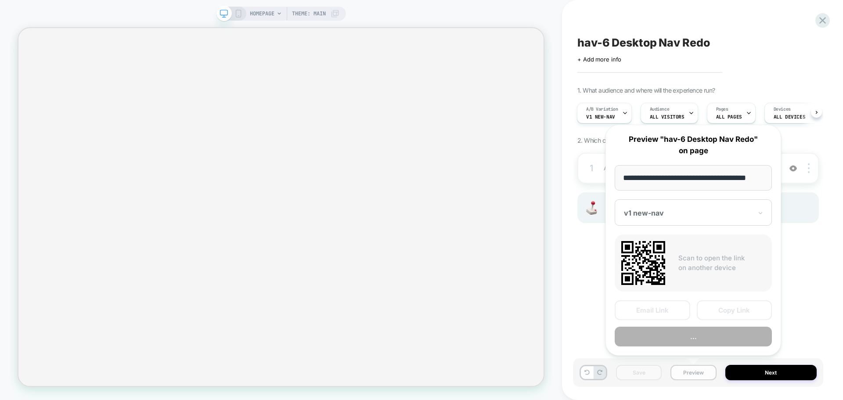
scroll to position [0, 5]
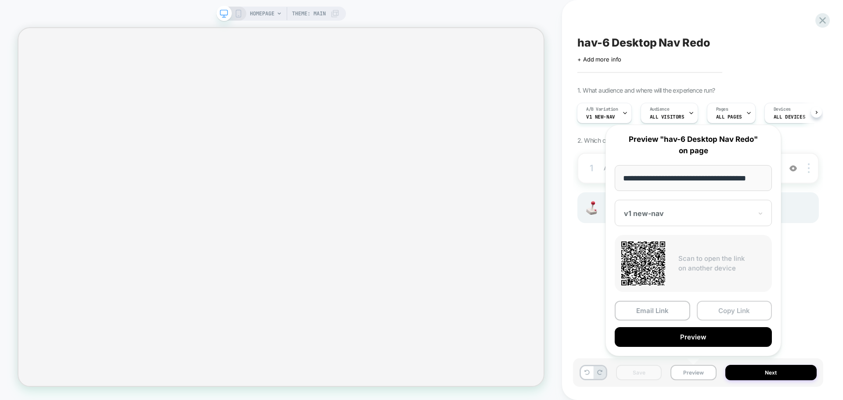
click at [715, 314] on button "Copy Link" at bounding box center [735, 311] width 76 height 20
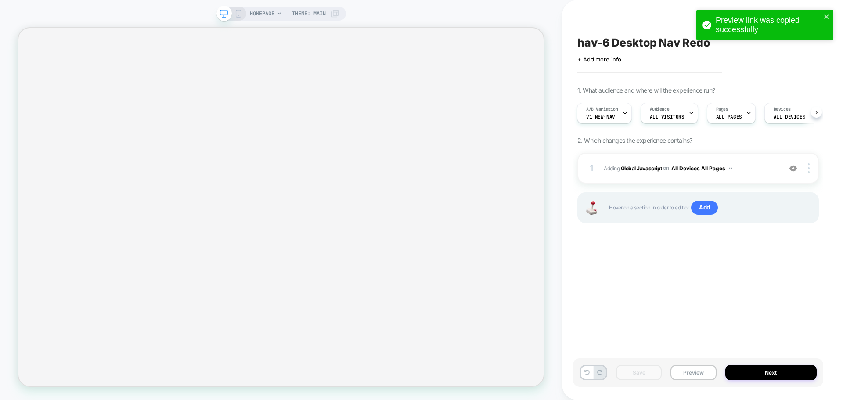
click at [704, 383] on div "Save Preview Next" at bounding box center [698, 372] width 250 height 29
click at [704, 376] on button "Preview" at bounding box center [694, 372] width 46 height 15
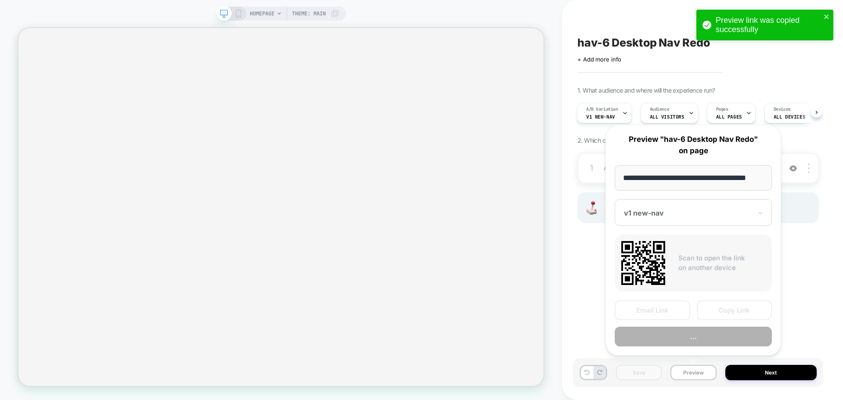
scroll to position [0, 5]
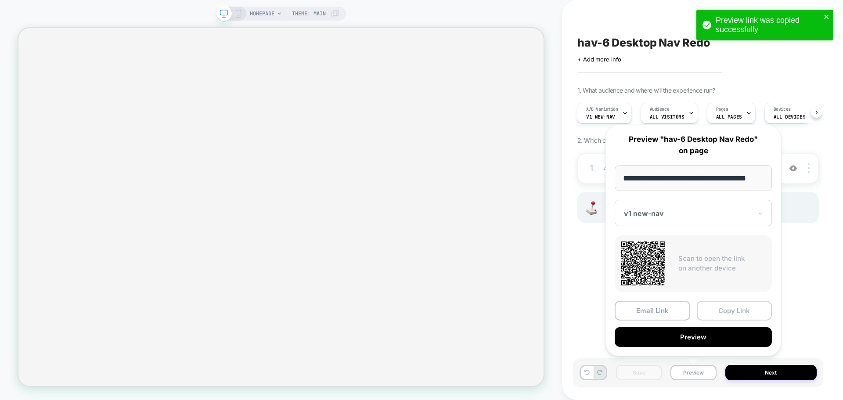
click at [736, 317] on button "Copy Link" at bounding box center [735, 311] width 76 height 20
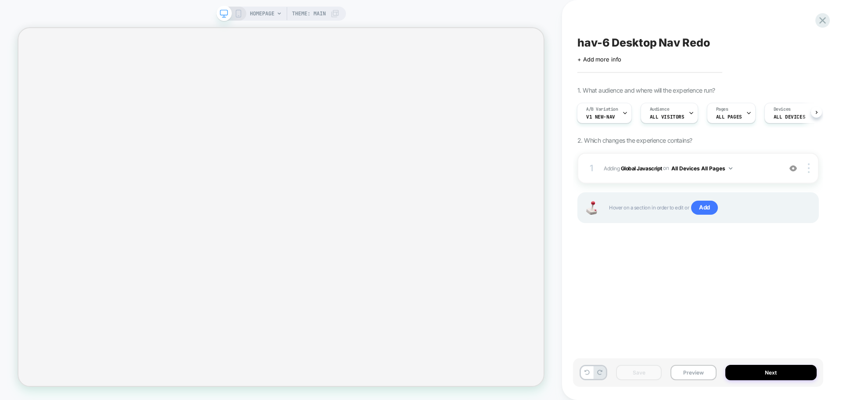
click at [699, 365] on div "Save Preview Next" at bounding box center [698, 372] width 250 height 29
click at [698, 369] on button "Preview" at bounding box center [694, 372] width 46 height 15
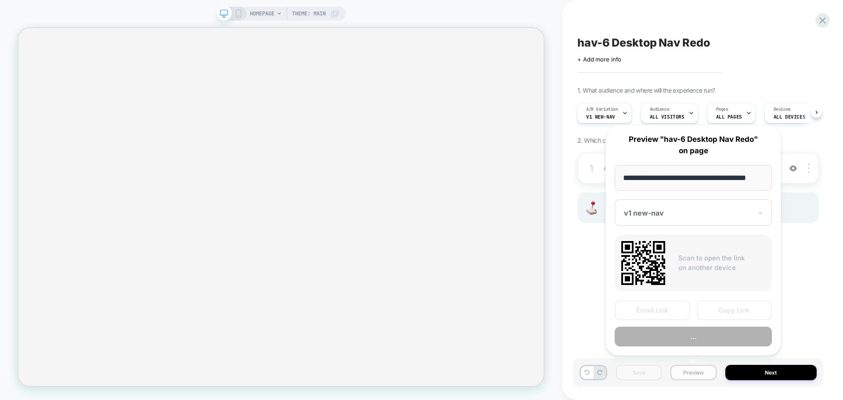
scroll to position [0, 5]
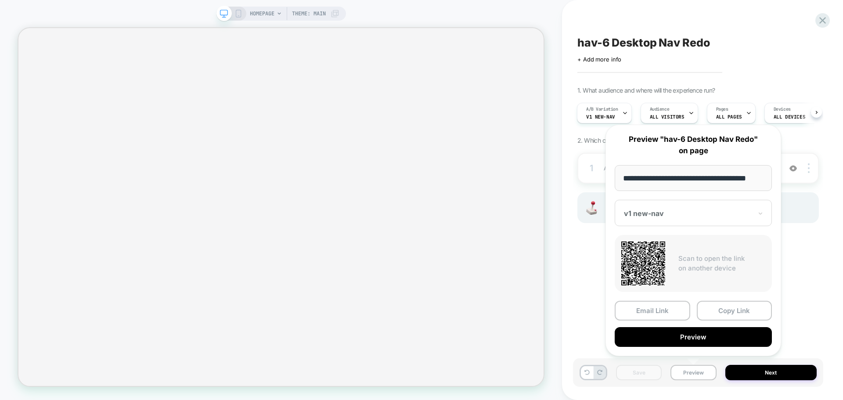
click at [640, 212] on div at bounding box center [688, 213] width 128 height 9
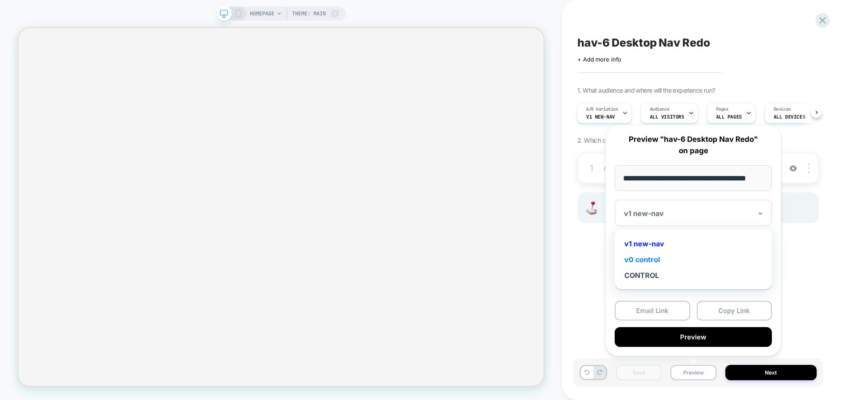
click at [646, 257] on div "v0 control" at bounding box center [693, 260] width 148 height 16
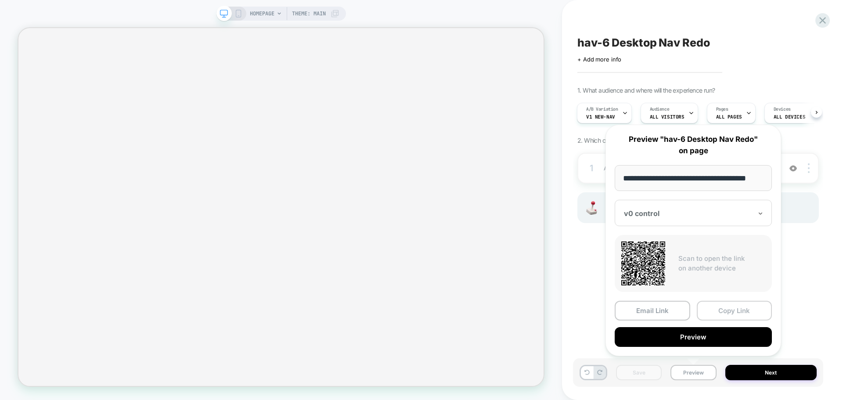
click at [734, 316] on button "Copy Link" at bounding box center [735, 311] width 76 height 20
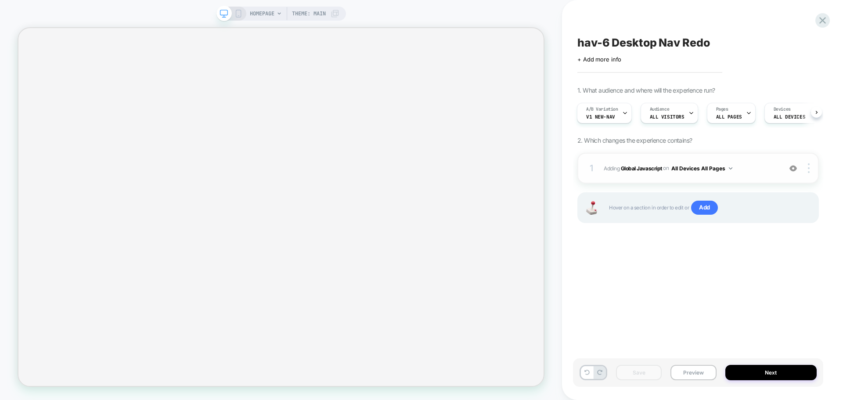
click at [638, 159] on div "1 Adding Global Javascript on All Devices All Pages Add Before Add After Target…" at bounding box center [699, 168] width 242 height 31
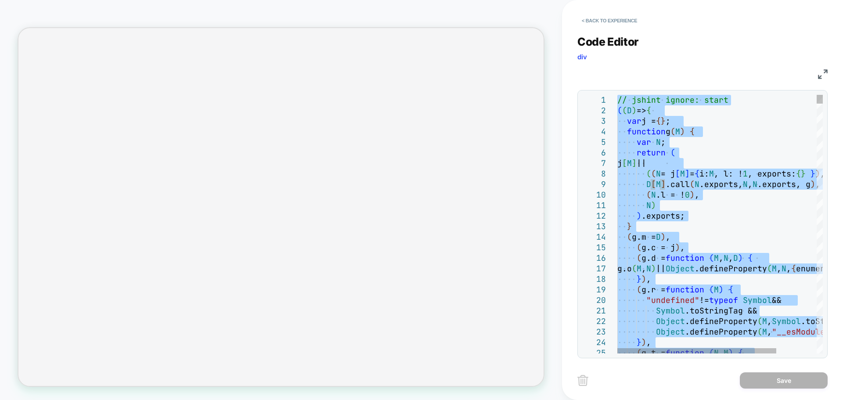
type textarea "**********"
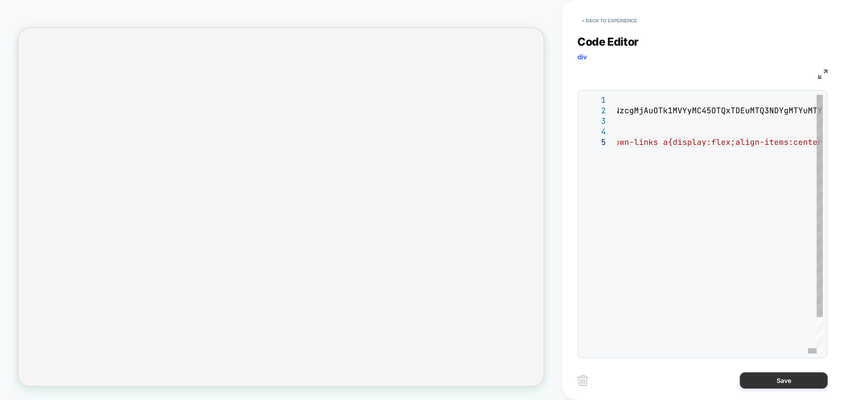
click at [766, 381] on button "Save" at bounding box center [784, 380] width 88 height 16
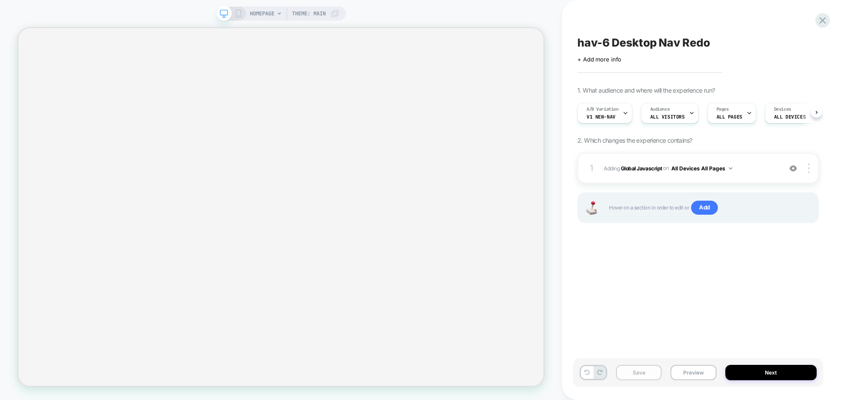
click at [647, 379] on button "Save" at bounding box center [639, 372] width 46 height 15
click at [647, 375] on button "Save" at bounding box center [639, 372] width 46 height 15
click at [690, 369] on button "Preview" at bounding box center [694, 372] width 46 height 15
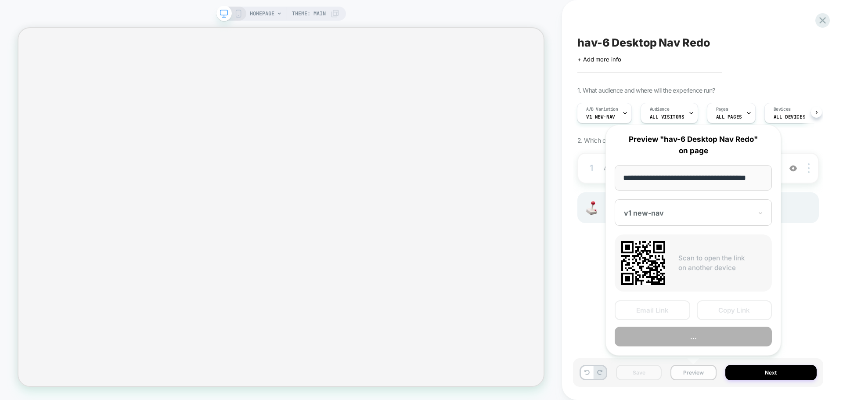
scroll to position [0, 5]
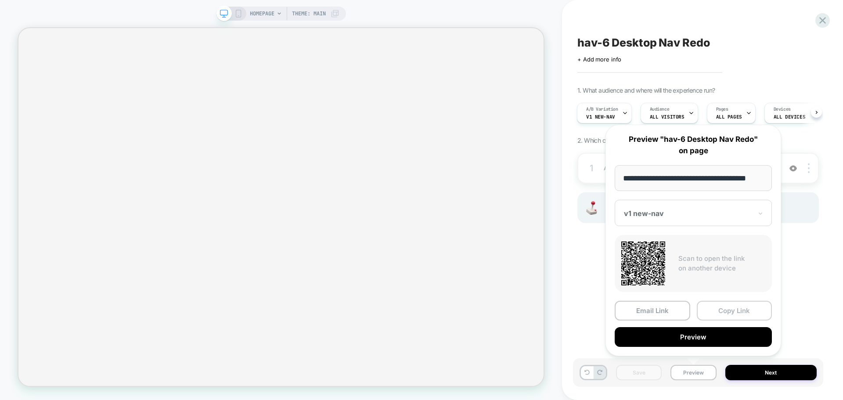
click at [719, 316] on button "Copy Link" at bounding box center [735, 311] width 76 height 20
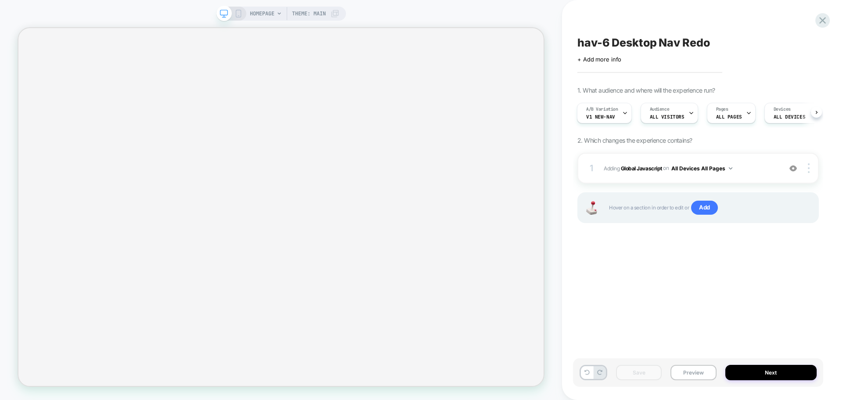
click at [201, 398] on div "HOMEPAGE Theme: MAIN" at bounding box center [281, 200] width 562 height 400
